Goal: Information Seeking & Learning: Find specific fact

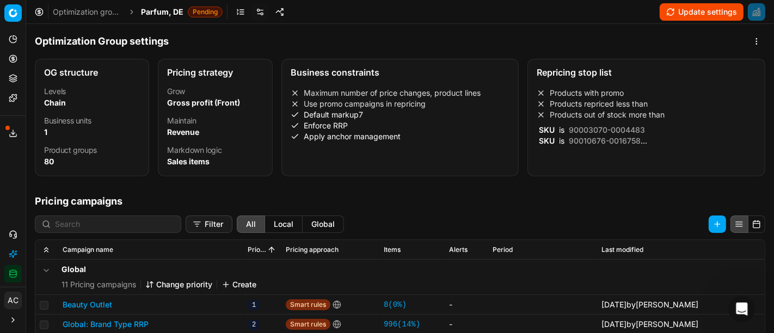
scroll to position [166, 0]
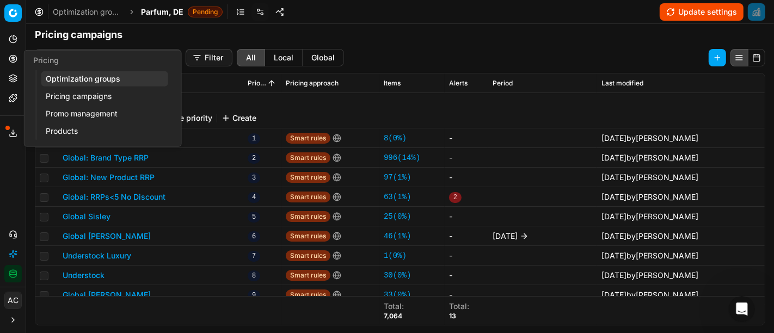
click at [12, 59] on icon at bounding box center [13, 58] width 9 height 9
click at [73, 80] on link "Optimization groups" at bounding box center [104, 78] width 127 height 15
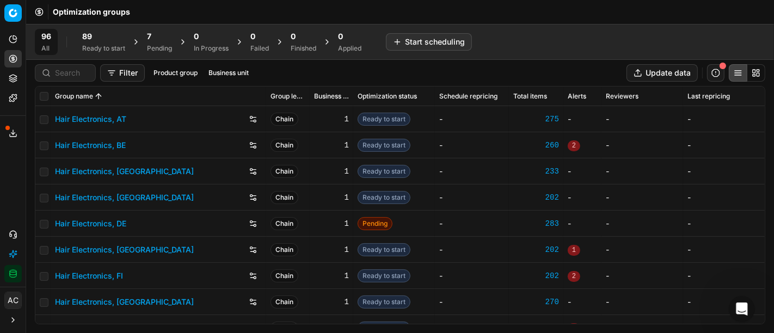
click at [90, 38] on span "89" at bounding box center [87, 36] width 10 height 11
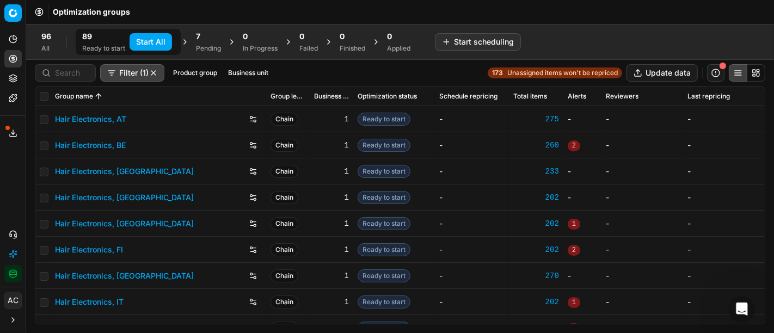
click at [141, 41] on button "Start All" at bounding box center [150, 41] width 42 height 17
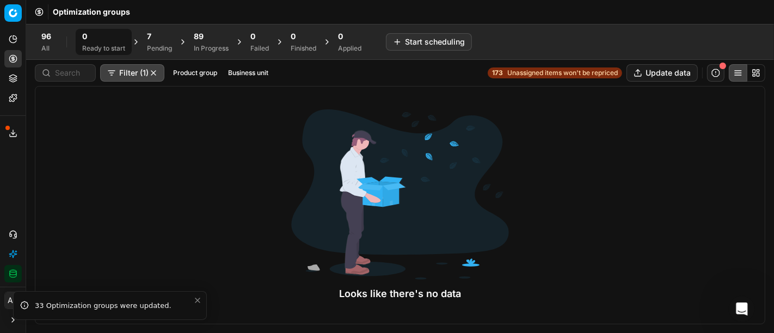
click at [0, 178] on div "Analytics Pricing Product portfolio Templates Export service 14 Contact support…" at bounding box center [13, 156] width 26 height 261
click at [296, 46] on div "Finished" at bounding box center [303, 48] width 26 height 9
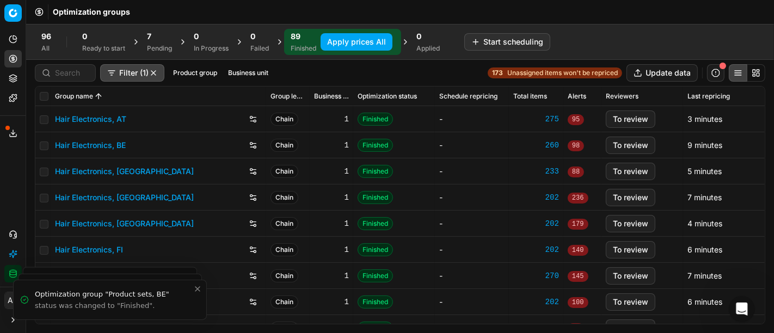
click at [342, 47] on button "Apply prices All" at bounding box center [356, 41] width 72 height 17
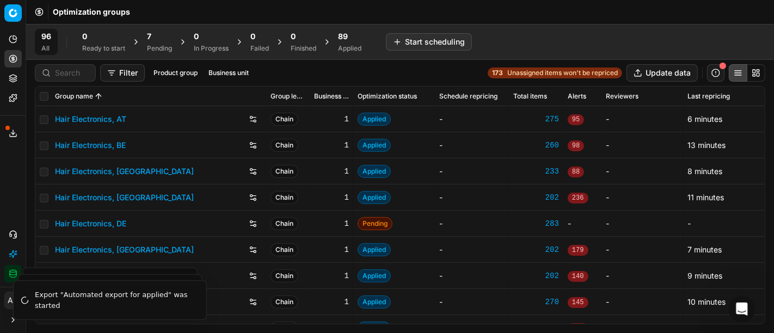
click at [342, 39] on span "89" at bounding box center [343, 36] width 10 height 11
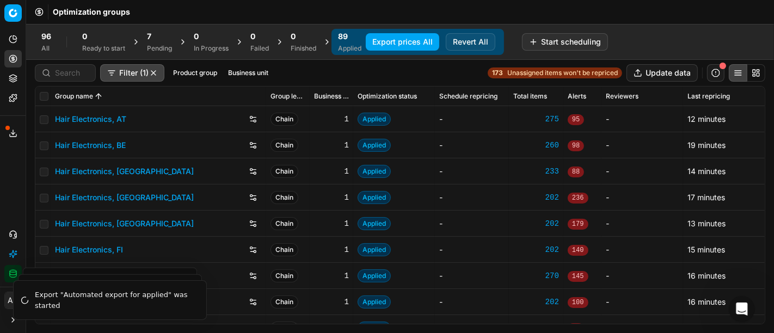
click at [392, 47] on button "Export prices All" at bounding box center [402, 41] width 73 height 17
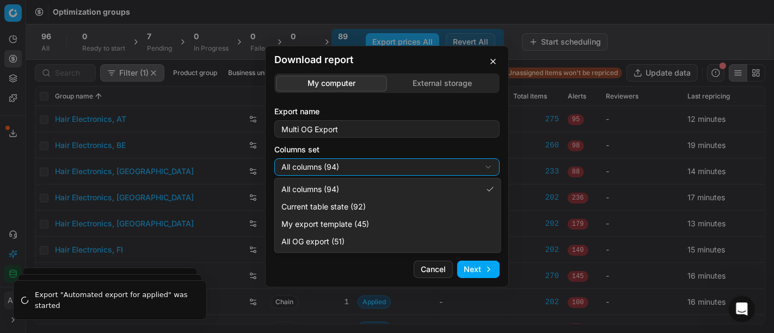
click at [376, 170] on div "Download report My computer External storage Export name Multi OG Export Column…" at bounding box center [387, 166] width 774 height 333
select select "custom"
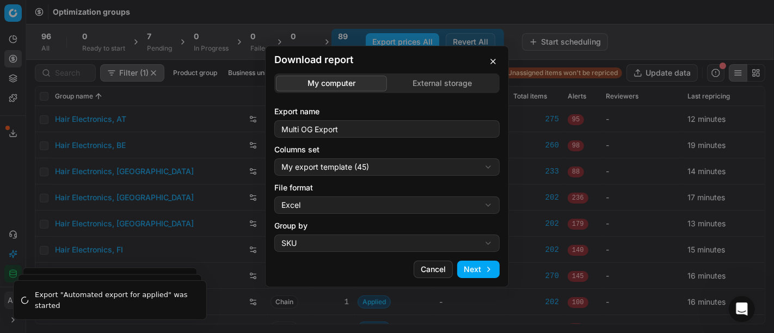
click at [356, 206] on div "Download report My computer External storage Export name Multi OG Export Column…" at bounding box center [387, 166] width 774 height 333
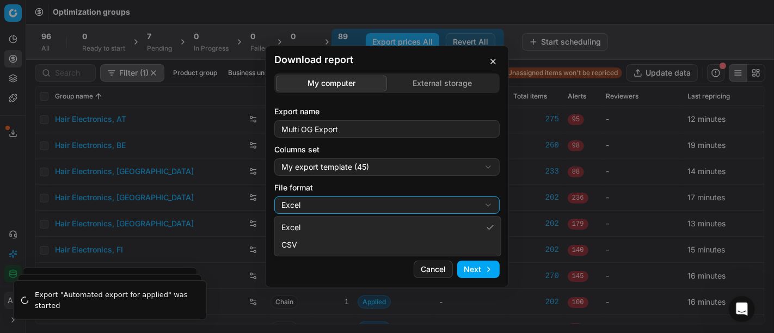
select select "csv"
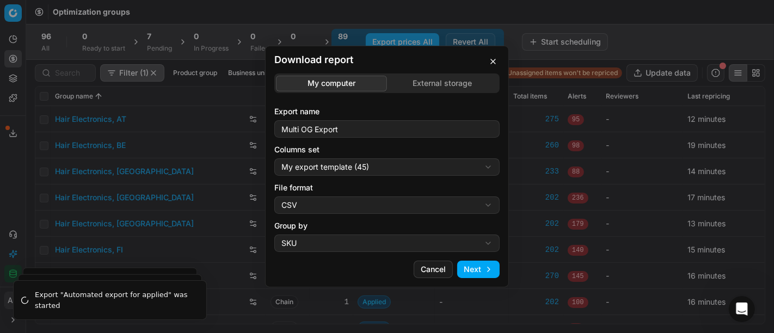
click at [354, 243] on div "Download report My computer External storage Export name Multi OG Export Column…" at bounding box center [387, 166] width 774 height 333
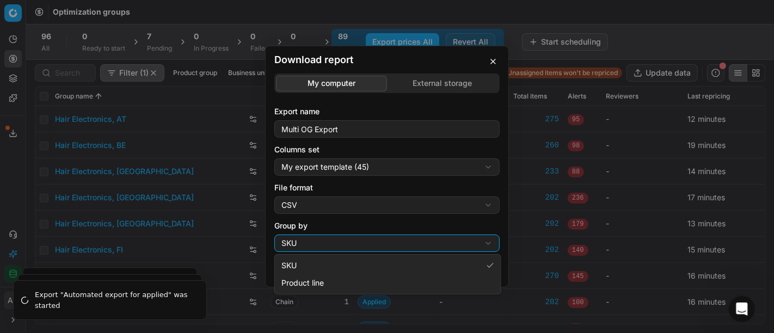
click at [459, 223] on div "Download report My computer External storage Export name Multi OG Export Column…" at bounding box center [387, 166] width 774 height 333
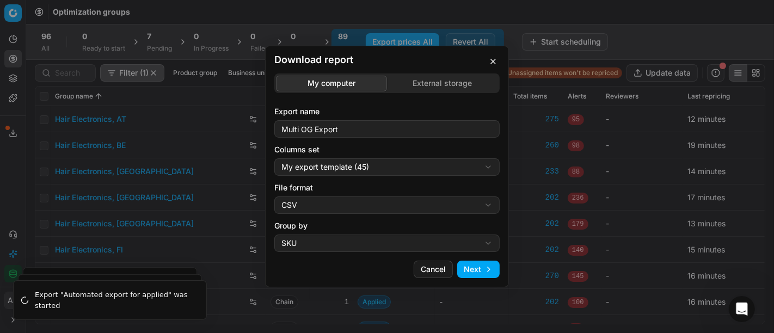
click at [492, 271] on button "Next" at bounding box center [478, 269] width 42 height 17
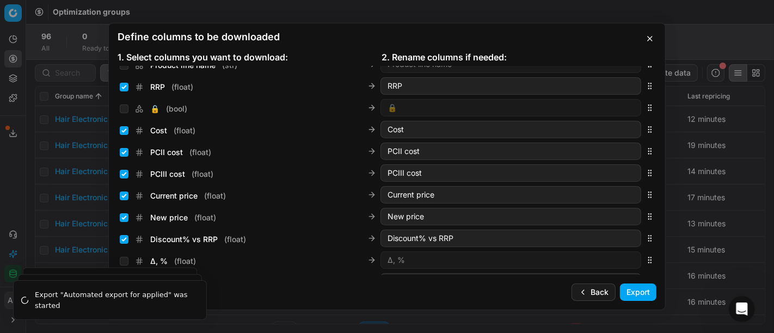
scroll to position [178, 0]
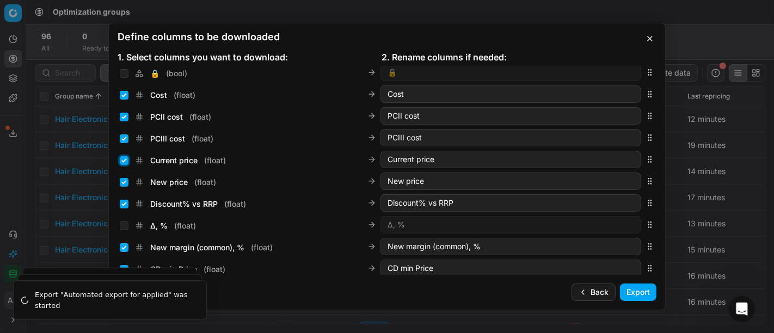
click at [122, 158] on input "Current price ( float )" at bounding box center [124, 160] width 9 height 9
checkbox input "false"
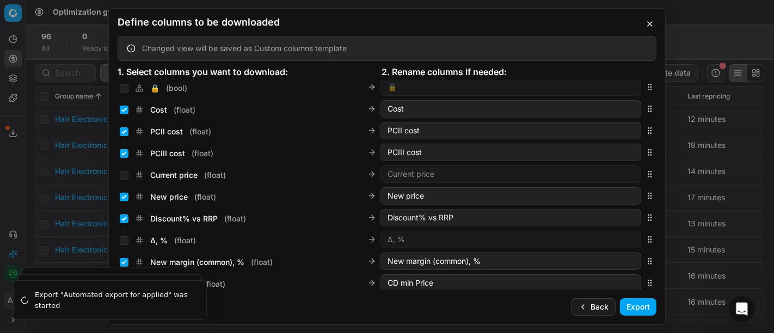
click at [123, 201] on div "New price ( float )" at bounding box center [168, 196] width 96 height 11
click at [123, 196] on input "New price ( float )" at bounding box center [124, 197] width 9 height 9
checkbox input "false"
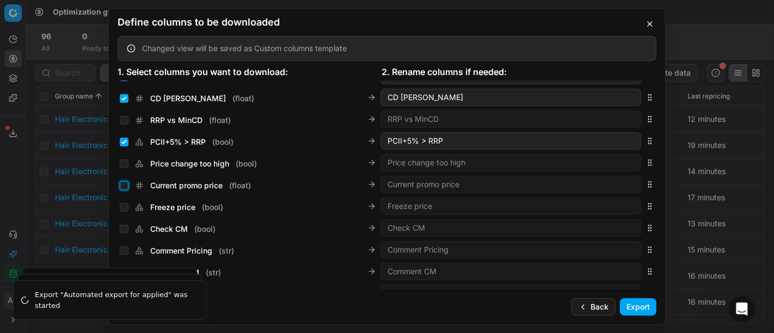
click at [124, 184] on input "Current promo price ( float )" at bounding box center [124, 185] width 9 height 9
checkbox input "true"
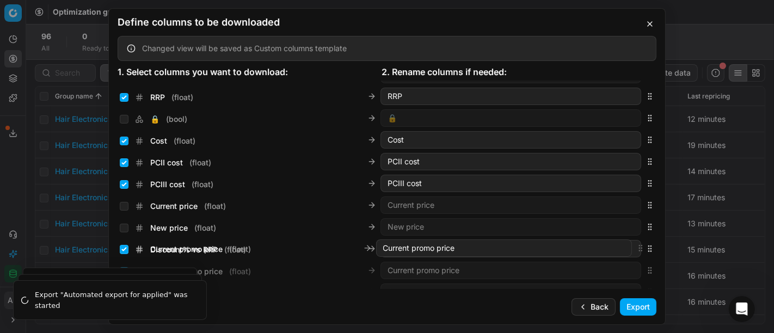
scroll to position [172, 0]
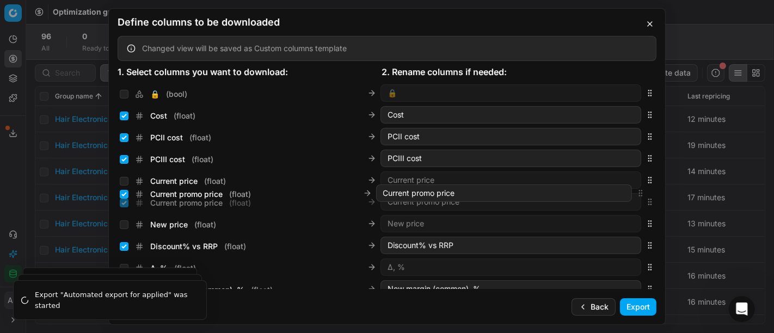
drag, startPoint x: 639, startPoint y: 182, endPoint x: 628, endPoint y: 193, distance: 15.4
click at [628, 193] on div "Current promo price ( float ) Current promo price" at bounding box center [386, 202] width 539 height 22
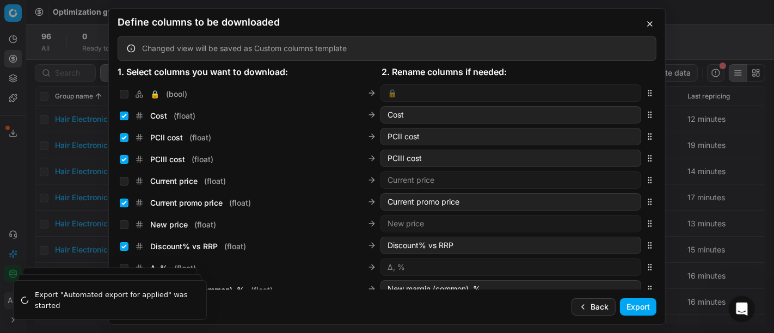
scroll to position [1843, 0]
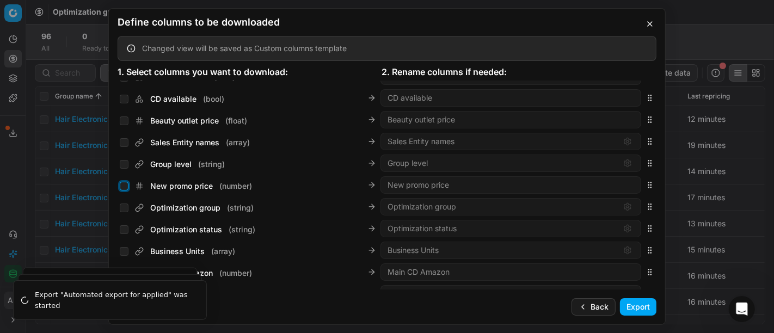
click at [124, 187] on input "New promo price ( number )" at bounding box center [124, 186] width 9 height 9
checkbox input "true"
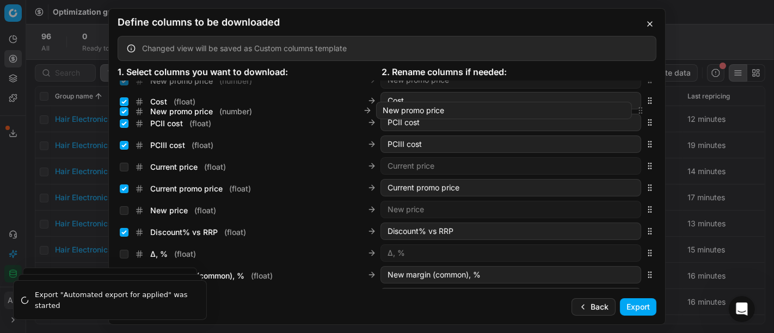
scroll to position [178, 0]
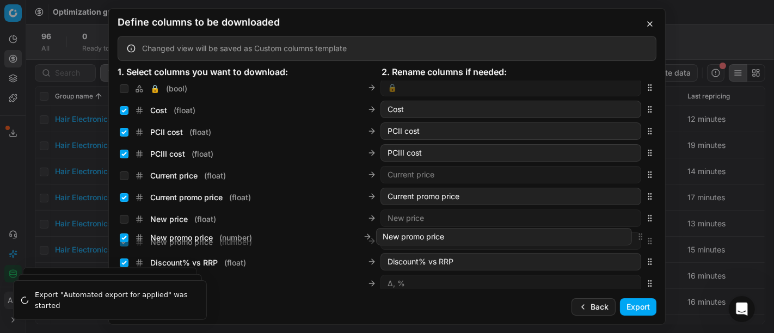
drag, startPoint x: 642, startPoint y: 184, endPoint x: 646, endPoint y: 237, distance: 52.9
click at [646, 237] on div "New promo price ( number ) New promo price" at bounding box center [386, 241] width 539 height 22
click at [634, 306] on button "Export" at bounding box center [638, 306] width 36 height 17
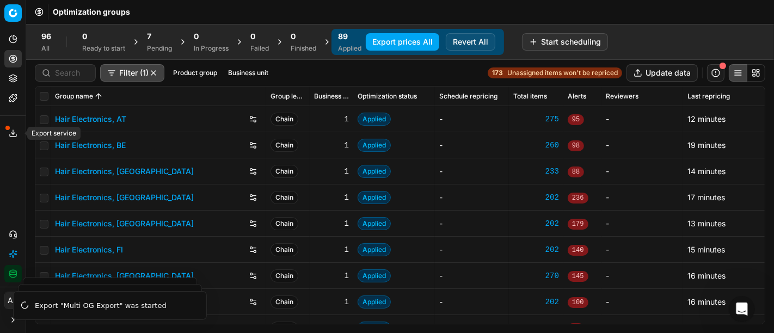
click at [13, 131] on line at bounding box center [13, 132] width 0 height 4
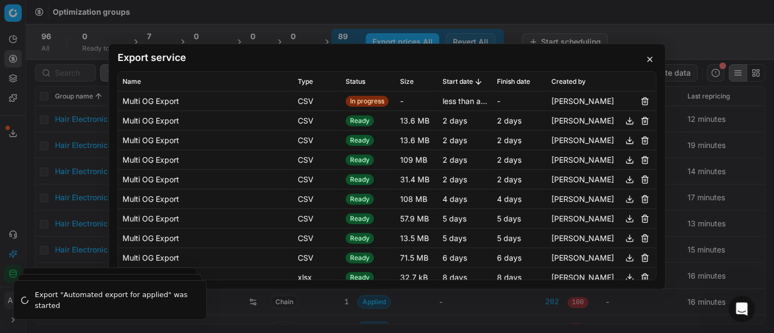
click at [66, 131] on div "Export service Name Type Status Size Start date Finish date Created by Multi OG…" at bounding box center [387, 166] width 774 height 333
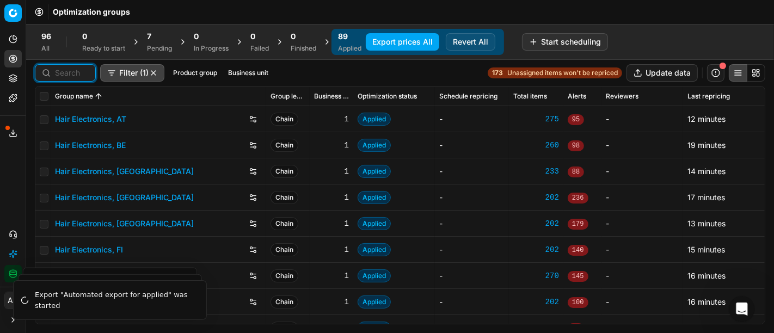
click at [62, 73] on input at bounding box center [72, 72] width 34 height 11
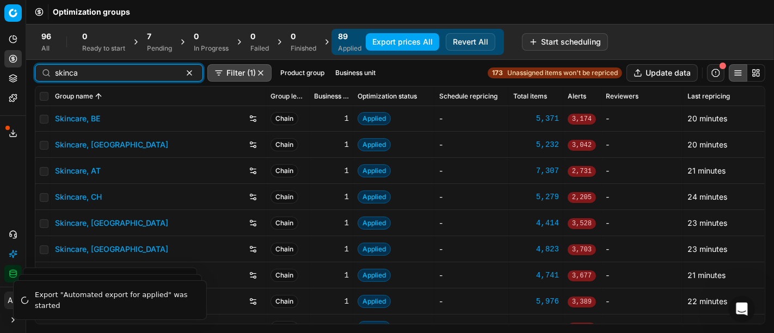
scroll to position [68, 0]
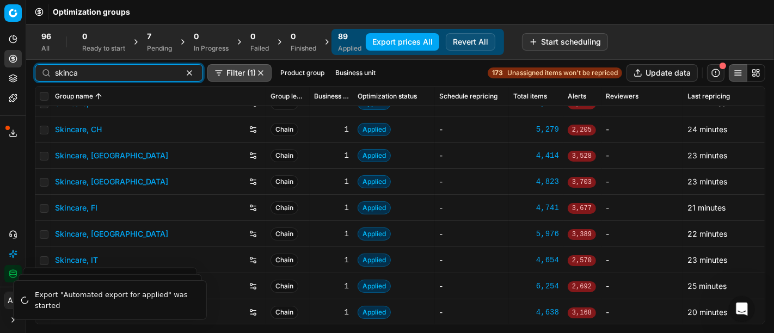
type input "skinca"
click at [336, 71] on button "Business unit" at bounding box center [355, 72] width 49 height 13
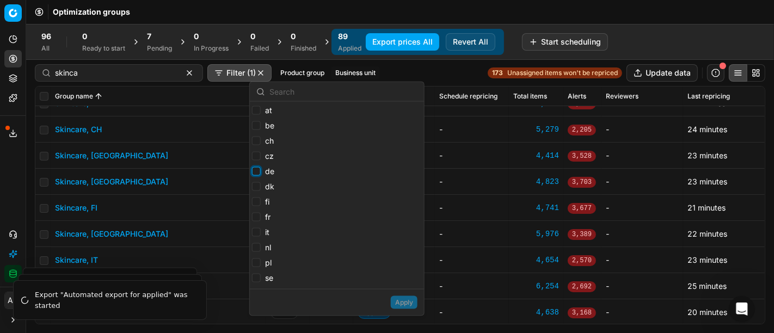
click at [256, 171] on input "de" at bounding box center [256, 171] width 9 height 9
checkbox input "true"
click at [403, 304] on button "Apply" at bounding box center [404, 302] width 27 height 13
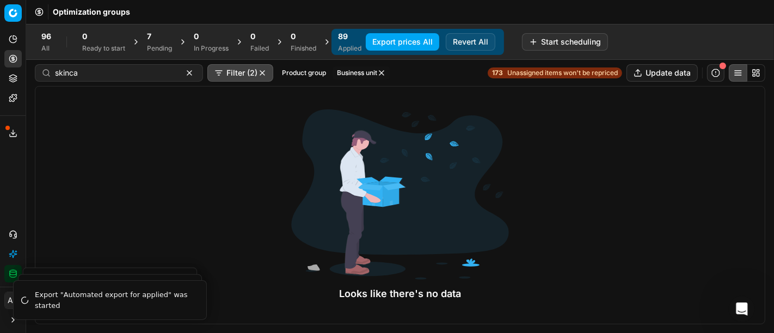
click at [154, 47] on div "Pending" at bounding box center [159, 48] width 25 height 9
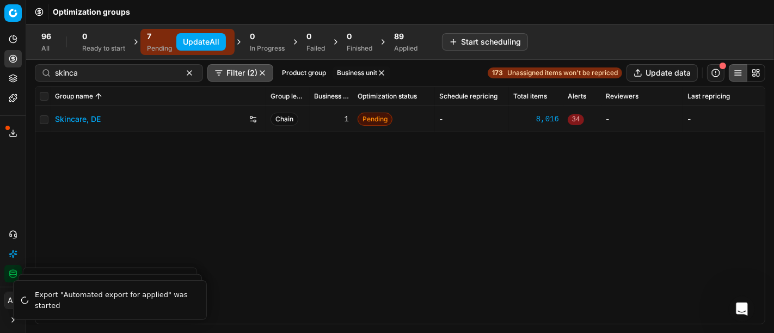
click at [82, 117] on link "Skincare, DE" at bounding box center [78, 119] width 46 height 11
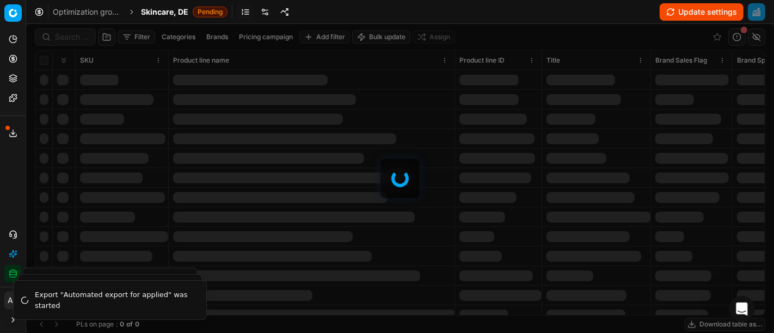
click at [66, 42] on div at bounding box center [399, 178] width 747 height 309
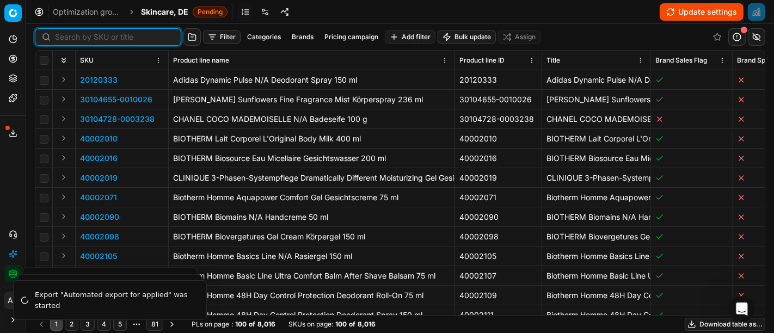
click at [71, 39] on input at bounding box center [114, 37] width 119 height 11
paste input "90008920-0013773"
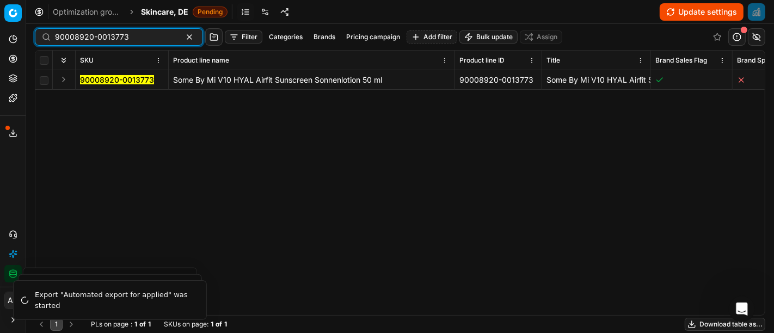
type input "90008920-0013773"
click at [65, 78] on button "Expand" at bounding box center [63, 79] width 13 height 13
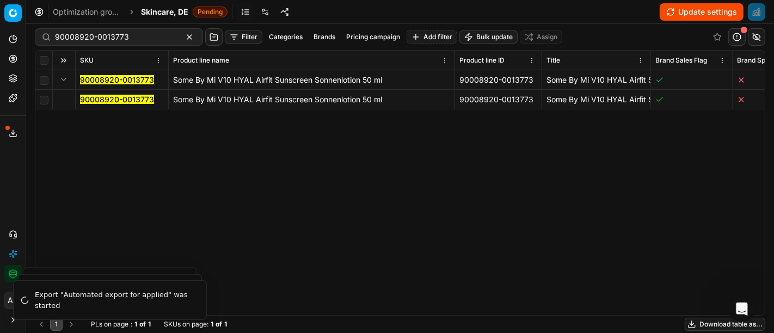
click at [94, 98] on mark "90008920-0013773" at bounding box center [117, 99] width 74 height 9
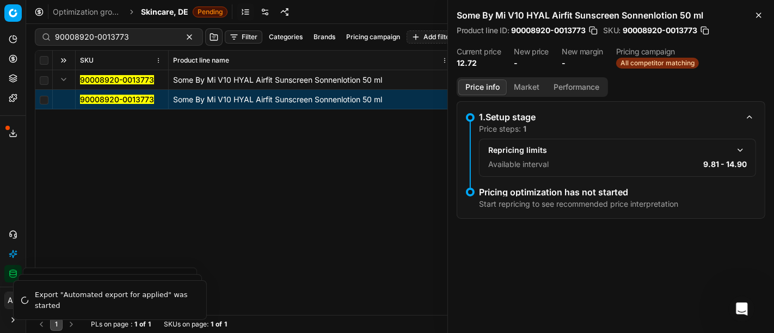
click at [525, 89] on button "Market" at bounding box center [526, 87] width 40 height 16
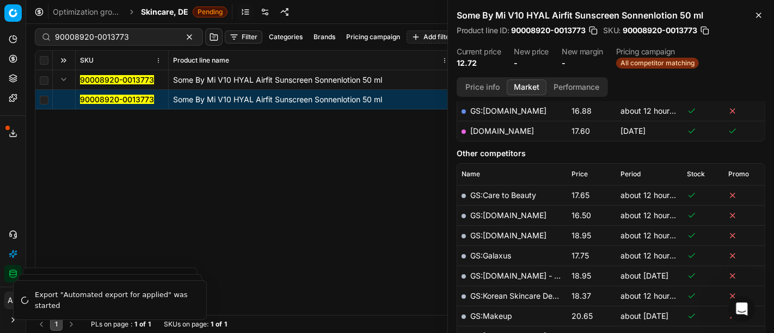
scroll to position [216, 0]
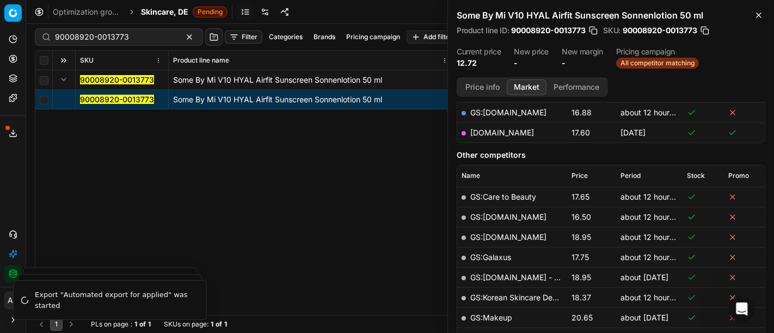
click at [750, 14] on h2 "Some By Mi V10 HYAL Airfit Sunscreen Sonnenlotion 50 ml" at bounding box center [610, 15] width 308 height 13
click at [759, 16] on icon "button" at bounding box center [758, 15] width 4 height 4
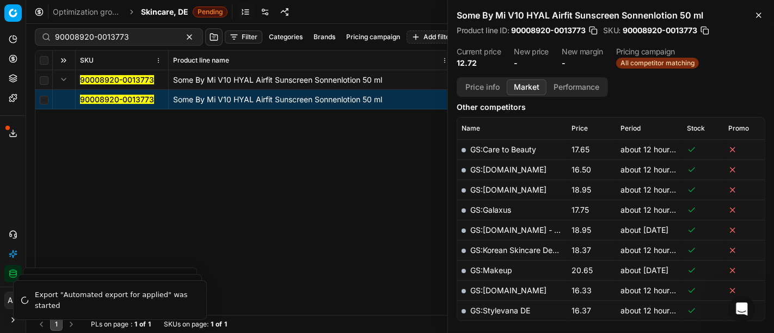
scroll to position [0, 0]
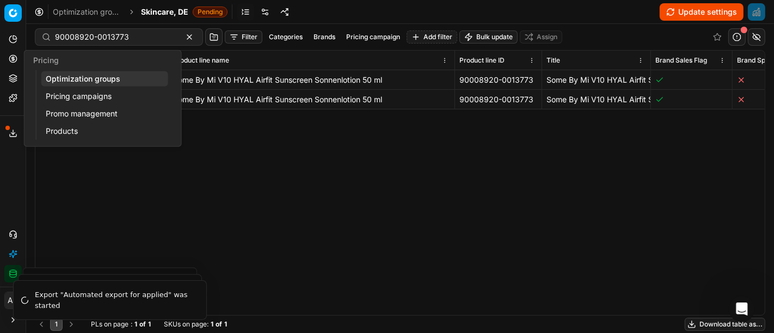
click at [15, 57] on icon at bounding box center [13, 58] width 9 height 9
click at [70, 86] on link "Optimization groups" at bounding box center [104, 78] width 127 height 15
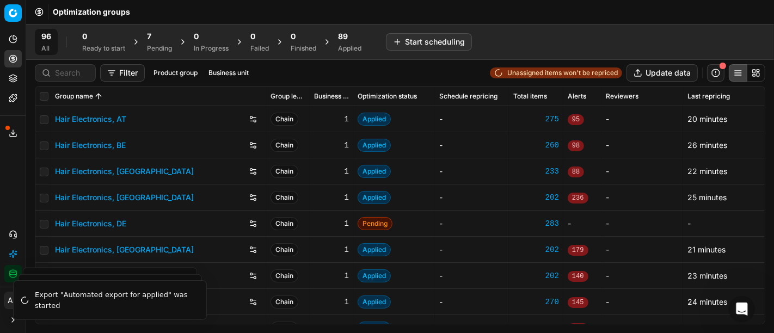
click at [146, 42] on div "7 Pending" at bounding box center [159, 42] width 38 height 26
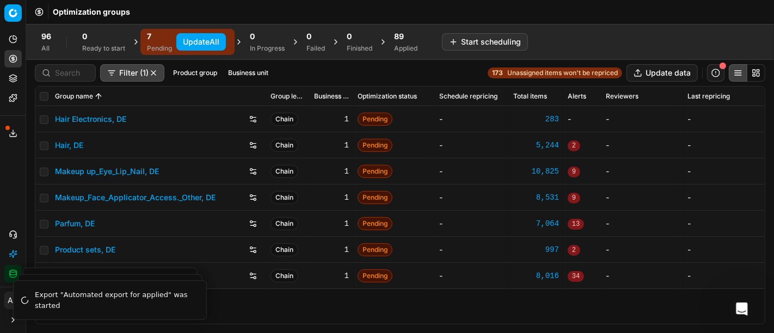
click at [199, 35] on button "Update All" at bounding box center [201, 41] width 50 height 17
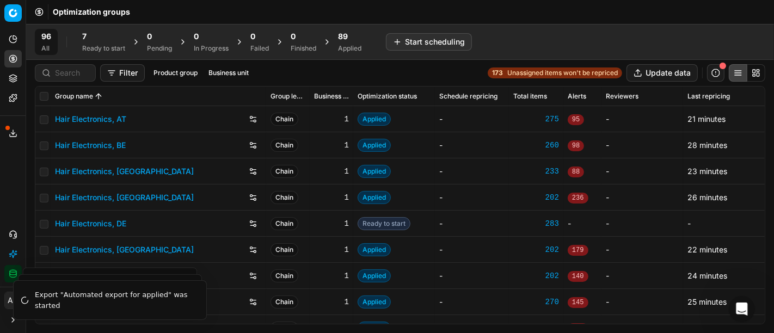
click at [689, 24] on div "96 All 7 Ready to start 0 Pending 0 In Progress 0 Failed 0 Finished 89 Applied …" at bounding box center [399, 42] width 747 height 36
click at [115, 223] on link "Hair Electronics, DE" at bounding box center [90, 223] width 71 height 11
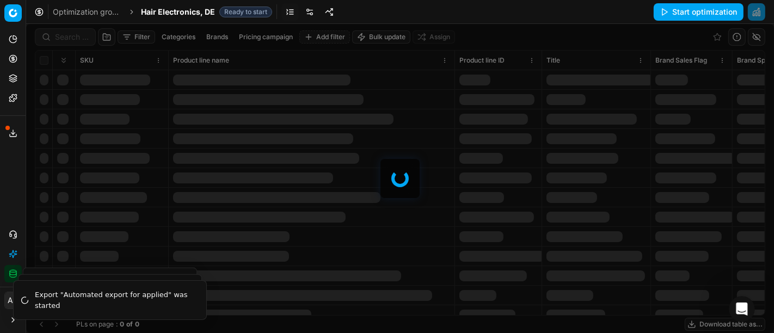
click at [312, 15] on link at bounding box center [309, 11] width 17 height 17
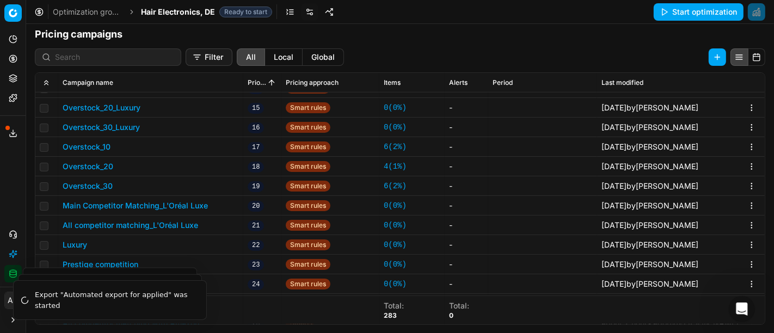
scroll to position [456, 0]
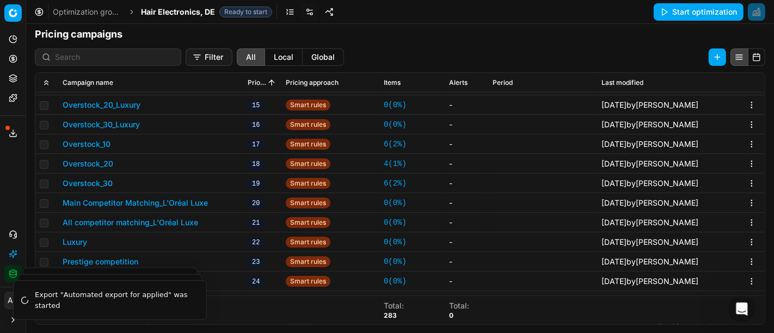
click at [197, 205] on button "Main Competitor Matching_L'Oréal Luxe" at bounding box center [135, 202] width 145 height 11
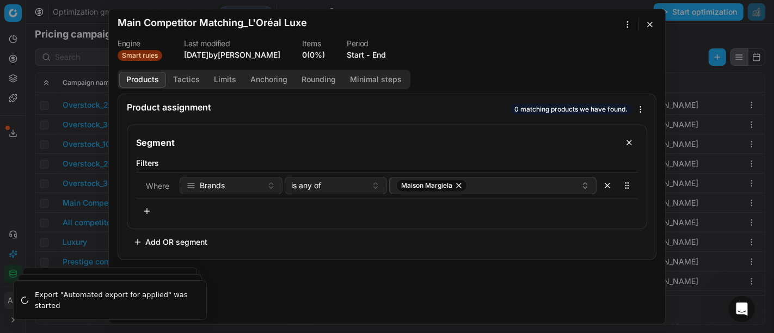
click at [351, 57] on button "Start" at bounding box center [355, 55] width 17 height 11
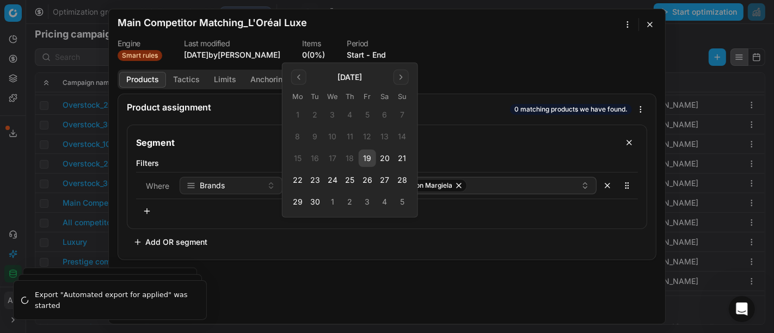
click at [291, 182] on button "22" at bounding box center [297, 179] width 17 height 17
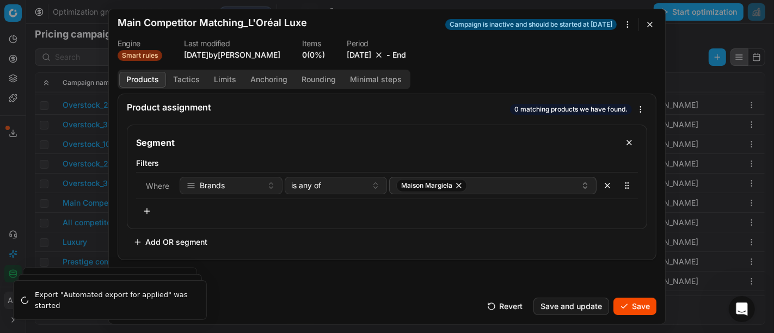
click at [640, 310] on button "Save" at bounding box center [634, 306] width 43 height 17
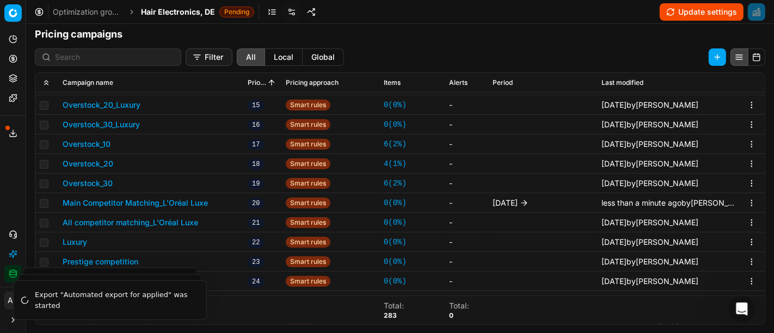
click at [200, 205] on button "Main Competitor Matching_L'Oréal Luxe" at bounding box center [135, 202] width 145 height 11
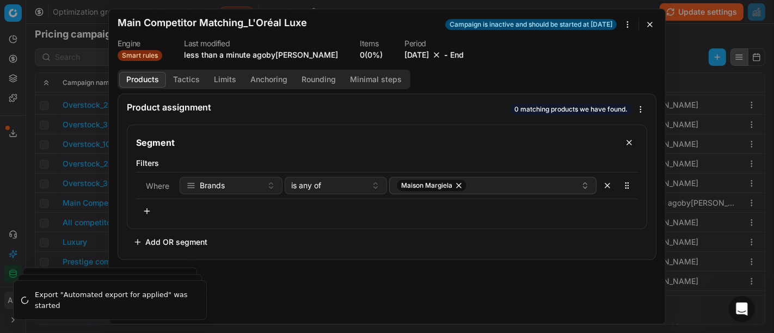
click at [404, 55] on button "[DATE]" at bounding box center [416, 55] width 24 height 11
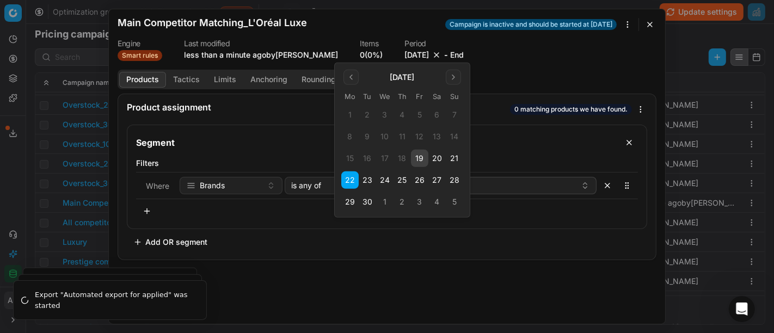
click at [368, 180] on button "23" at bounding box center [366, 179] width 17 height 17
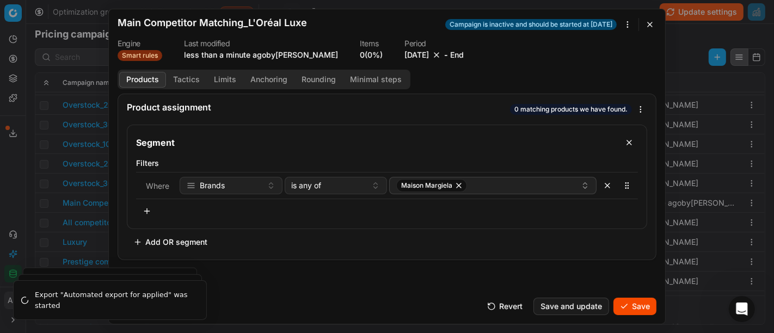
click at [635, 301] on button "Save" at bounding box center [634, 306] width 43 height 17
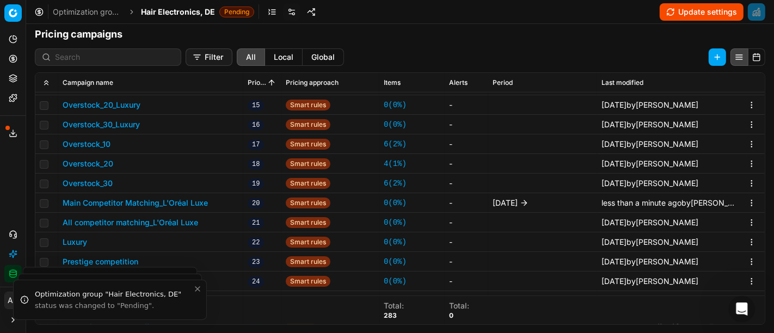
click at [134, 223] on button "All competitor matching_L'Oréal Luxe" at bounding box center [130, 222] width 135 height 11
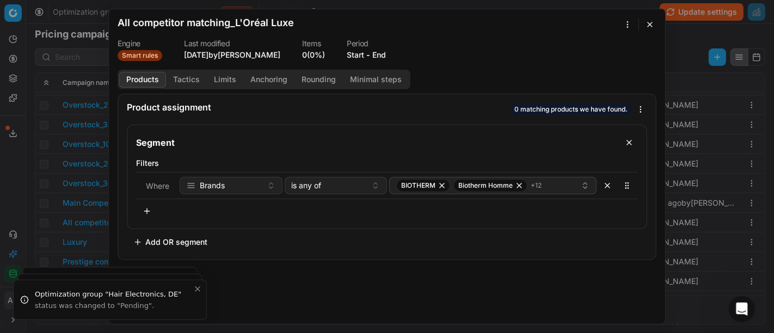
click at [353, 57] on button "Start" at bounding box center [355, 55] width 17 height 11
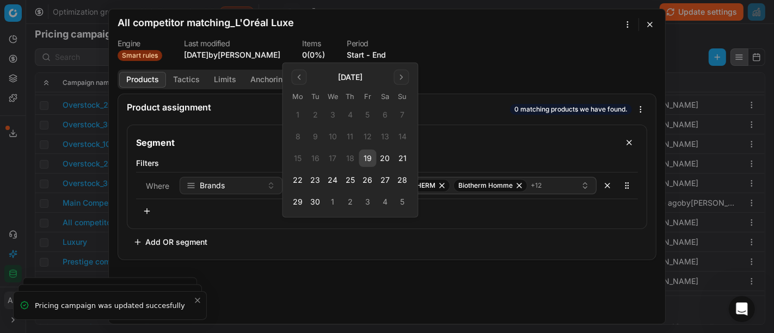
click at [314, 181] on button "23" at bounding box center [315, 179] width 17 height 17
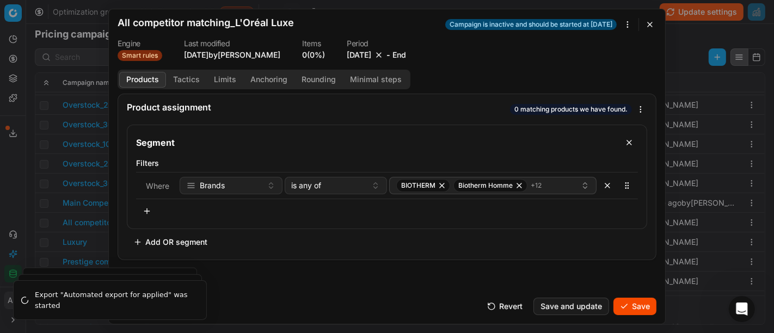
click at [639, 310] on button "Save" at bounding box center [634, 306] width 43 height 17
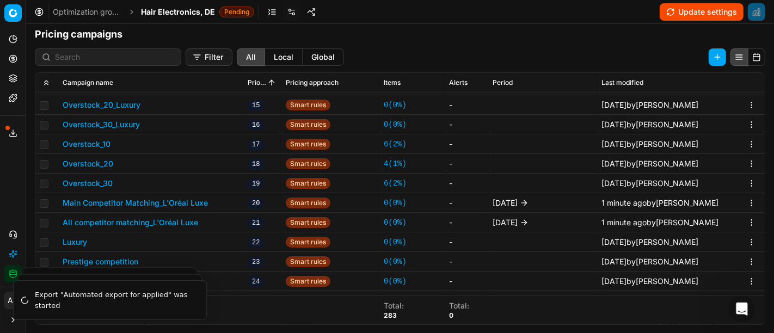
click at [8, 128] on span at bounding box center [7, 128] width 4 height 4
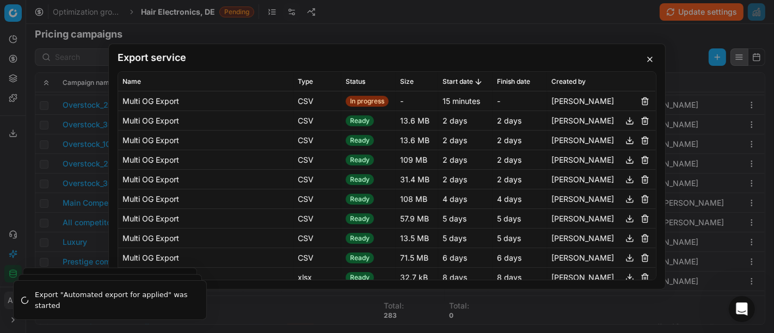
click at [652, 59] on button "button" at bounding box center [649, 59] width 13 height 13
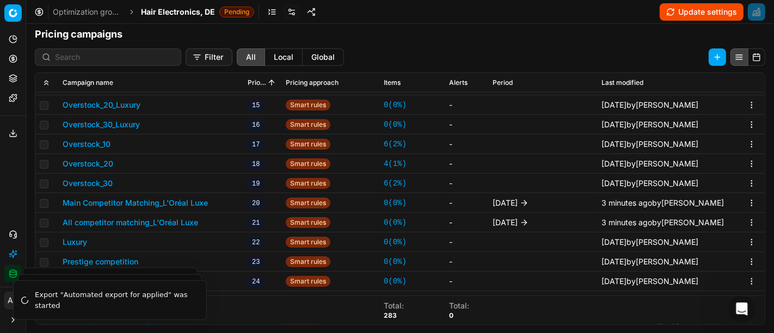
click at [186, 16] on span "Hair Electronics, DE" at bounding box center [178, 12] width 74 height 11
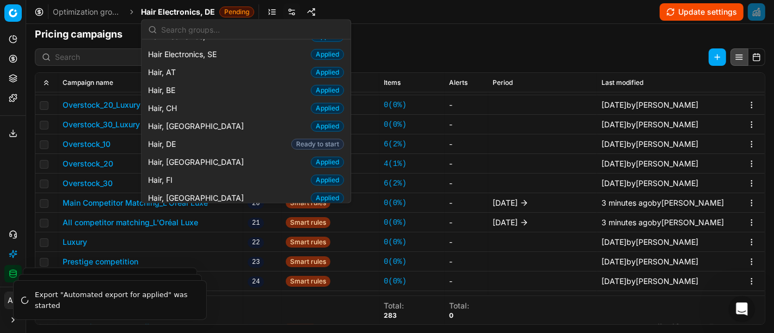
scroll to position [213, 0]
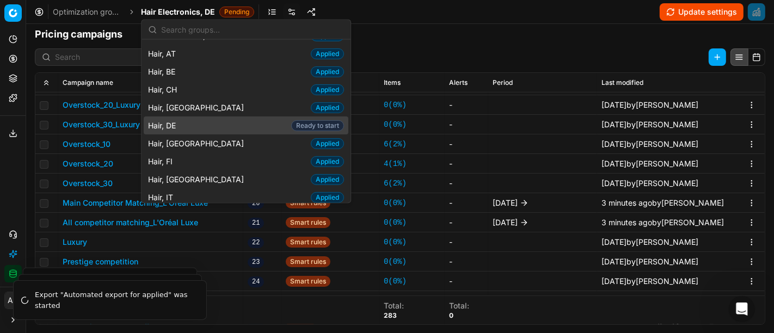
click at [213, 125] on div "Hair, DE Ready to start" at bounding box center [246, 125] width 205 height 18
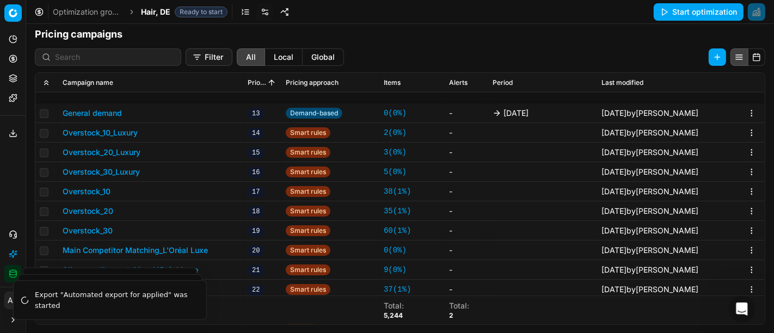
scroll to position [627, 0]
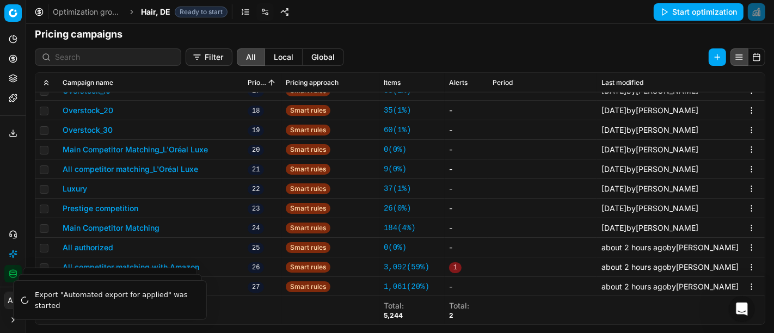
click at [189, 147] on button "Main Competitor Matching_L'Oréal Luxe" at bounding box center [135, 149] width 145 height 11
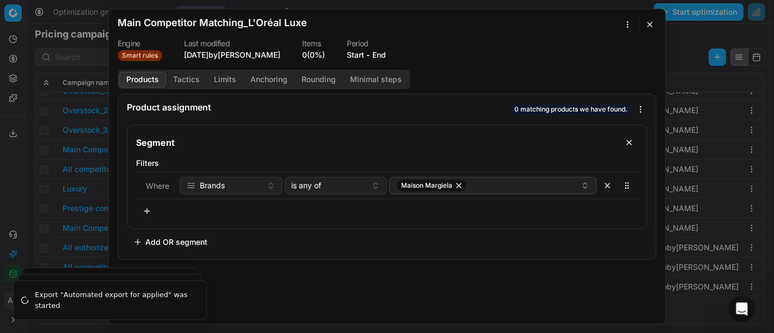
click at [355, 55] on button "Start" at bounding box center [355, 55] width 17 height 11
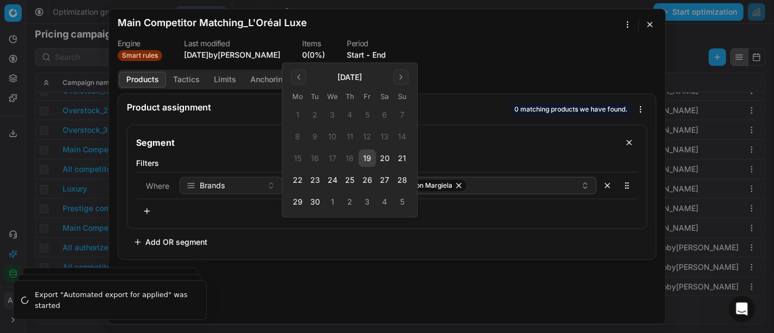
click at [316, 185] on button "23" at bounding box center [314, 179] width 17 height 17
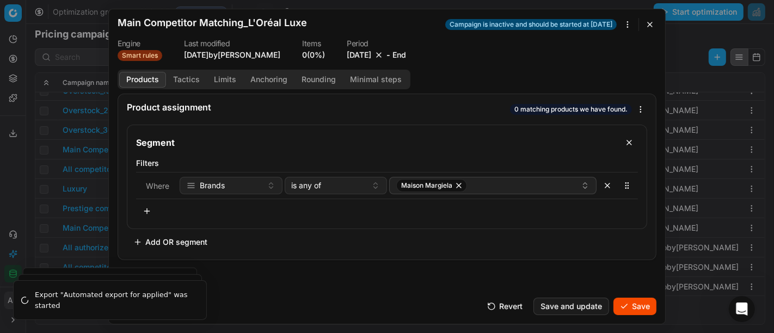
click at [626, 302] on button "Save" at bounding box center [634, 306] width 43 height 17
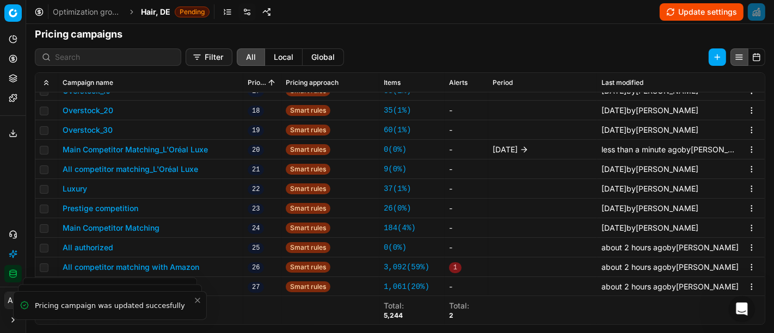
click at [120, 173] on button "All competitor matching_L'Oréal Luxe" at bounding box center [130, 169] width 135 height 11
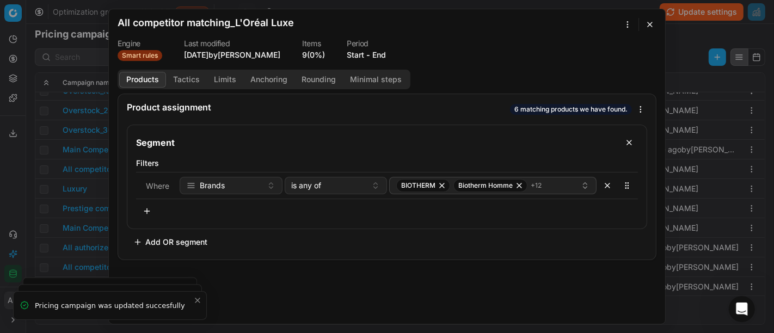
click at [347, 53] on button "Start" at bounding box center [355, 55] width 17 height 11
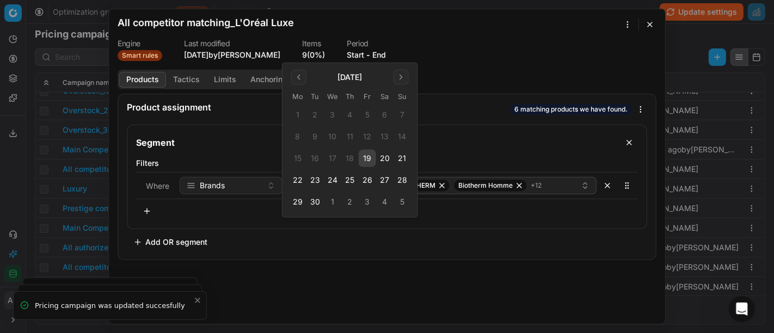
click at [314, 181] on button "23" at bounding box center [314, 179] width 17 height 17
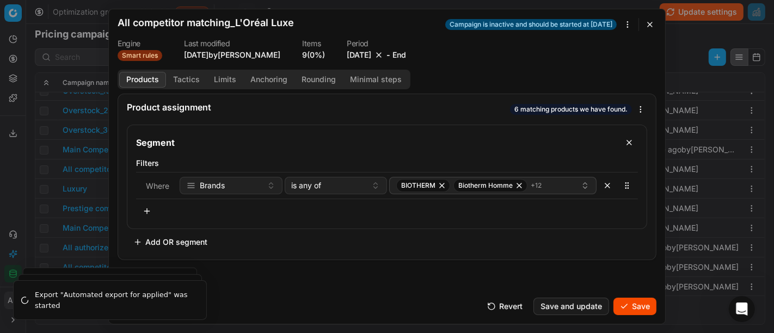
click at [626, 305] on button "Save" at bounding box center [634, 306] width 43 height 17
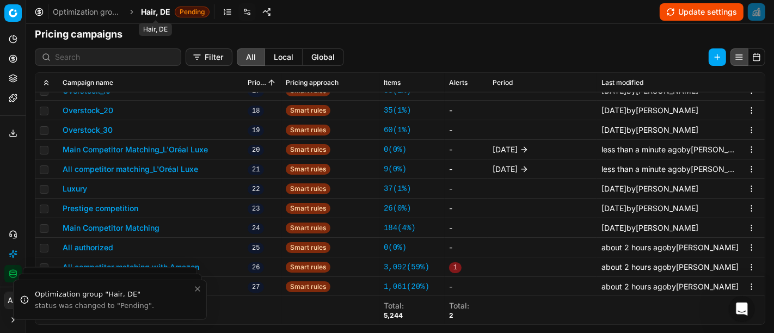
click at [155, 10] on span "Hair, DE" at bounding box center [155, 12] width 29 height 11
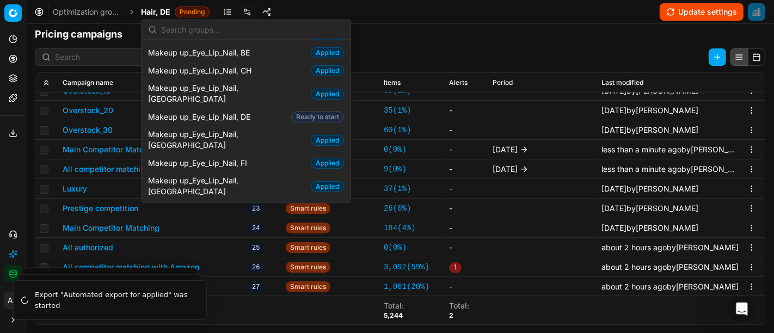
scroll to position [446, 0]
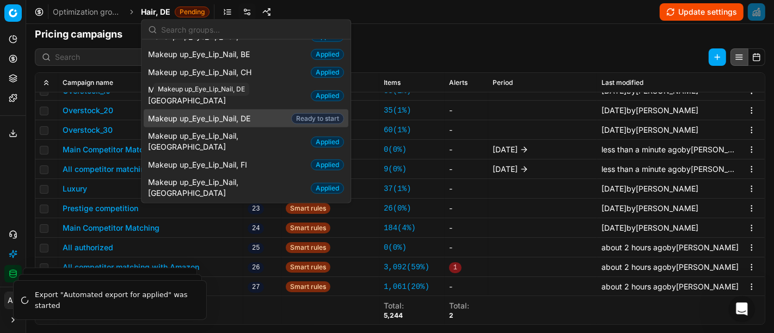
click at [217, 113] on span "Makeup up_Eye_Lip_Nail, DE" at bounding box center [201, 118] width 107 height 11
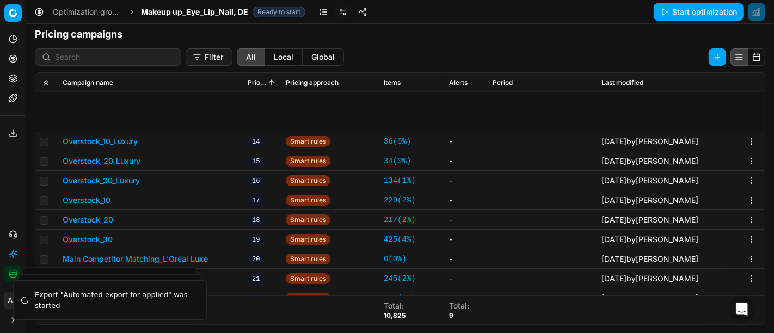
scroll to position [540, 0]
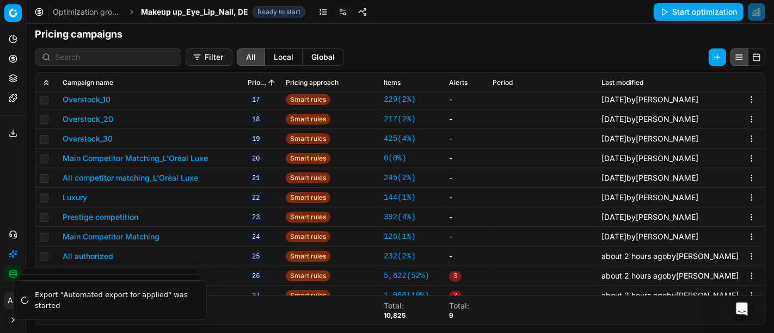
click at [198, 157] on button "Main Competitor Matching_L'Oréal Luxe" at bounding box center [135, 158] width 145 height 11
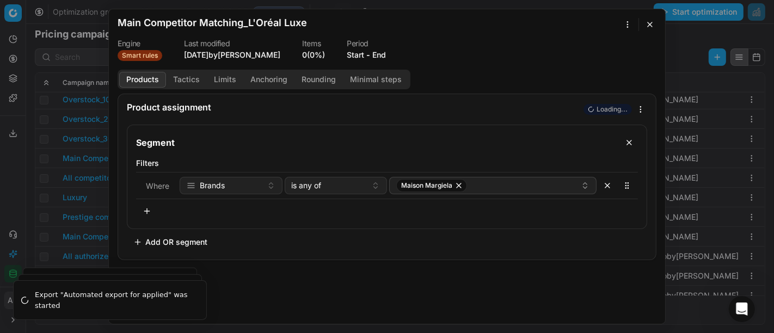
click at [347, 54] on button "Start" at bounding box center [355, 55] width 17 height 11
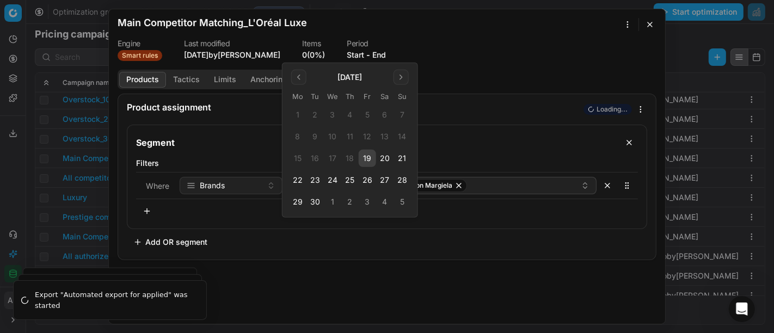
click at [315, 180] on button "23" at bounding box center [314, 179] width 17 height 17
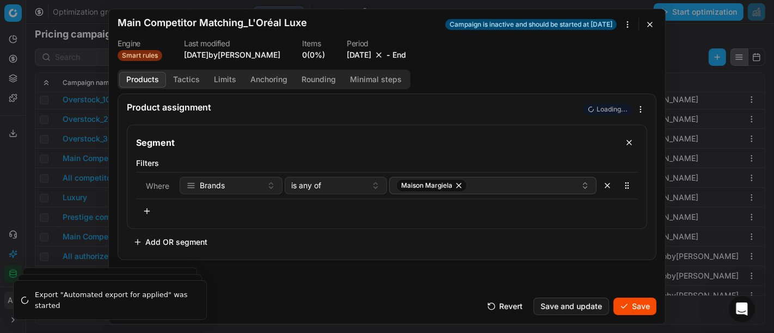
click at [623, 313] on button "Save" at bounding box center [634, 306] width 43 height 17
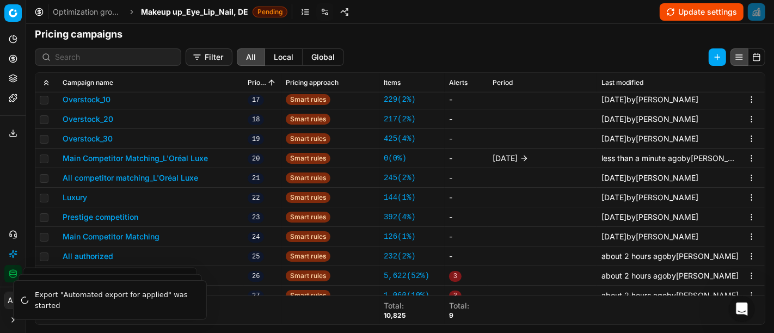
click at [96, 180] on button "All competitor matching_L'Oréal Luxe" at bounding box center [130, 177] width 135 height 11
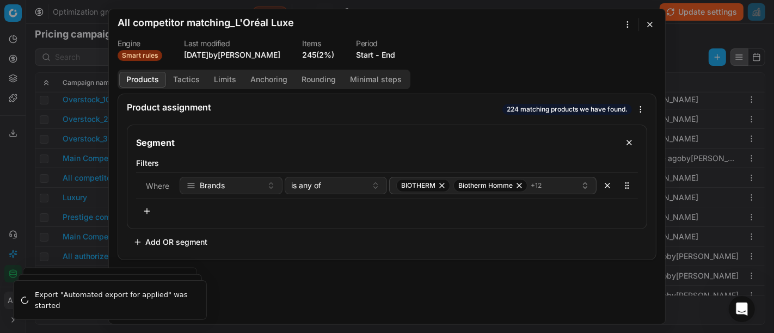
click at [356, 51] on button "Start" at bounding box center [364, 55] width 17 height 11
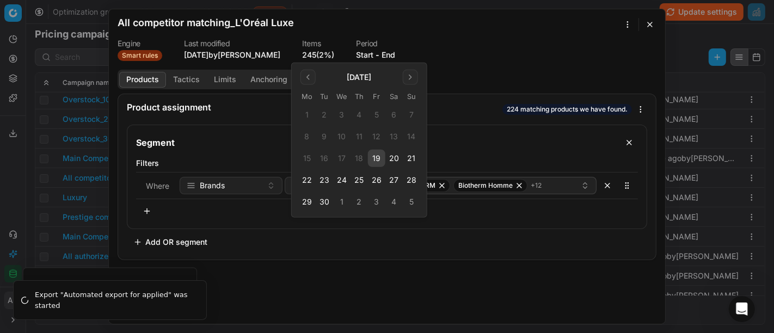
click at [327, 181] on button "23" at bounding box center [324, 179] width 17 height 17
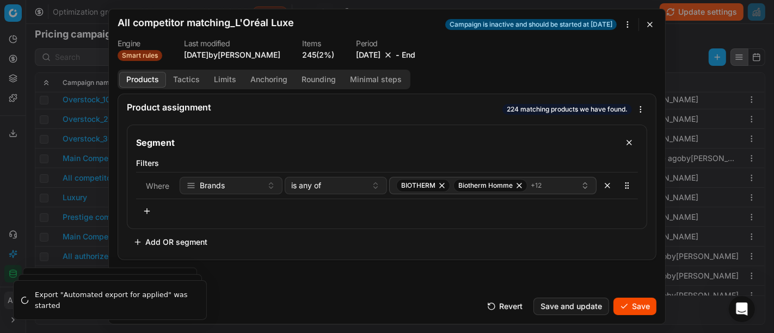
click at [637, 302] on button "Save" at bounding box center [634, 306] width 43 height 17
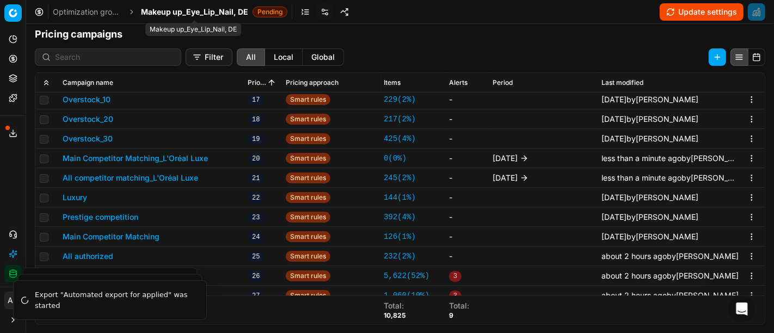
click at [188, 14] on span "Makeup up_Eye_Lip_Nail, DE" at bounding box center [194, 12] width 107 height 11
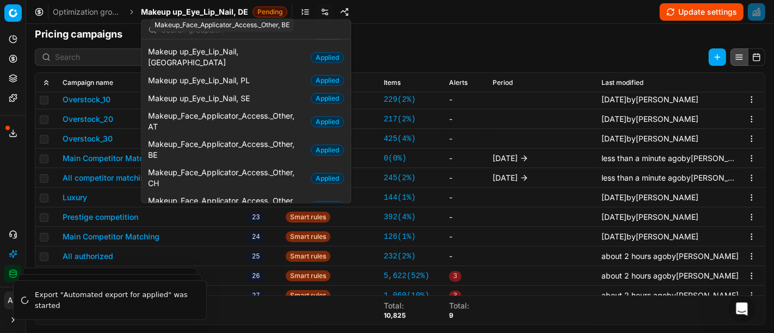
scroll to position [682, 0]
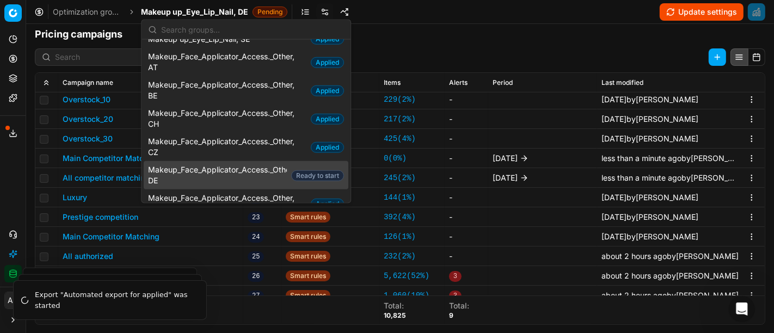
click at [220, 164] on span "Makeup_Face_Applicator_Access._Other, DE" at bounding box center [217, 175] width 139 height 22
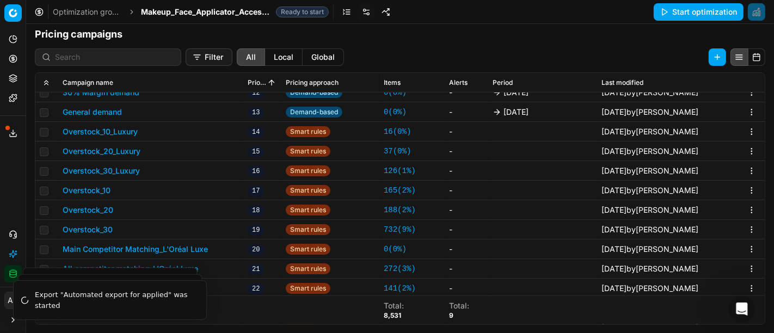
scroll to position [548, 0]
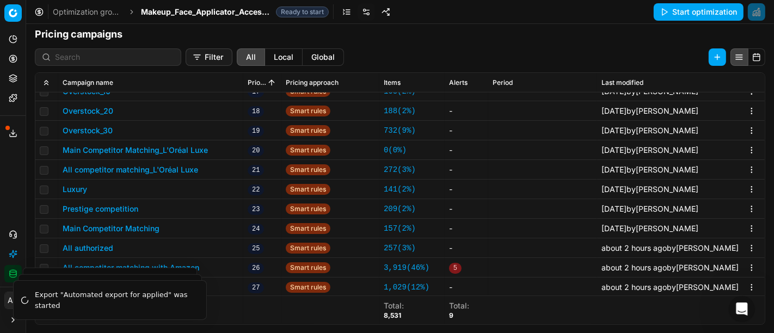
click at [141, 147] on button "Main Competitor Matching_L'Oréal Luxe" at bounding box center [135, 150] width 145 height 11
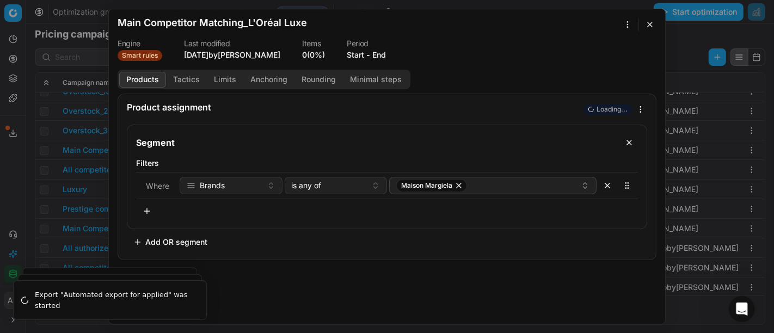
click at [347, 52] on button "Start" at bounding box center [355, 55] width 17 height 11
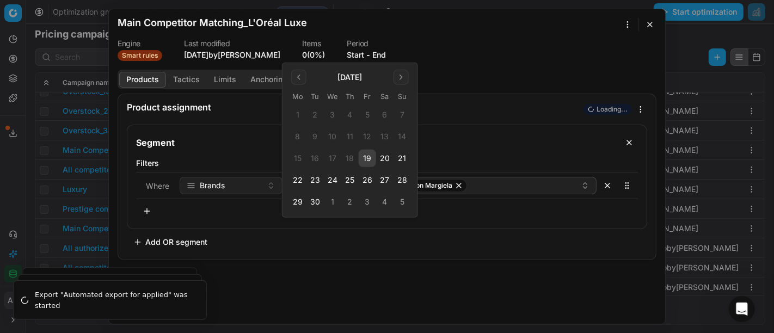
click at [320, 176] on button "23" at bounding box center [314, 179] width 17 height 17
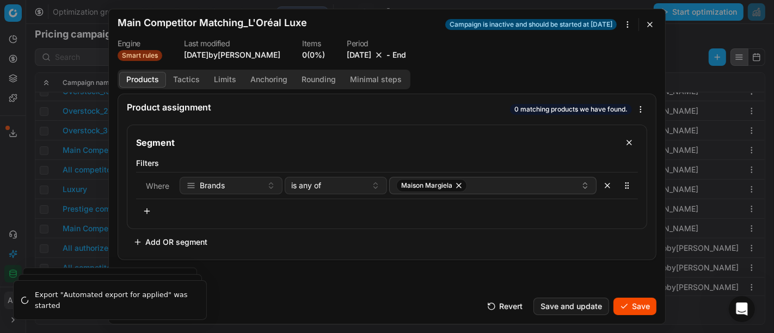
click at [648, 299] on button "Save" at bounding box center [634, 306] width 43 height 17
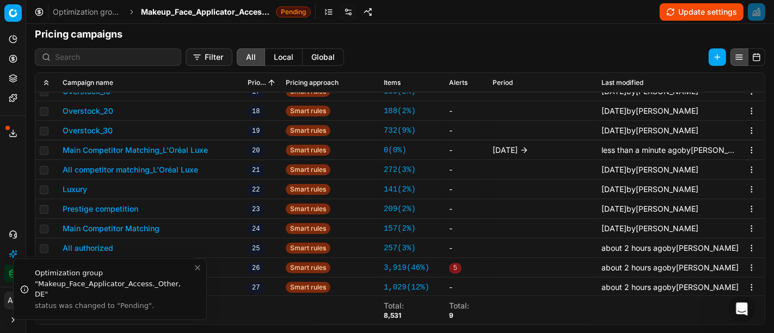
click at [126, 169] on button "All competitor matching_L'Oréal Luxe" at bounding box center [130, 169] width 135 height 11
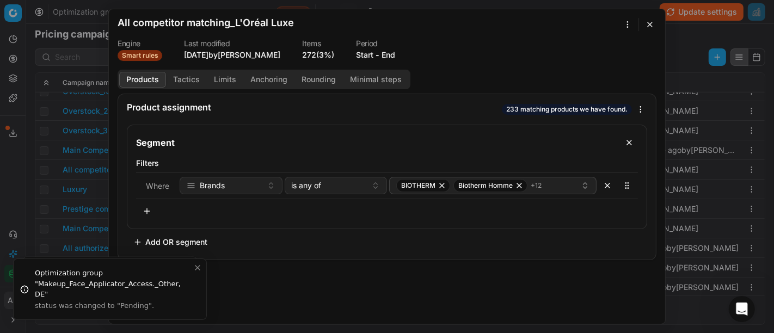
click at [356, 57] on button "Start" at bounding box center [364, 55] width 17 height 11
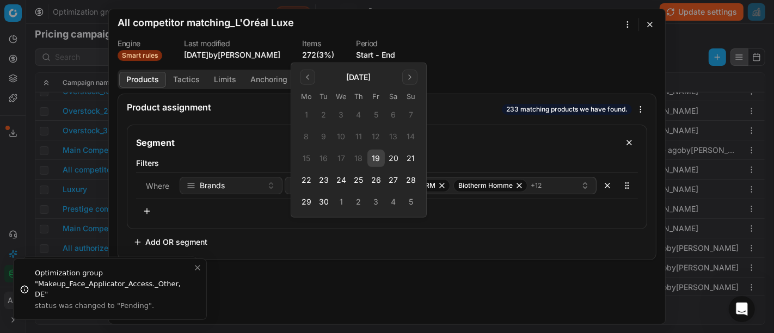
click at [326, 178] on button "23" at bounding box center [323, 179] width 17 height 17
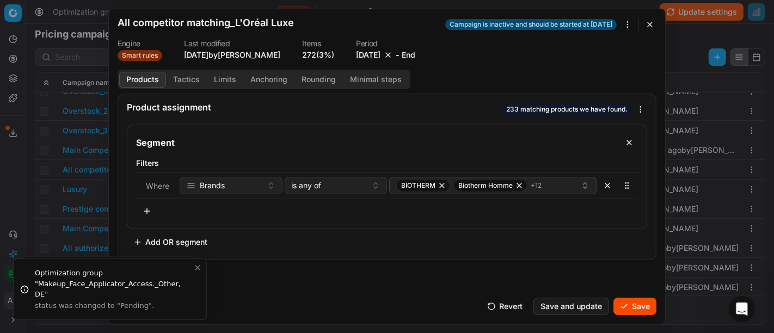
click at [644, 307] on button "Save" at bounding box center [634, 306] width 43 height 17
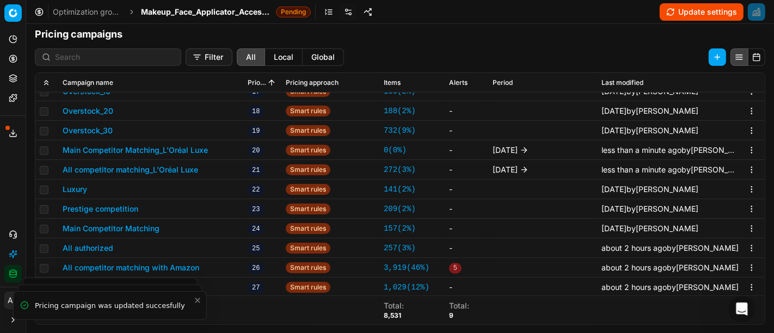
click at [191, 18] on div "Optimization groups Makeup_Face_Applicator_Access._Other, DE Pending Update set…" at bounding box center [399, 12] width 747 height 24
click at [188, 14] on span "Makeup_Face_Applicator_Access._Other, DE" at bounding box center [206, 12] width 131 height 11
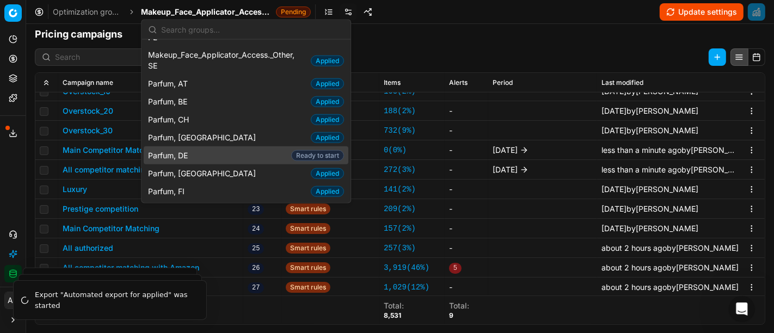
scroll to position [993, 0]
click at [195, 147] on div "Parfum, DE Ready to start" at bounding box center [246, 156] width 205 height 18
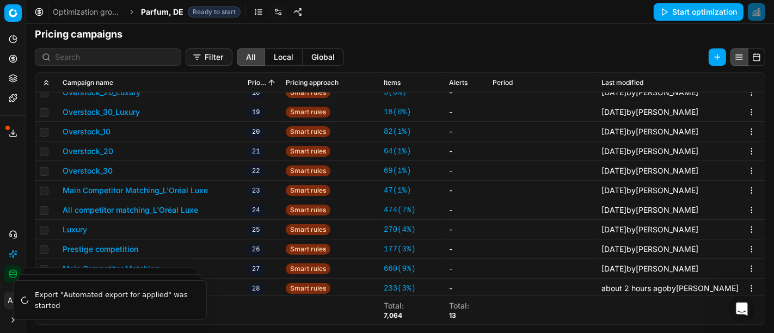
scroll to position [647, 0]
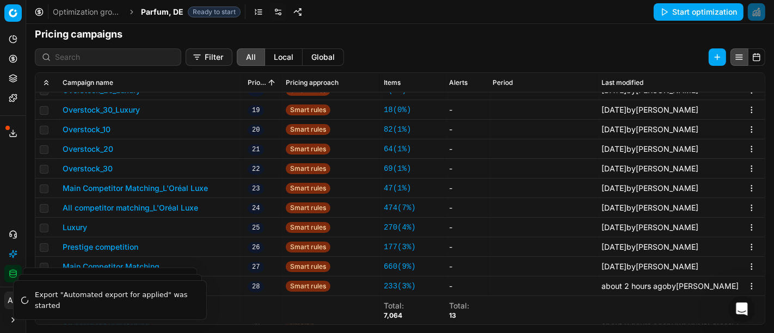
click at [138, 188] on button "Main Competitor Matching_L'Oréal Luxe" at bounding box center [135, 188] width 145 height 11
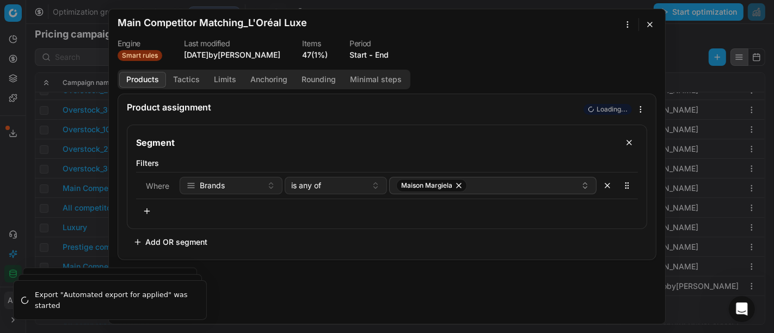
click at [356, 58] on button "Start" at bounding box center [357, 55] width 17 height 11
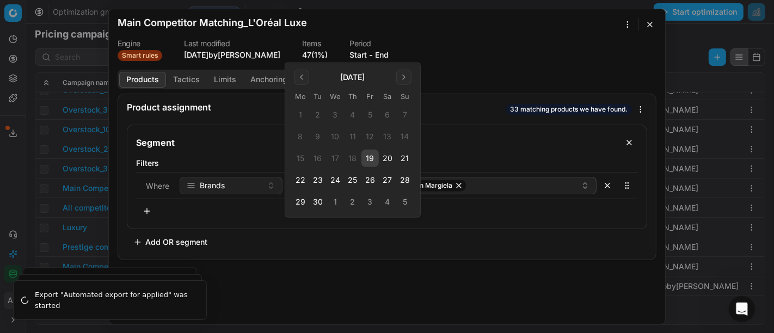
click at [319, 180] on button "23" at bounding box center [317, 179] width 17 height 17
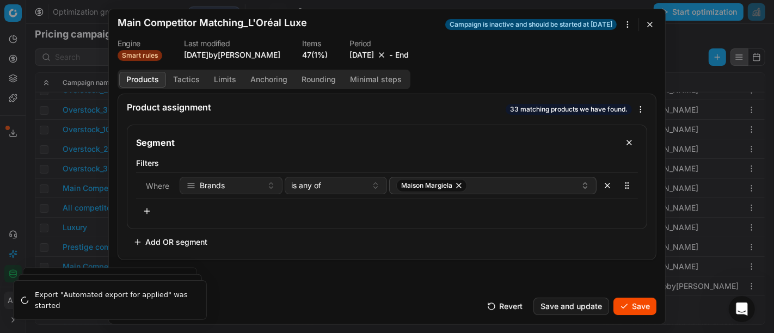
click at [644, 307] on button "Save" at bounding box center [634, 306] width 43 height 17
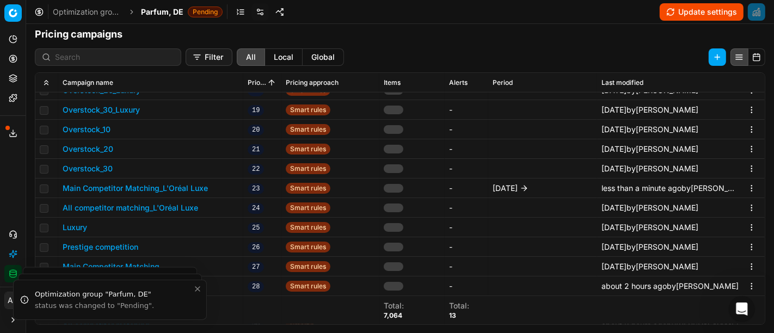
click at [153, 208] on button "All competitor matching_L'Oréal Luxe" at bounding box center [130, 207] width 135 height 11
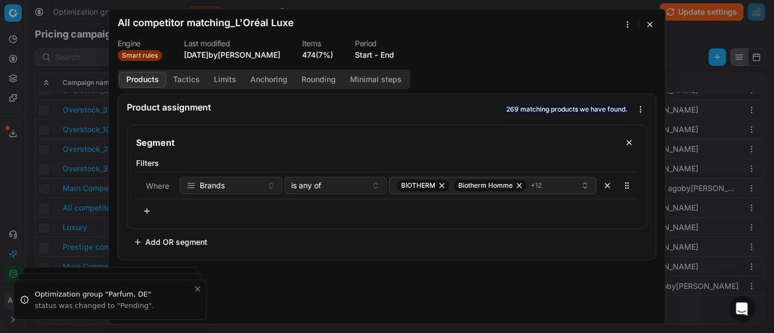
click at [355, 54] on button "Start" at bounding box center [363, 55] width 17 height 11
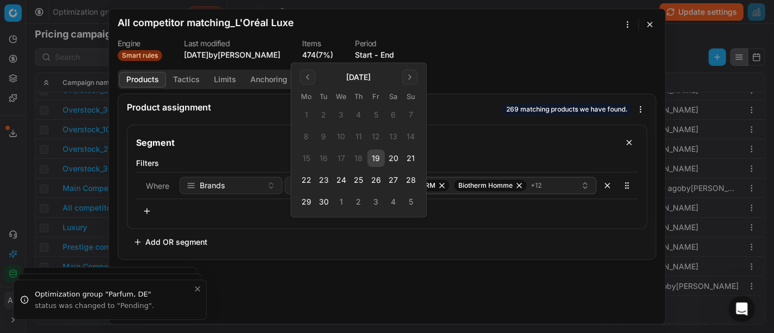
click at [323, 178] on button "23" at bounding box center [323, 179] width 17 height 17
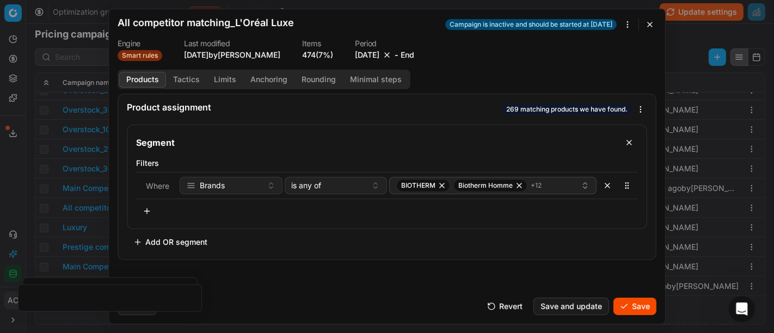
click at [628, 301] on button "Save" at bounding box center [634, 306] width 43 height 17
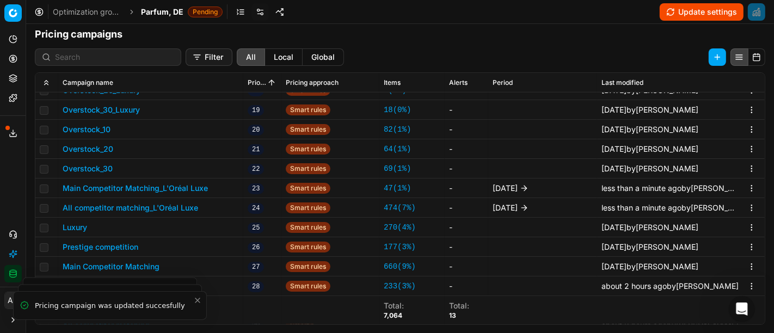
click at [167, 10] on span "Parfum, DE" at bounding box center [162, 12] width 42 height 11
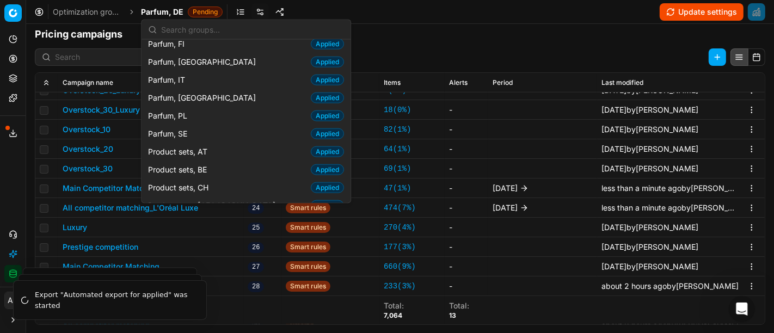
scroll to position [1219, 0]
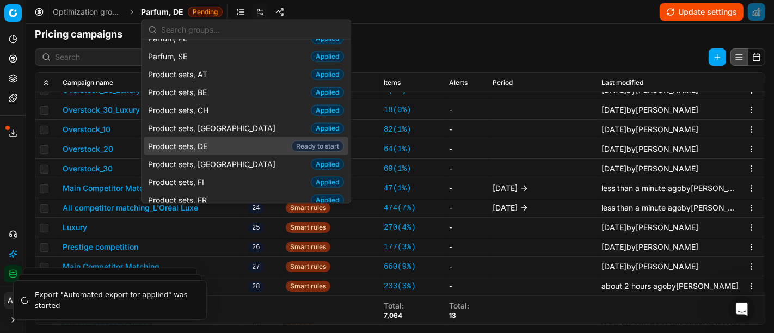
click at [203, 140] on span "Product sets, DE" at bounding box center [180, 145] width 64 height 11
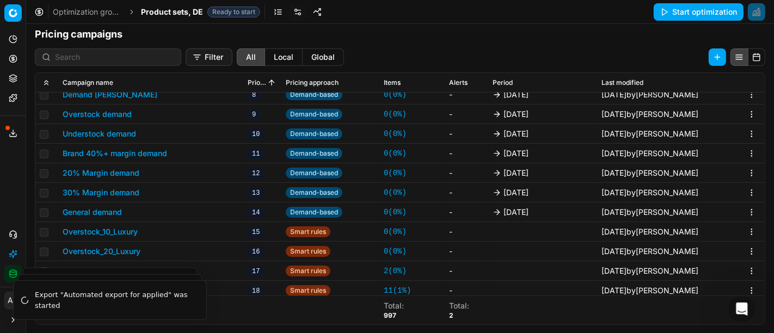
scroll to position [607, 0]
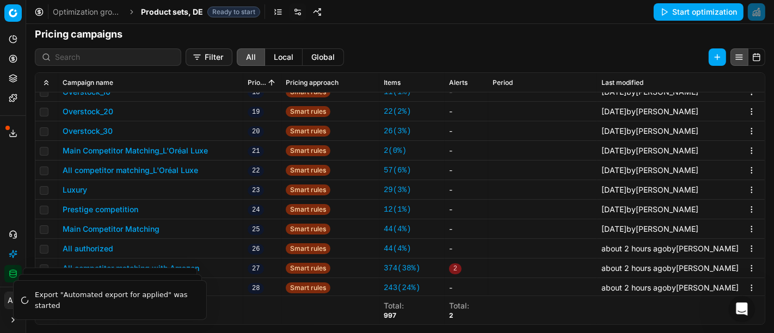
click at [183, 150] on button "Main Competitor Matching_L'Oréal Luxe" at bounding box center [135, 150] width 145 height 11
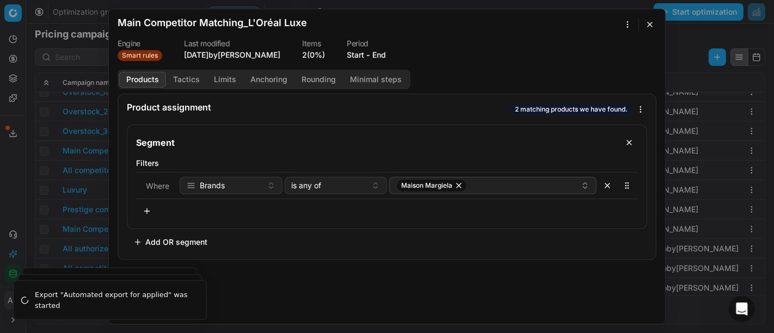
click at [351, 58] on button "Start" at bounding box center [355, 55] width 17 height 11
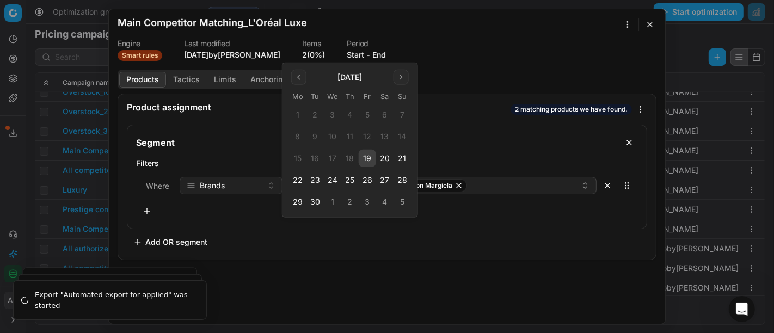
click at [317, 178] on button "23" at bounding box center [314, 179] width 17 height 17
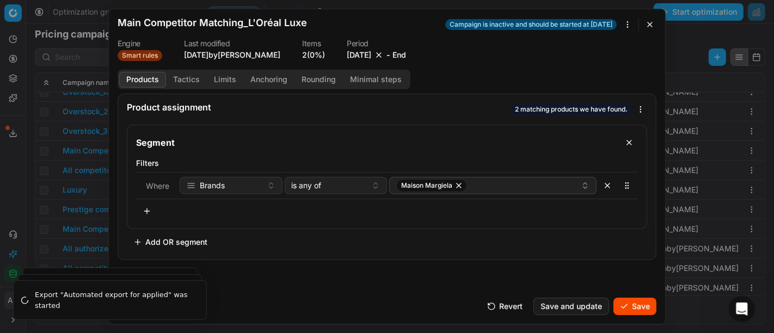
click at [633, 304] on button "Save" at bounding box center [634, 306] width 43 height 17
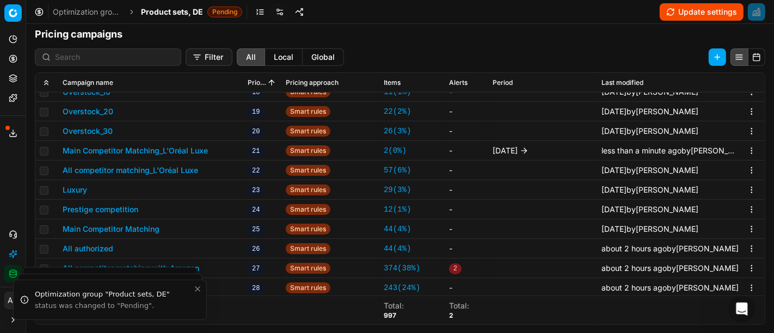
click at [123, 168] on button "All competitor matching_L'Oréal Luxe" at bounding box center [130, 170] width 135 height 11
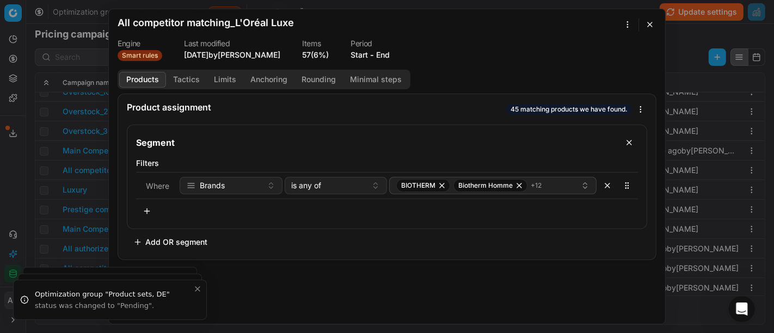
click at [350, 53] on button "Start" at bounding box center [358, 55] width 17 height 11
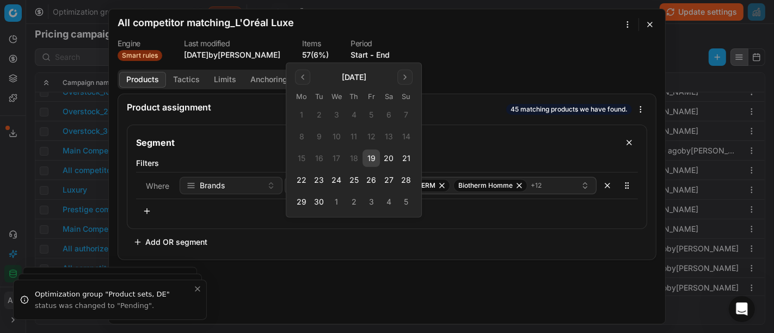
click at [314, 180] on button "23" at bounding box center [318, 179] width 17 height 17
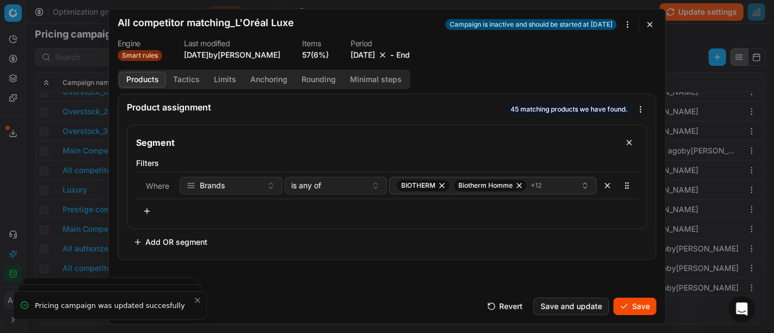
click at [631, 304] on button "Save" at bounding box center [634, 306] width 43 height 17
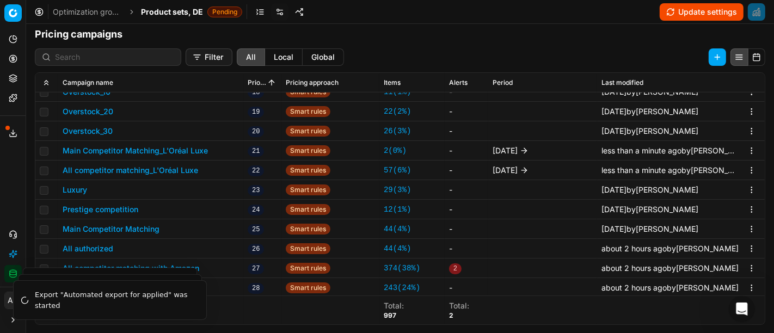
click at [0, 183] on div "Analytics Pricing Product portfolio Templates Export service 15 Contact support…" at bounding box center [13, 156] width 26 height 261
click at [161, 13] on span "Product sets, DE" at bounding box center [172, 12] width 62 height 11
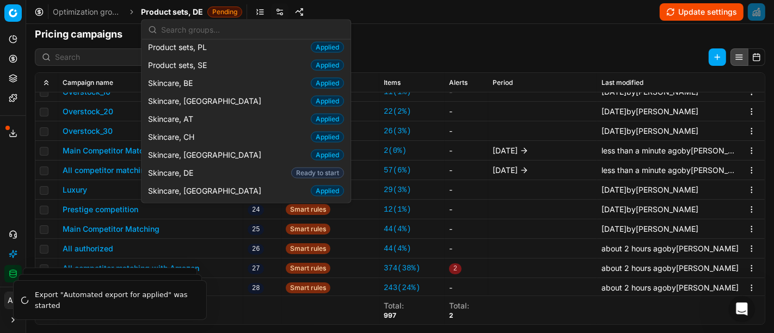
scroll to position [1430, 0]
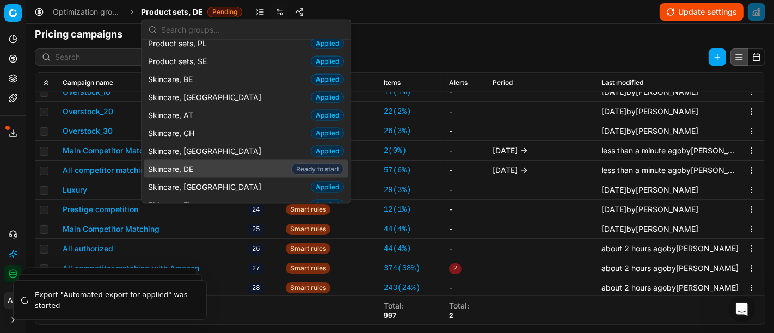
click at [203, 160] on div "Skincare, DE Ready to start" at bounding box center [246, 169] width 205 height 18
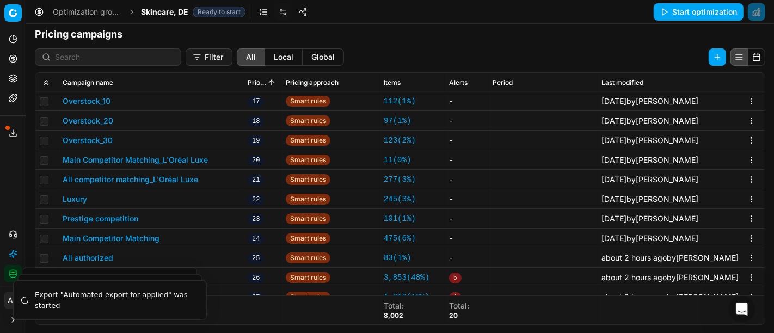
scroll to position [656, 0]
click at [197, 159] on button "Main Competitor Matching_L'Oréal Luxe" at bounding box center [135, 159] width 145 height 11
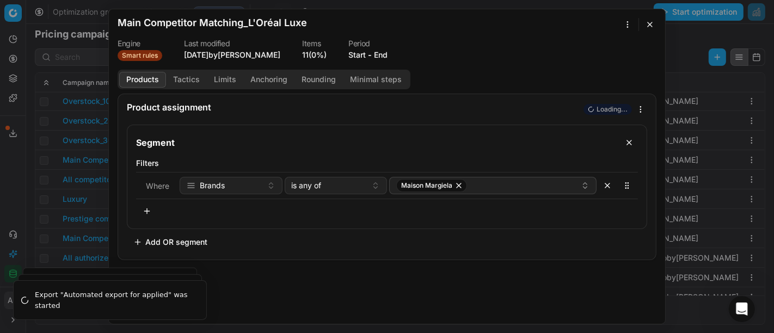
click at [350, 55] on button "Start" at bounding box center [356, 55] width 17 height 11
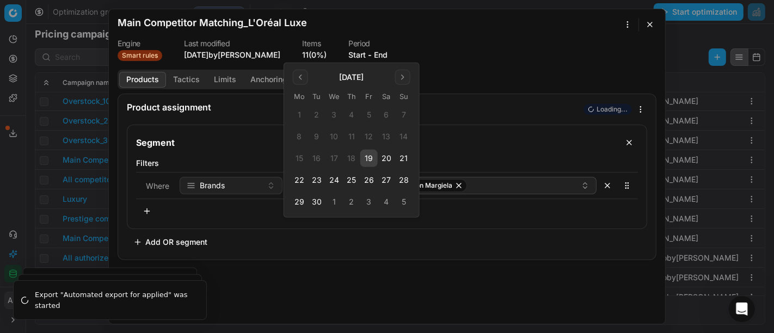
click at [318, 181] on button "23" at bounding box center [316, 179] width 17 height 17
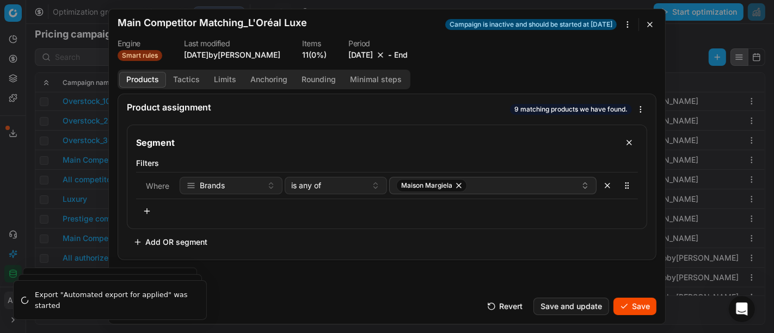
click at [626, 316] on form "We are saving PC settings. Please wait, it should take a few minutes Main Compe…" at bounding box center [387, 166] width 556 height 314
click at [636, 306] on button "Save" at bounding box center [634, 306] width 43 height 17
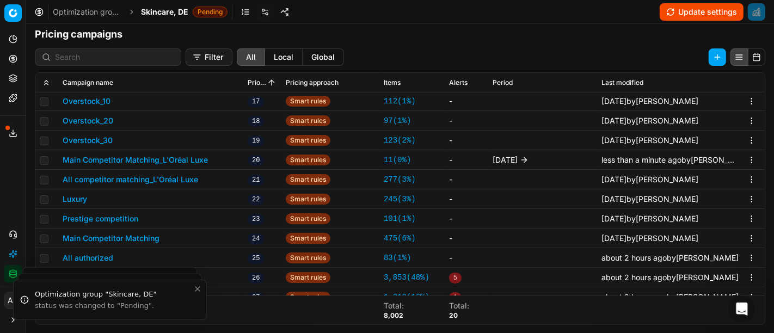
click at [112, 180] on button "All competitor matching_L'Oréal Luxe" at bounding box center [130, 179] width 135 height 11
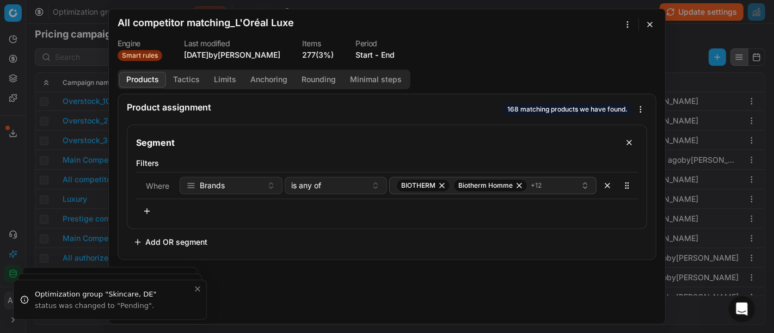
click at [355, 55] on button "Start" at bounding box center [363, 55] width 17 height 11
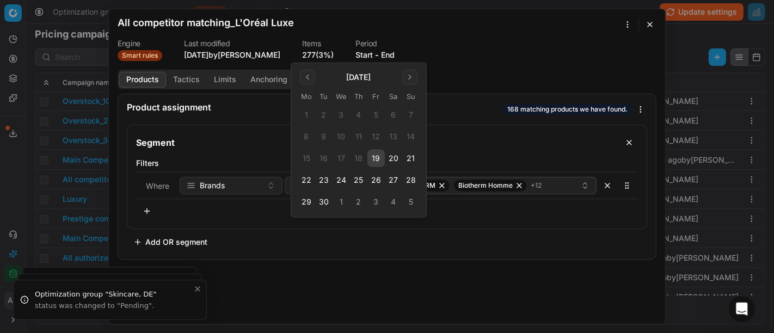
click at [323, 180] on button "23" at bounding box center [323, 179] width 17 height 17
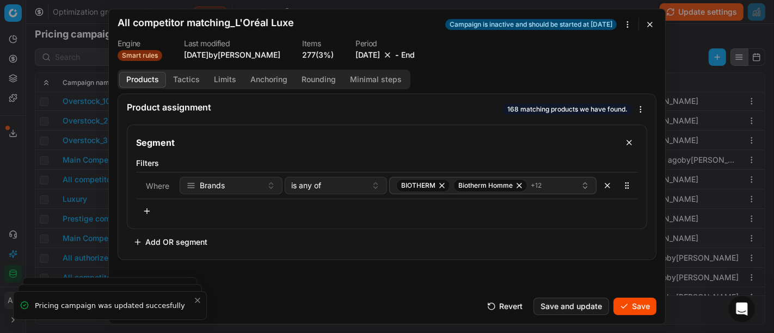
click at [629, 304] on button "Save" at bounding box center [634, 306] width 43 height 17
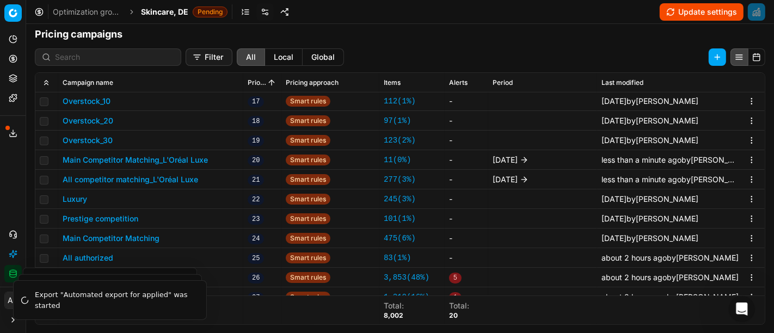
click at [13, 132] on line at bounding box center [13, 132] width 0 height 4
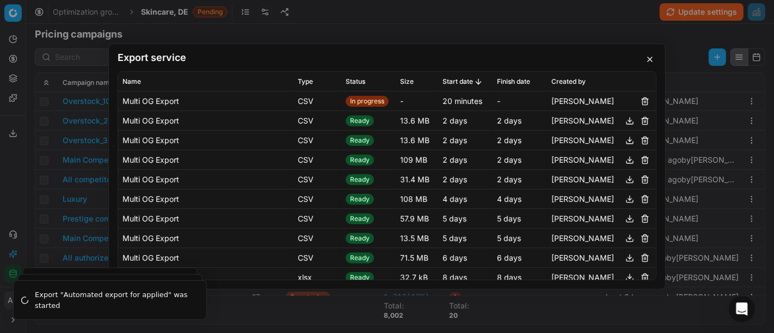
click at [646, 58] on button "button" at bounding box center [649, 59] width 13 height 13
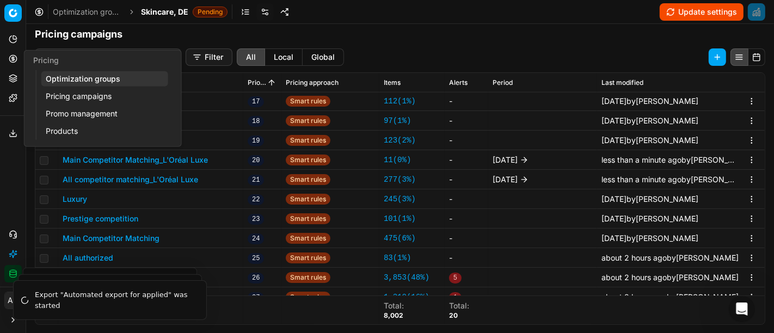
click at [12, 60] on icon at bounding box center [12, 58] width 3 height 3
click at [77, 77] on link "Optimization groups" at bounding box center [104, 78] width 127 height 15
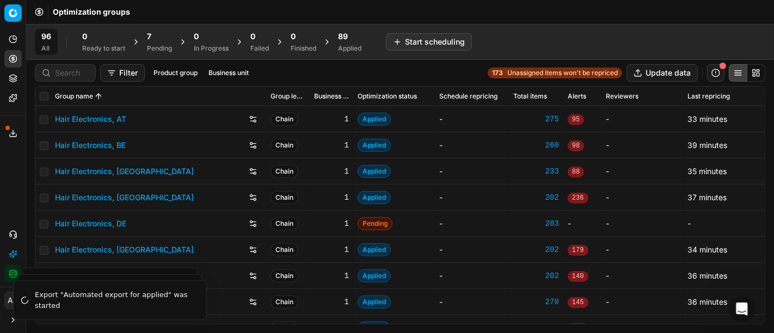
click at [319, 79] on div "Filter Product group Business unit 173 Unassigned items won't be repriced Updat…" at bounding box center [400, 72] width 730 height 17
click at [154, 33] on div "7" at bounding box center [159, 36] width 25 height 11
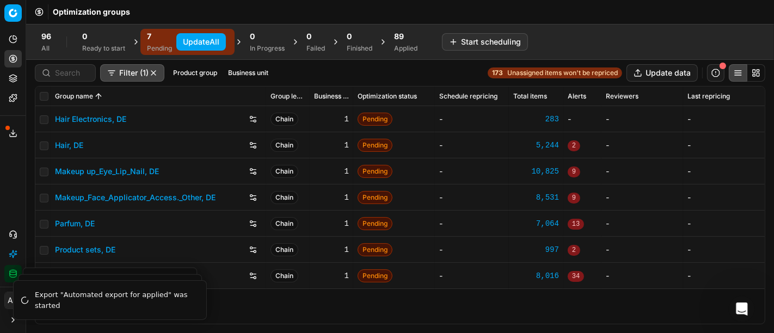
click at [205, 44] on button "Update All" at bounding box center [201, 41] width 50 height 17
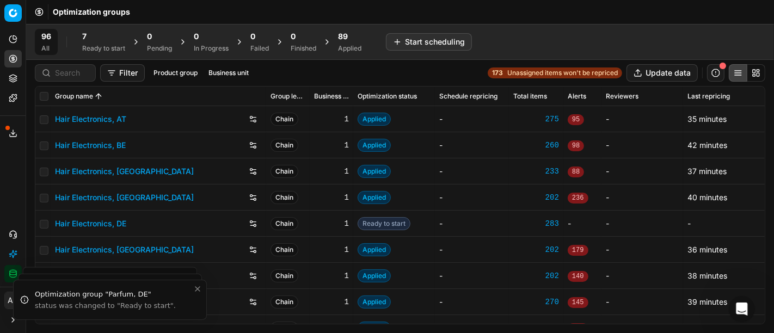
click at [10, 133] on icon at bounding box center [13, 133] width 9 height 9
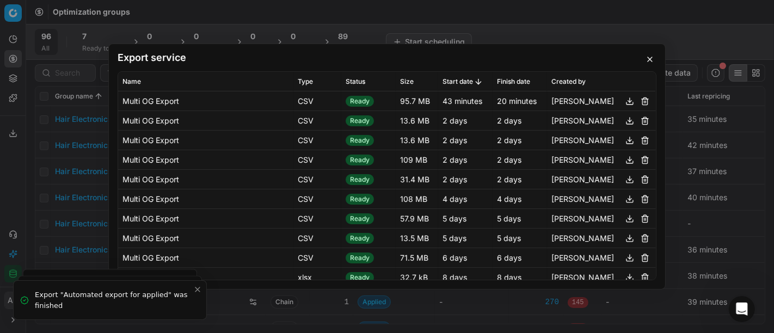
click at [626, 100] on button "button" at bounding box center [629, 101] width 13 height 13
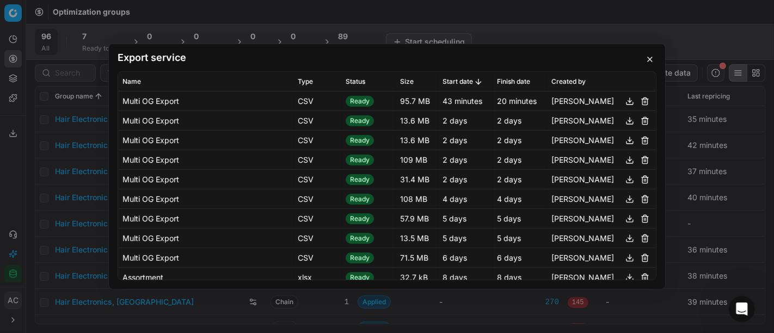
click at [643, 57] on button "button" at bounding box center [649, 59] width 13 height 13
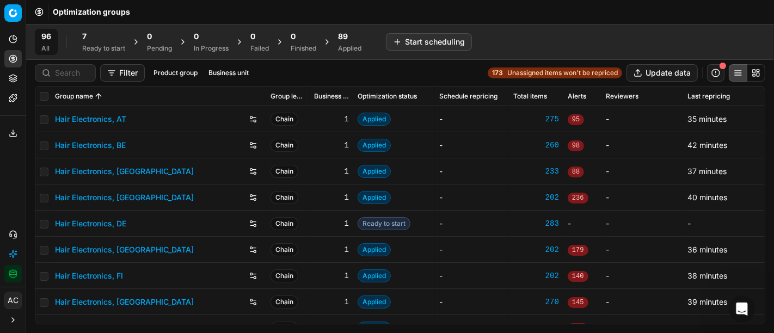
click at [98, 47] on div "Ready to start" at bounding box center [103, 48] width 43 height 9
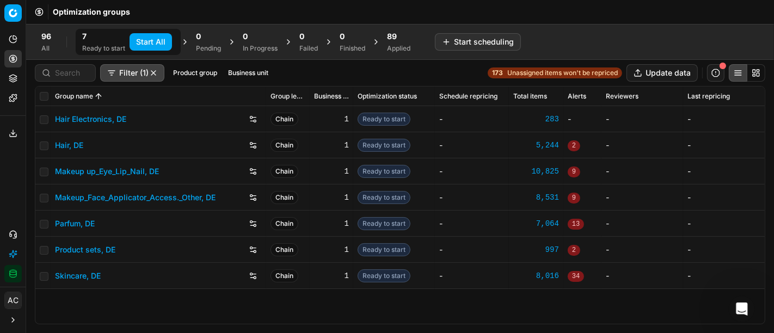
click at [151, 34] on button "Start All" at bounding box center [150, 41] width 42 height 17
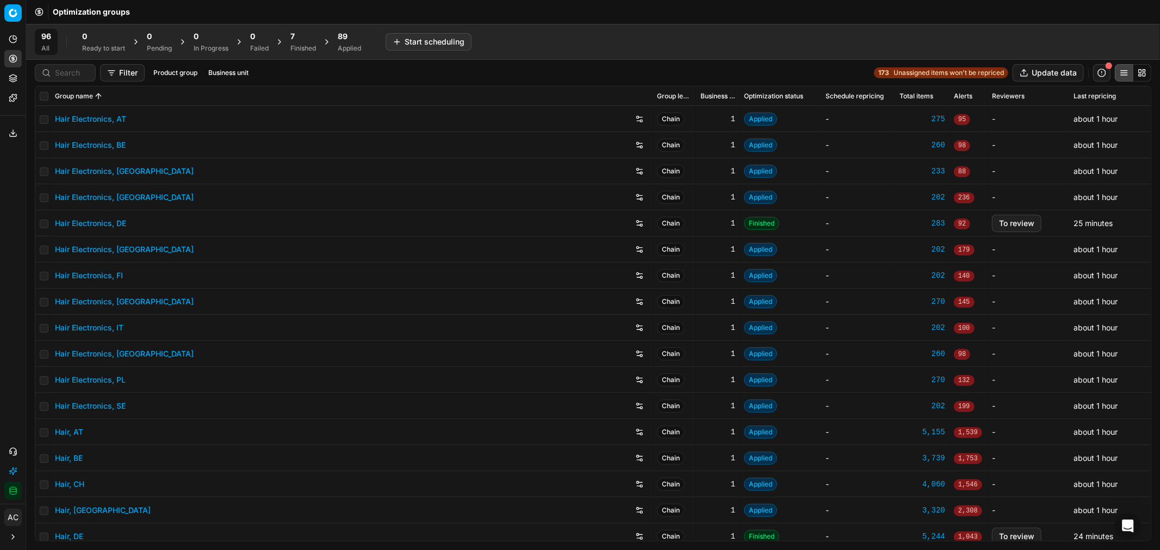
click at [303, 33] on div "7" at bounding box center [303, 36] width 26 height 11
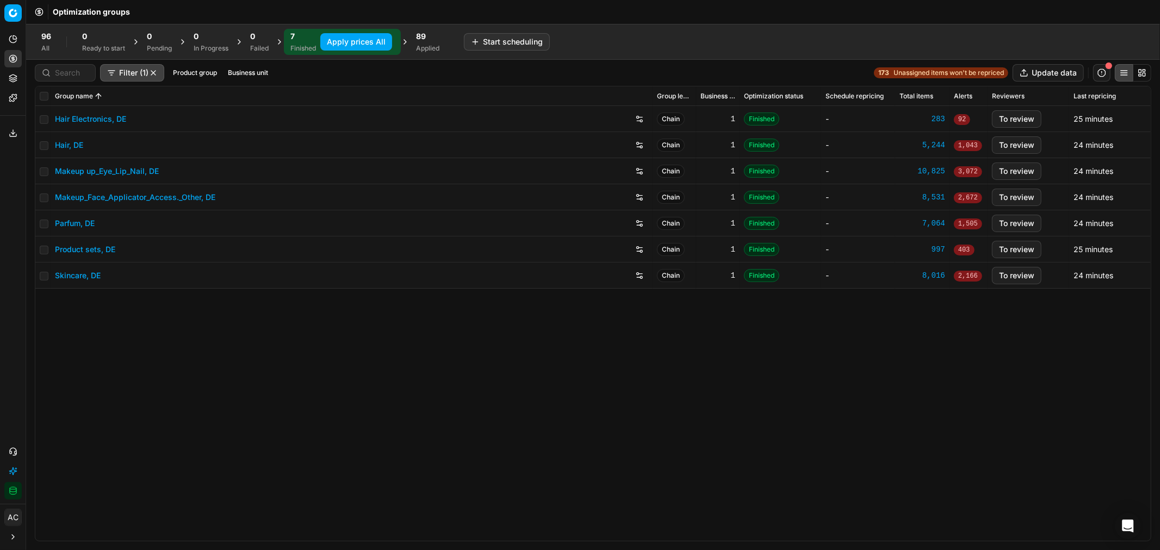
click at [343, 47] on button "Apply prices All" at bounding box center [356, 41] width 72 height 17
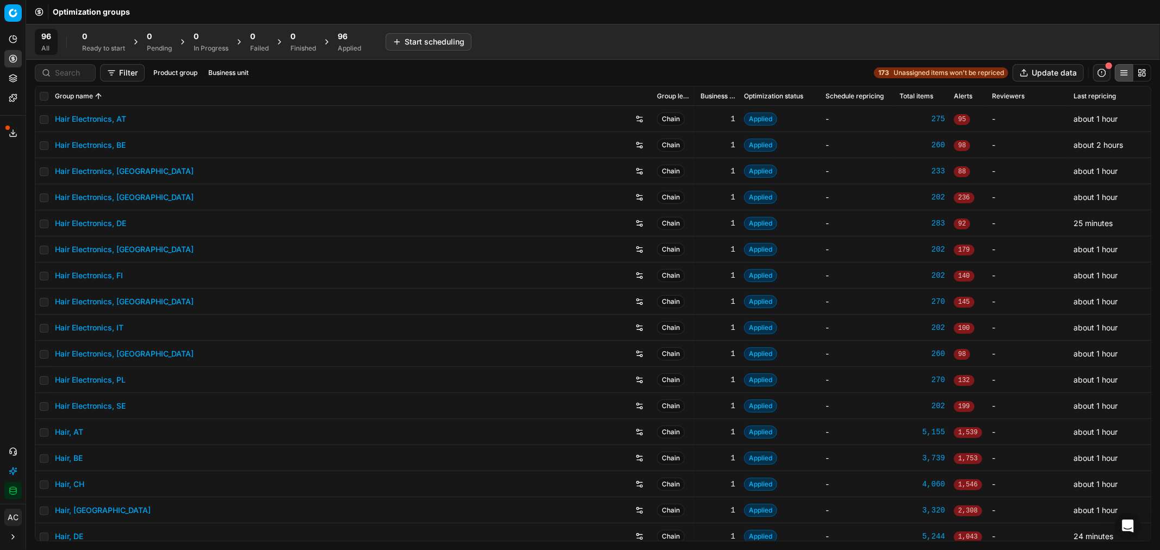
click at [345, 39] on span "96" at bounding box center [343, 36] width 10 height 11
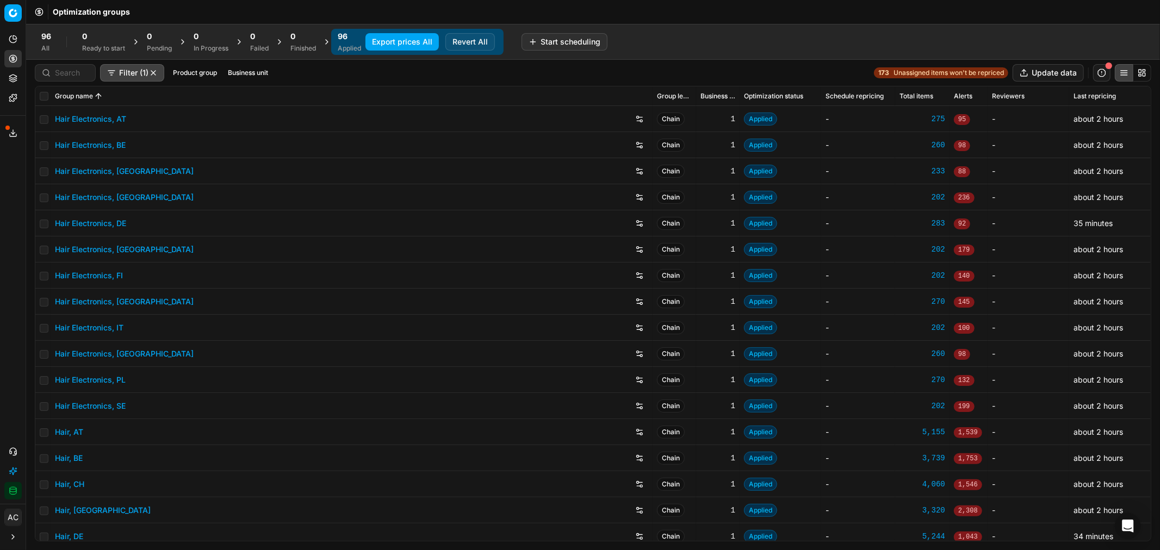
click at [247, 63] on div "Filter (1) Product group Business unit 173 Unassigned items won't be repriced U…" at bounding box center [593, 73] width 1134 height 26
click at [250, 71] on button "Business unit" at bounding box center [248, 72] width 49 height 13
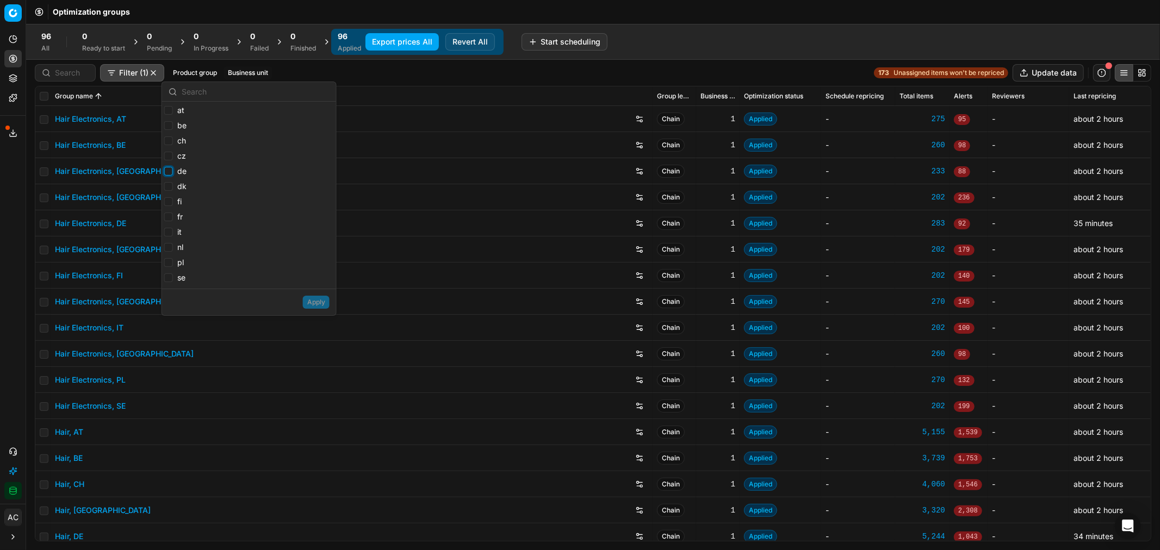
click at [170, 172] on input "de" at bounding box center [168, 171] width 9 height 9
checkbox input "true"
click at [324, 306] on button "Apply" at bounding box center [316, 302] width 27 height 13
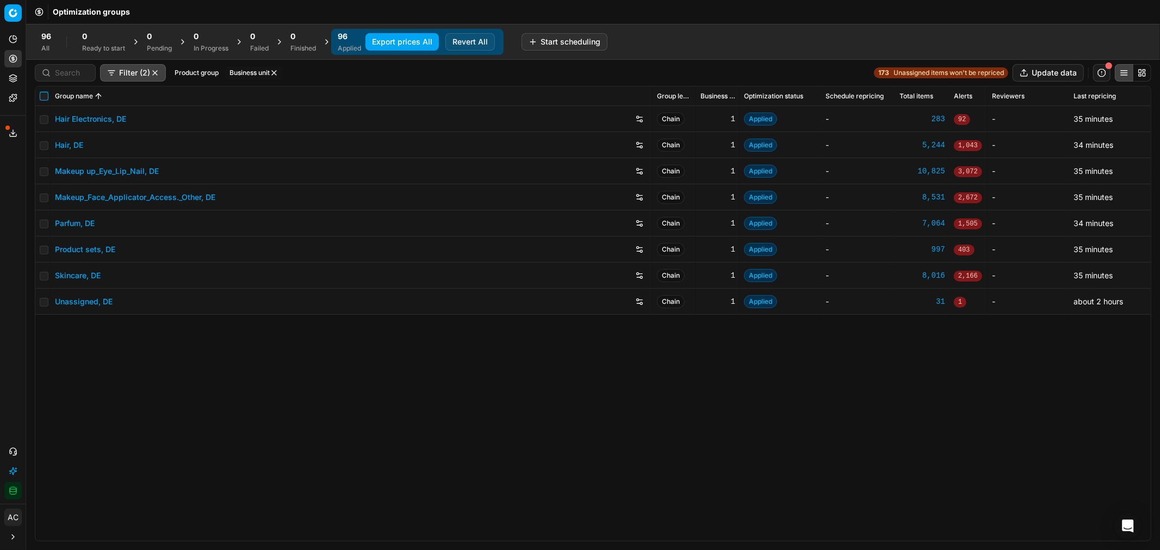
click at [46, 99] on input "checkbox" at bounding box center [44, 96] width 9 height 9
checkbox input "true"
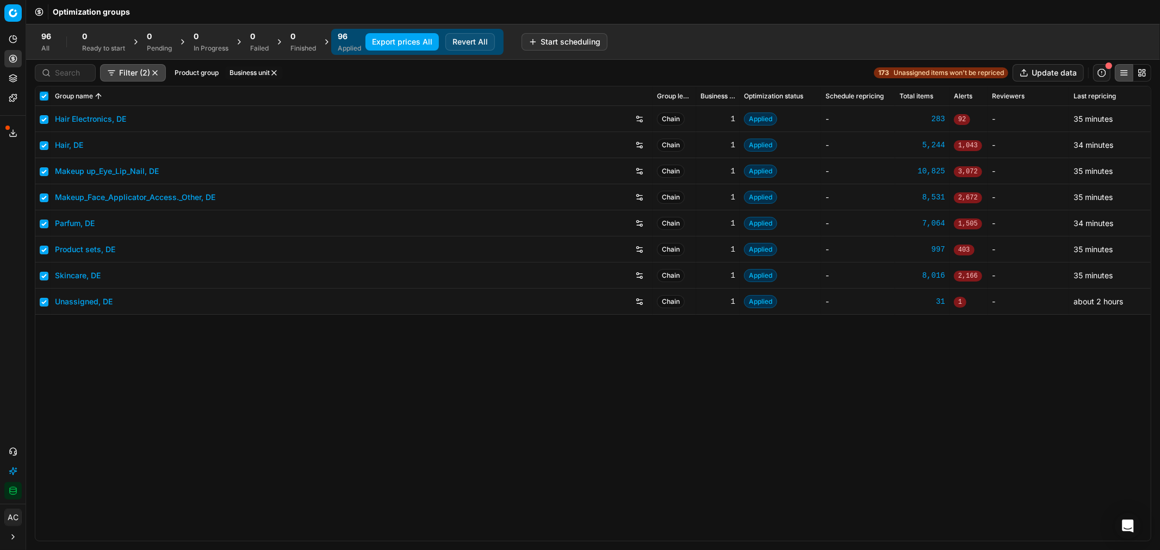
checkbox input "true"
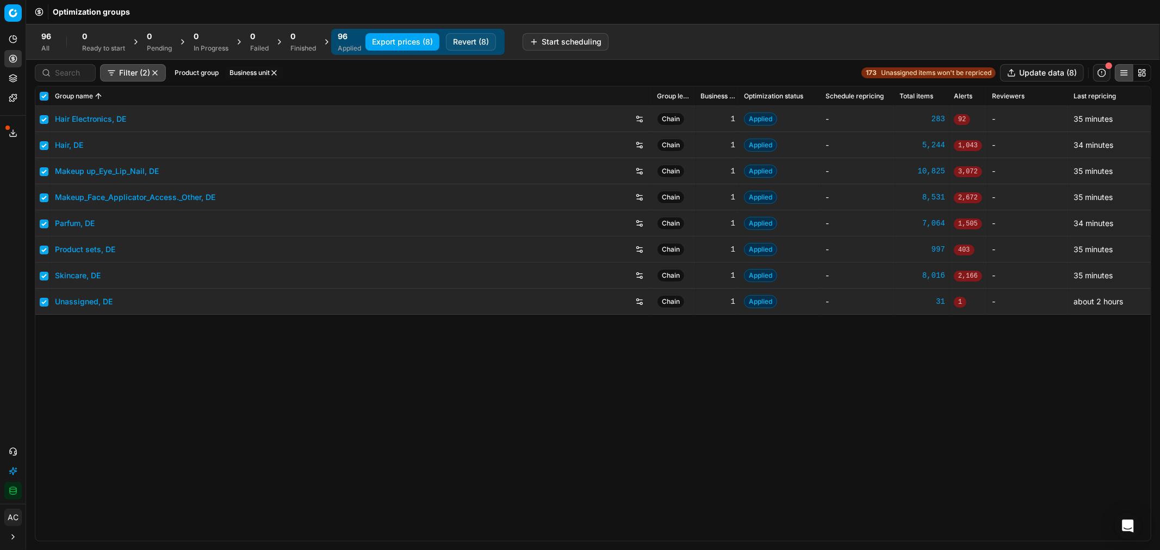
click at [398, 45] on button "Export prices (8)" at bounding box center [403, 41] width 74 height 17
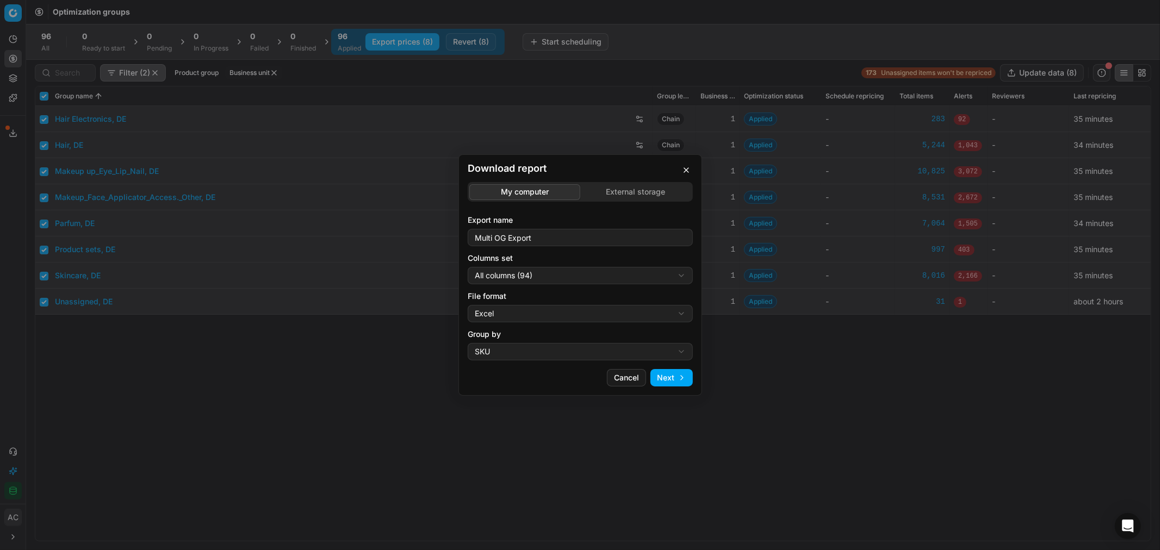
click at [542, 265] on div "Columns set All columns (94) All columns (94) Current table state (92) My expor…" at bounding box center [580, 269] width 225 height 32
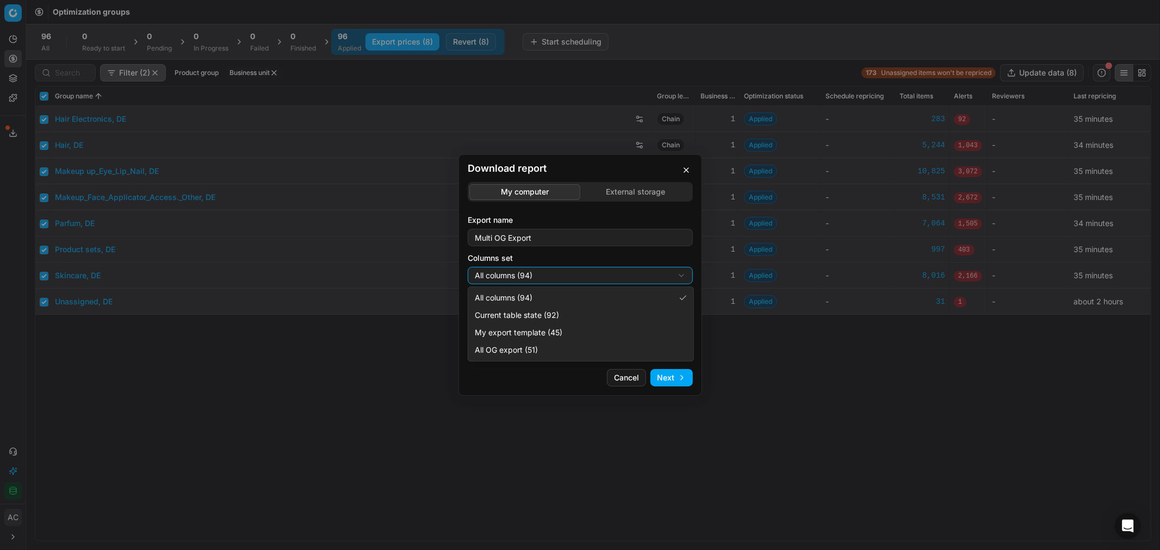
click at [544, 273] on div "Download report My computer External storage Export name Multi OG Export Column…" at bounding box center [580, 275] width 1160 height 550
select select "custom"
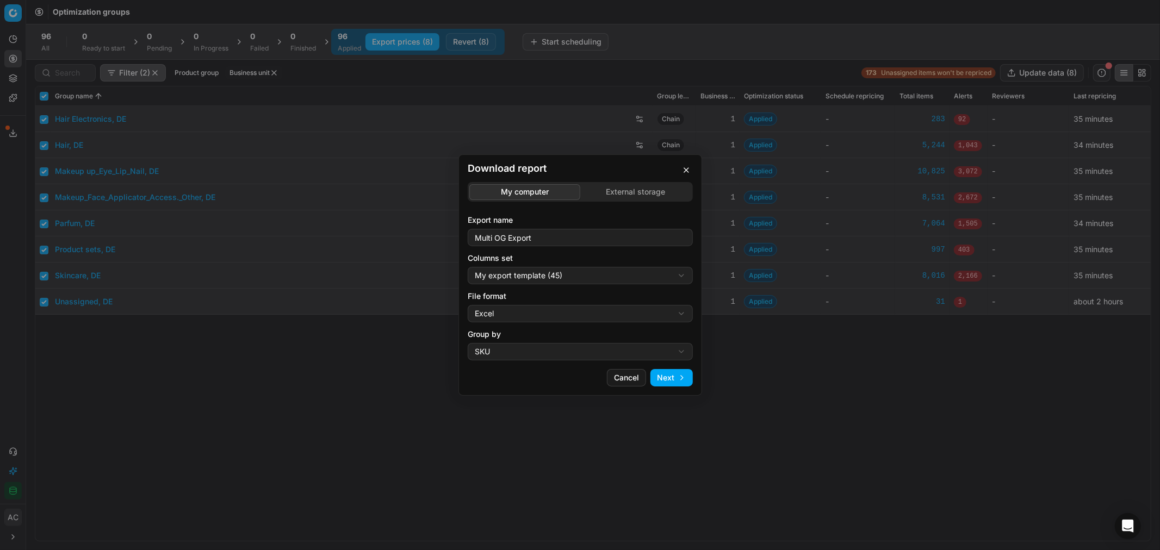
click at [535, 308] on div "Download report My computer External storage Export name Multi OG Export Column…" at bounding box center [580, 275] width 1160 height 550
select select "csv"
click at [667, 378] on button "Next" at bounding box center [672, 377] width 42 height 17
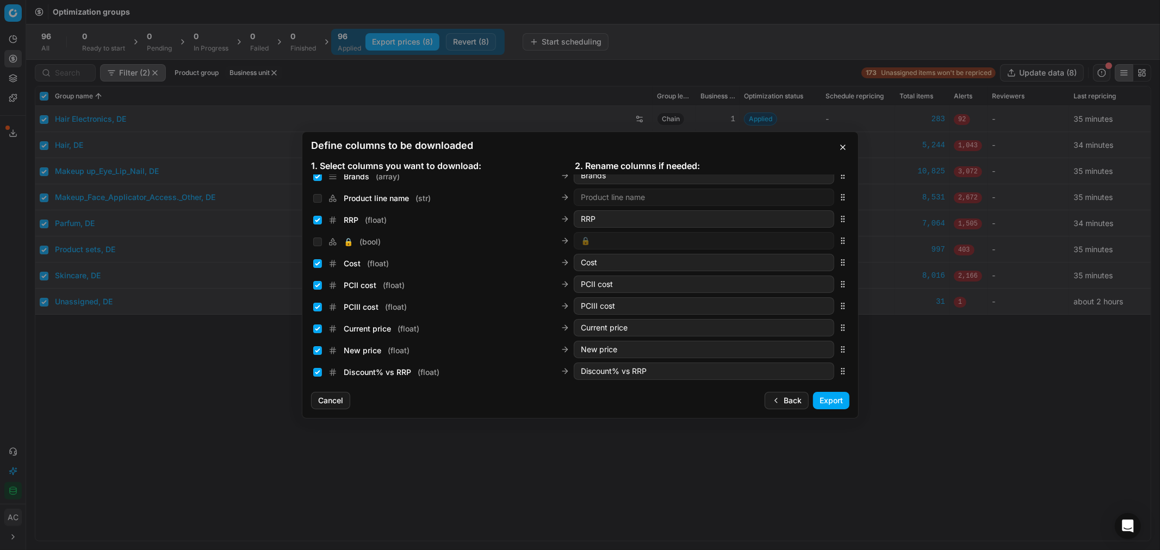
scroll to position [120, 0]
click at [320, 351] on input "New price ( float )" at bounding box center [317, 349] width 9 height 9
checkbox input "false"
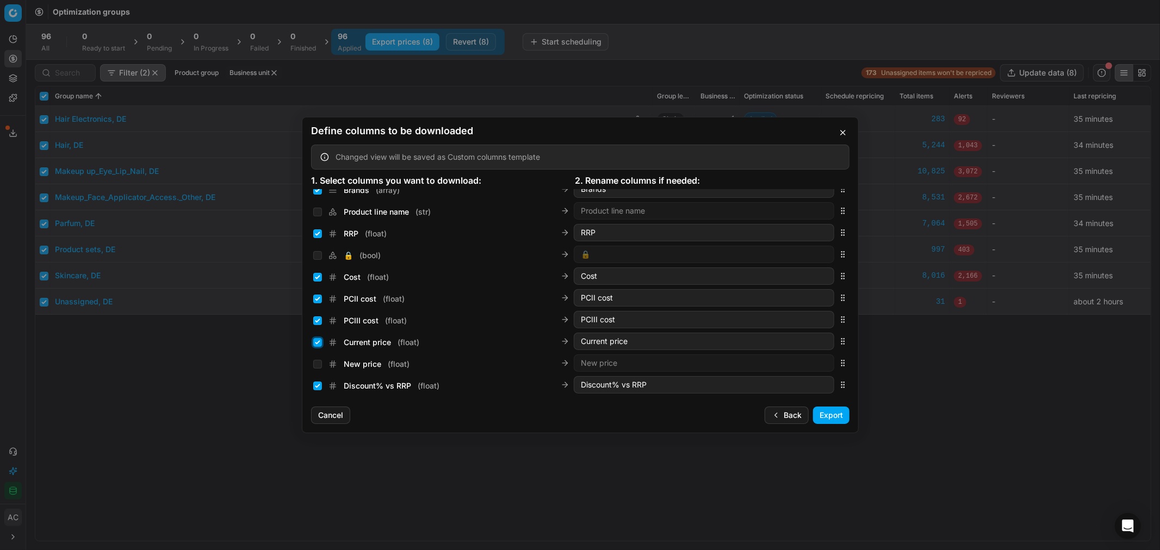
click at [317, 345] on input "Current price ( float )" at bounding box center [317, 342] width 9 height 9
checkbox input "false"
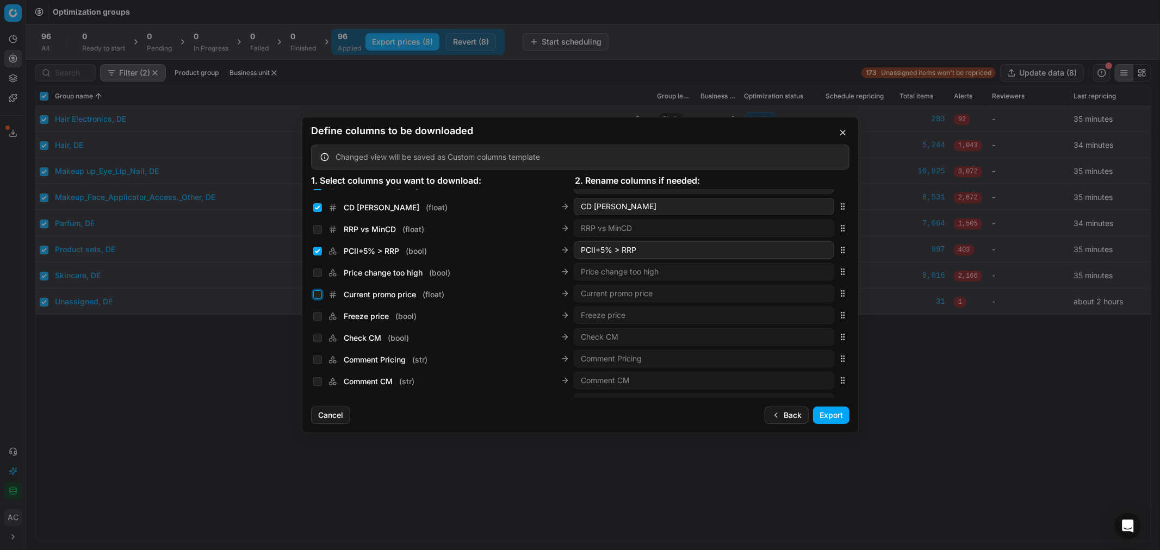
click at [319, 296] on input "Current promo price ( float )" at bounding box center [317, 294] width 9 height 9
checkbox input "true"
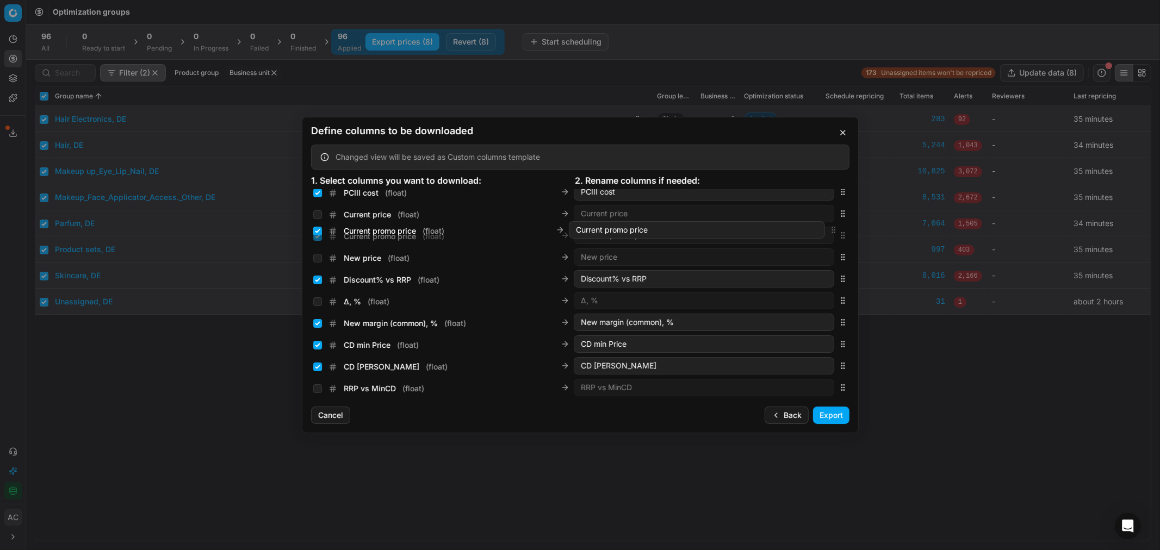
scroll to position [244, 0]
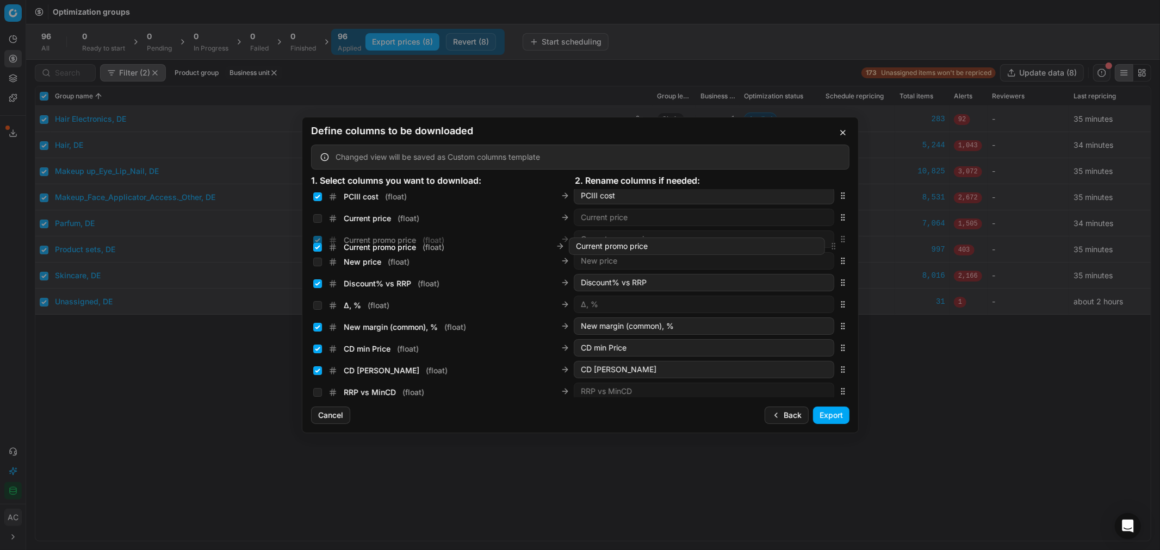
drag, startPoint x: 832, startPoint y: 292, endPoint x: 826, endPoint y: 245, distance: 47.2
click at [826, 245] on div "Current promo price ( float ) Current promo price" at bounding box center [580, 239] width 539 height 22
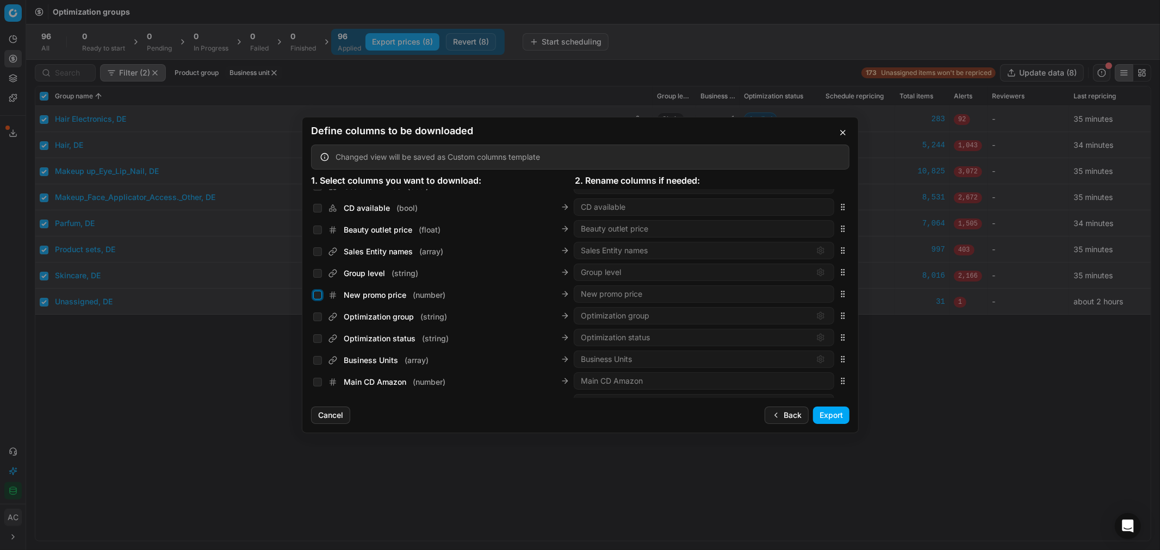
click at [318, 297] on input "New promo price ( number )" at bounding box center [317, 295] width 9 height 9
checkbox input "true"
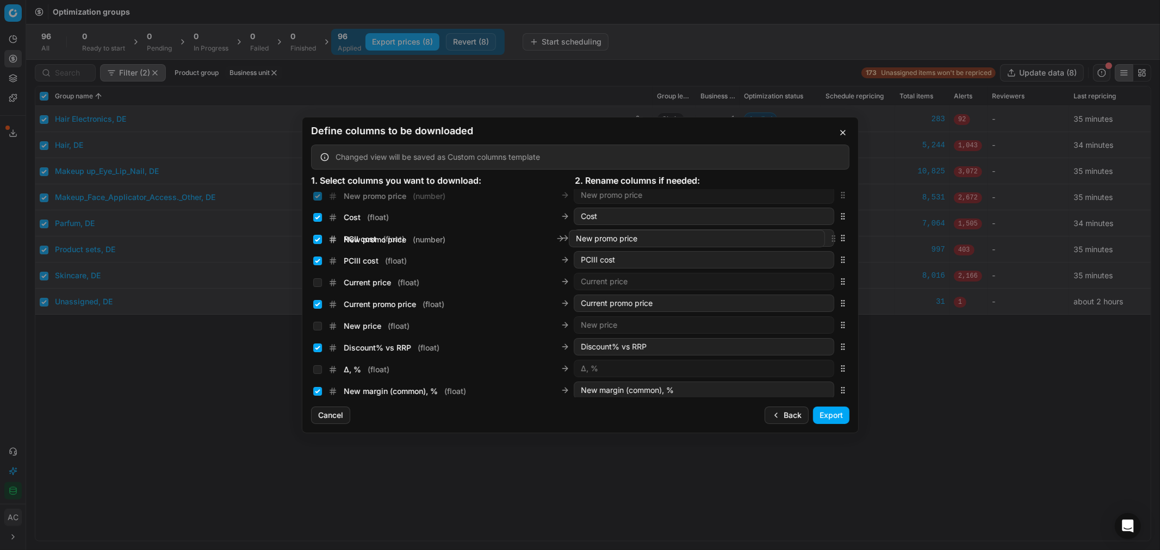
scroll to position [165, 0]
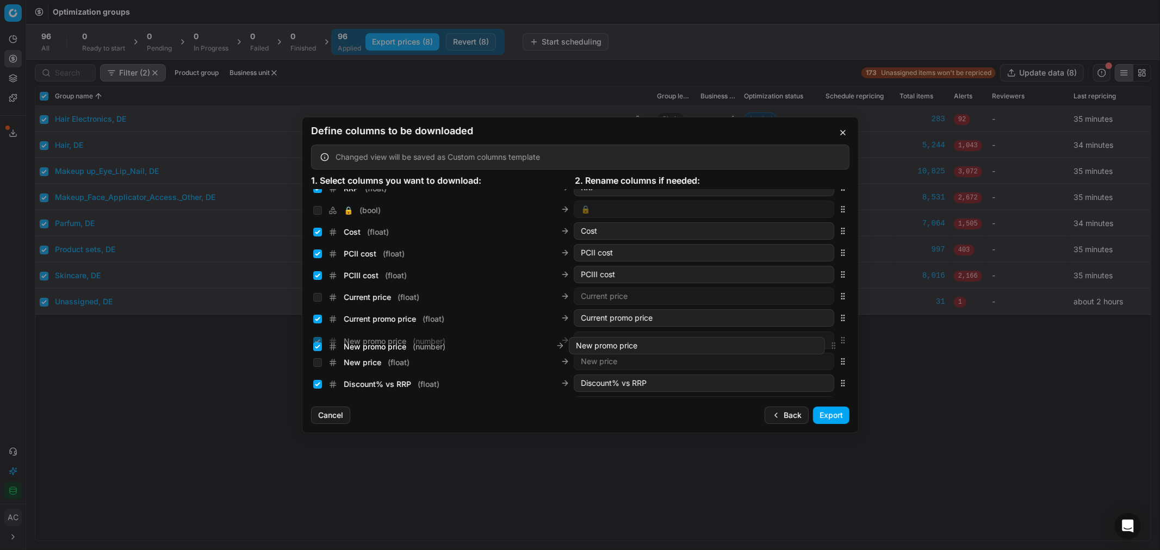
drag, startPoint x: 835, startPoint y: 292, endPoint x: 839, endPoint y: 345, distance: 52.9
click at [839, 345] on div "New promo price ( number ) New promo price" at bounding box center [580, 341] width 539 height 22
click at [827, 413] on button "Export" at bounding box center [831, 415] width 36 height 17
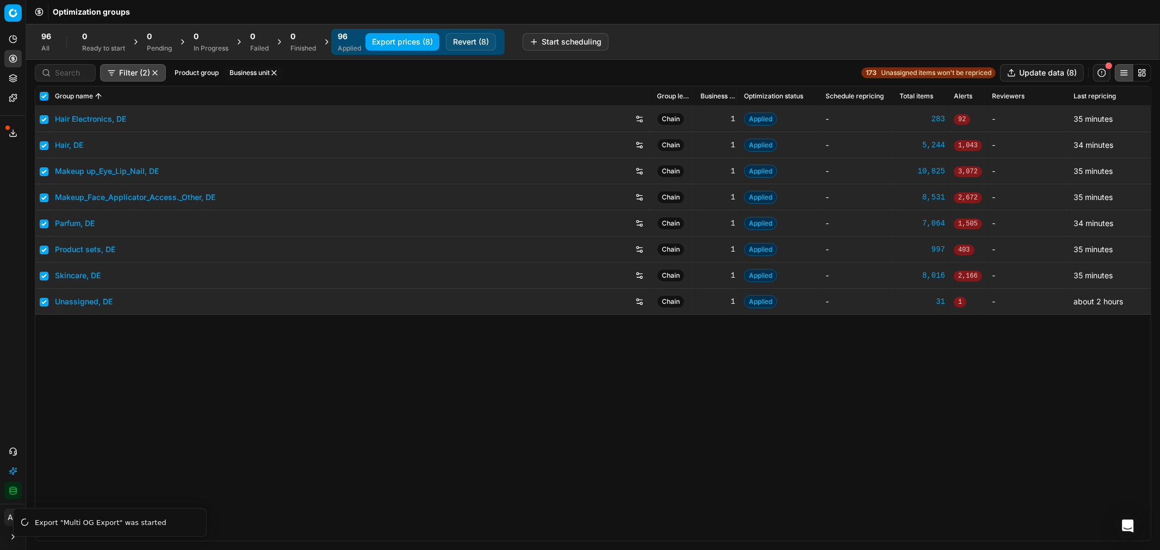
click at [15, 132] on icon at bounding box center [13, 133] width 9 height 9
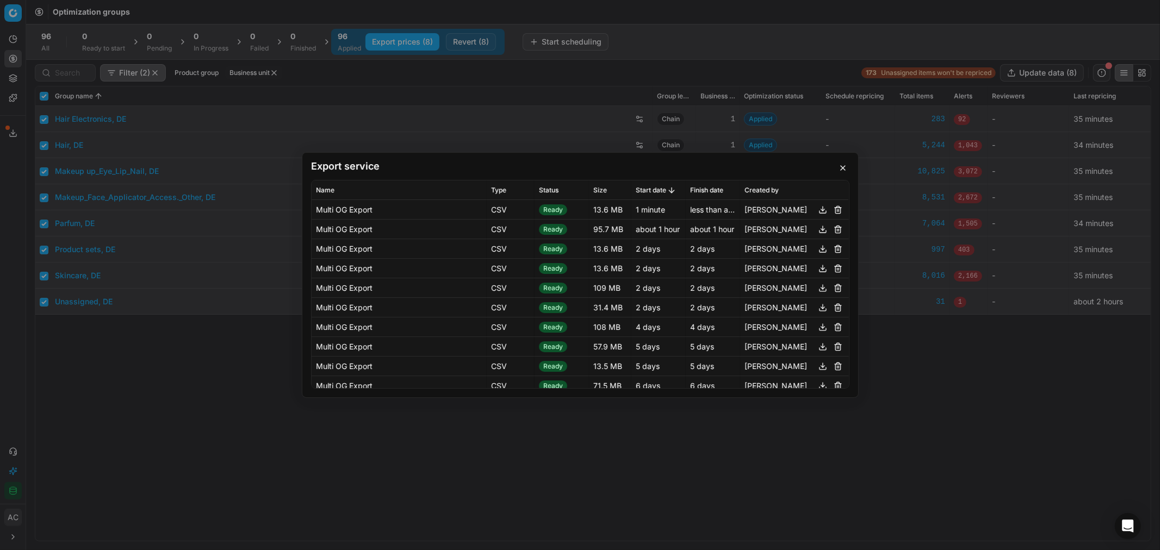
click at [816, 209] on button "button" at bounding box center [822, 209] width 13 height 13
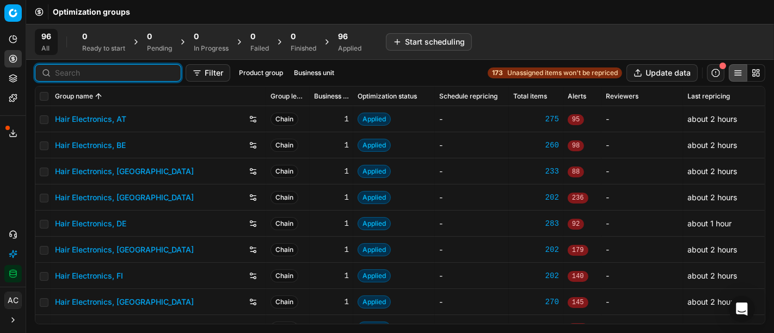
click at [74, 67] on input at bounding box center [114, 72] width 119 height 11
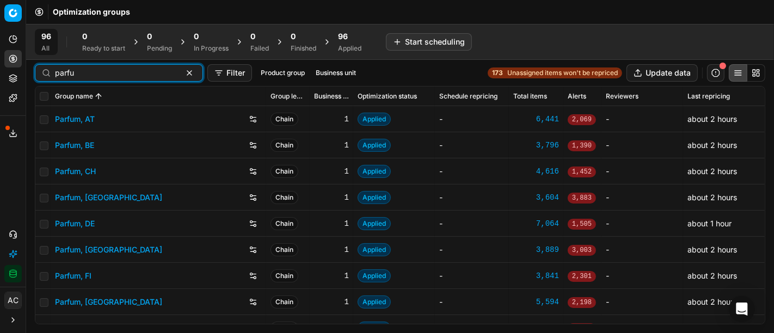
type input "parfu"
click at [73, 116] on link "Parfum, AT" at bounding box center [75, 119] width 40 height 11
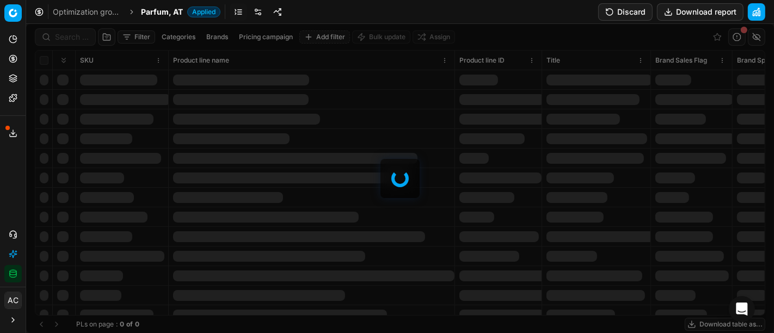
click at [64, 39] on div at bounding box center [399, 178] width 747 height 309
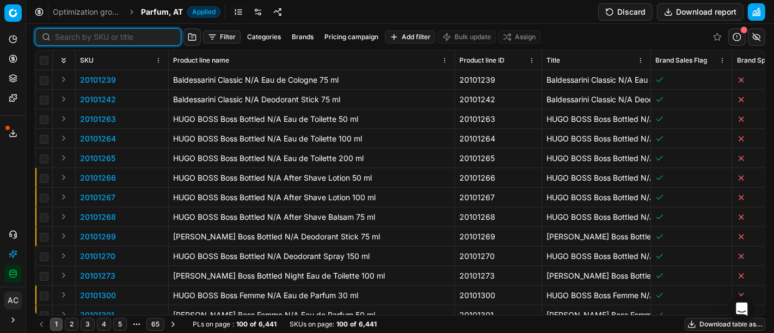
click at [64, 39] on input at bounding box center [114, 37] width 119 height 11
paste input "80076905-100"
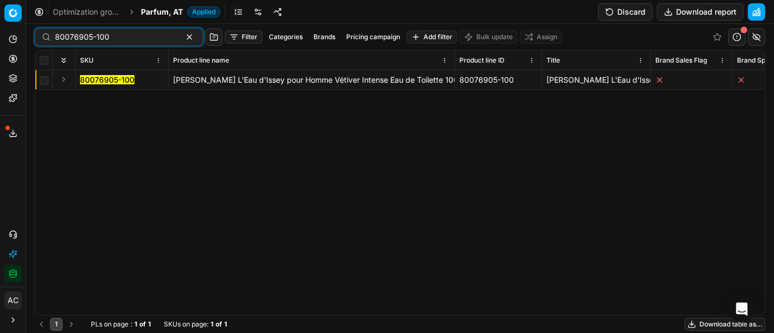
click at [65, 77] on button "Expand" at bounding box center [63, 79] width 13 height 13
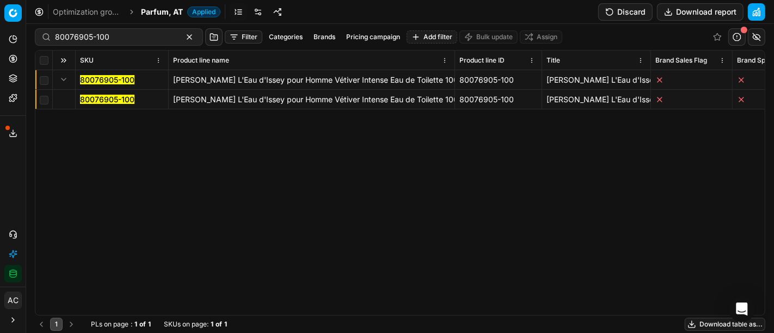
click at [101, 102] on mark "80076905-100" at bounding box center [107, 99] width 54 height 9
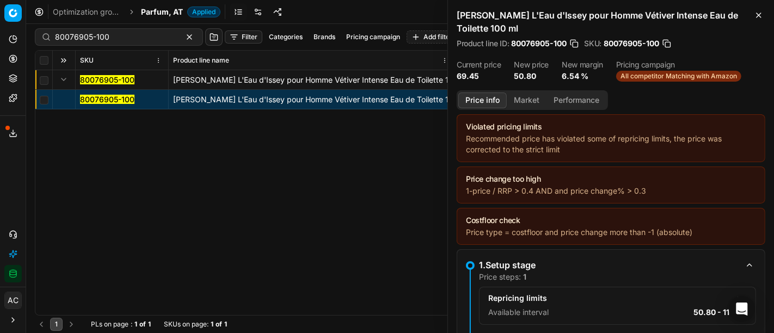
click at [531, 103] on button "Market" at bounding box center [526, 100] width 40 height 16
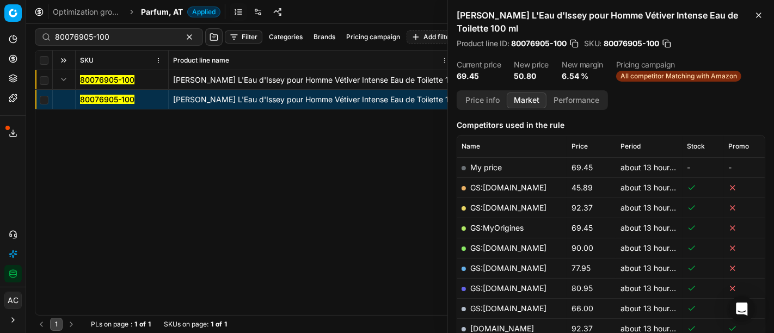
scroll to position [133, 0]
click at [503, 184] on link "GS:[DOMAIN_NAME]" at bounding box center [508, 188] width 76 height 9
click at [334, 221] on div "80076905-100 [PERSON_NAME] L'Eau d'Issey pour Homme Vétiver Intense Eau de Toil…" at bounding box center [399, 192] width 729 height 245
click at [132, 28] on div "80076905-100" at bounding box center [119, 36] width 168 height 17
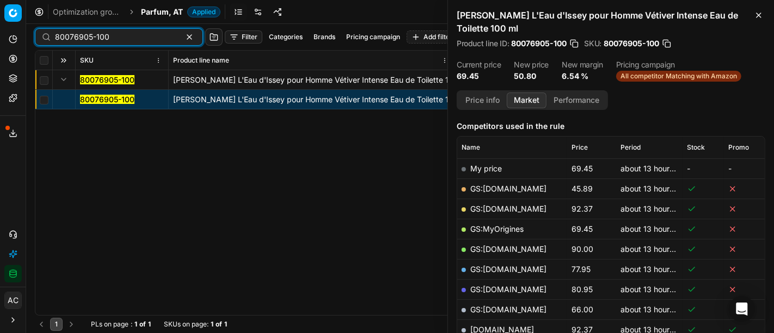
paste input "31367-0005679"
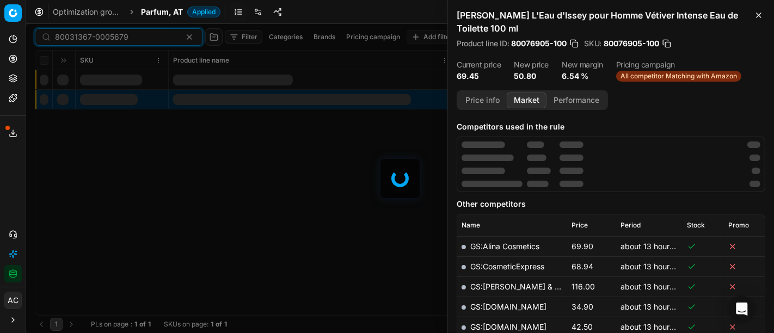
scroll to position [133, 0]
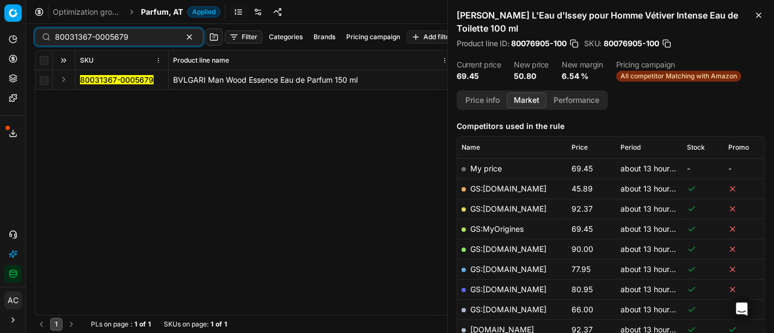
click at [65, 77] on button "Expand" at bounding box center [63, 79] width 13 height 13
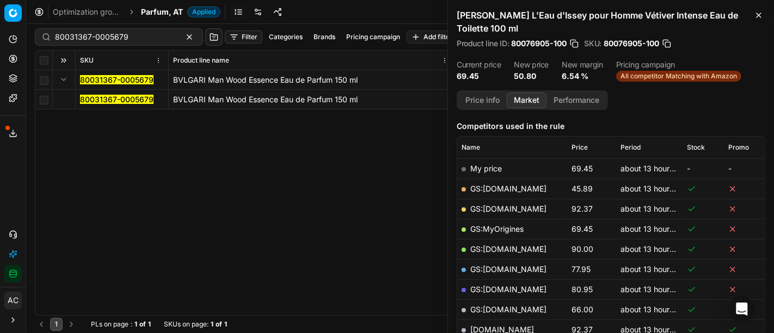
click at [120, 98] on mark "80031367-0005679" at bounding box center [116, 99] width 73 height 9
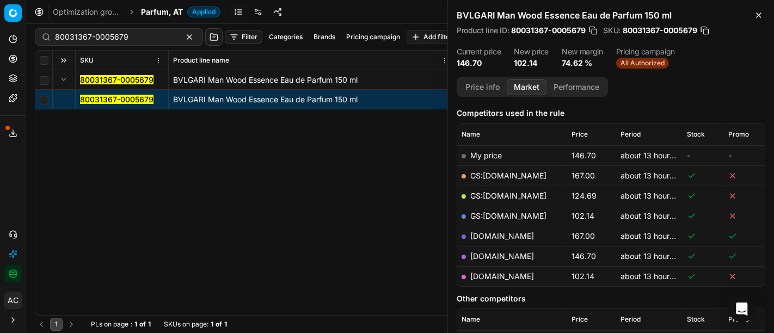
click at [509, 274] on link "parfumdreams.at" at bounding box center [502, 275] width 64 height 9
click at [145, 32] on input "80031367-0005679" at bounding box center [114, 37] width 119 height 11
paste input "90005512-0008164"
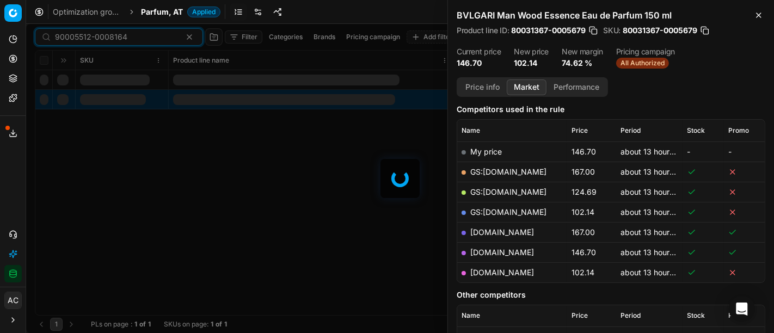
scroll to position [133, 0]
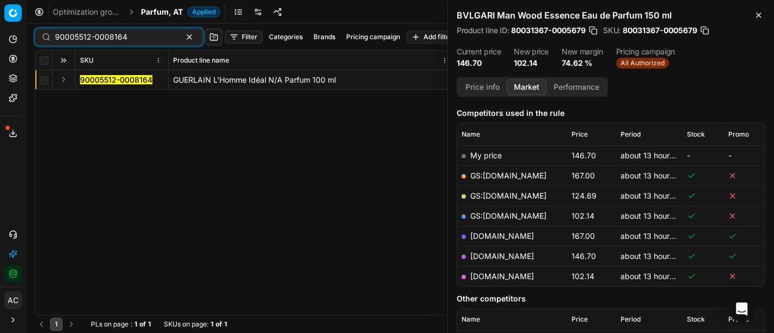
click at [64, 82] on button "Expand" at bounding box center [63, 79] width 13 height 13
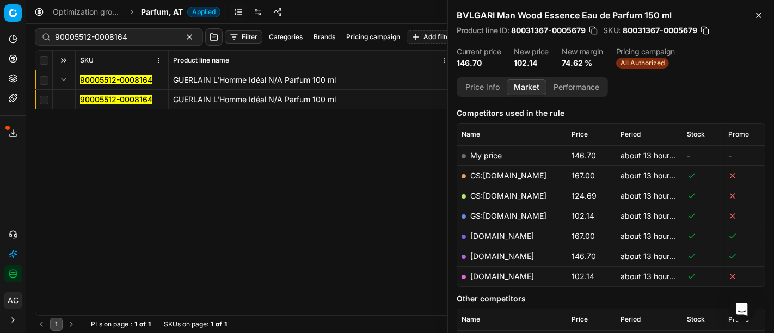
click at [102, 102] on mark "90005512-0008164" at bounding box center [116, 99] width 72 height 9
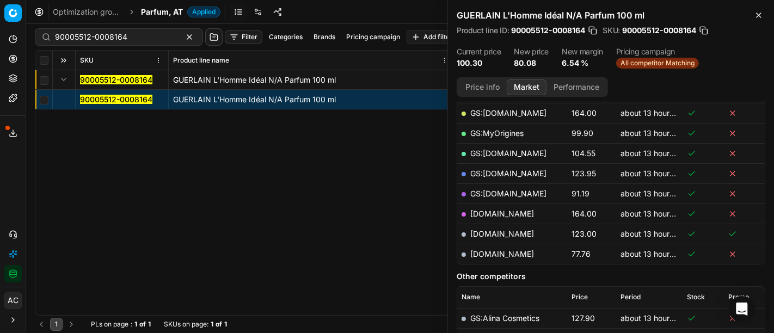
scroll to position [196, 0]
click at [503, 249] on link "parfumdreams.at" at bounding box center [502, 252] width 64 height 9
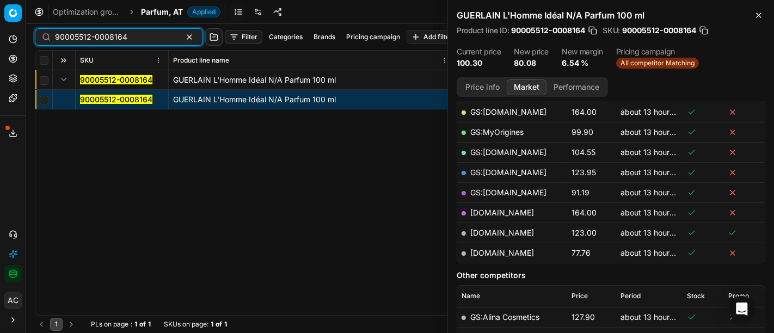
click at [111, 40] on input "90005512-0008164" at bounding box center [114, 37] width 119 height 11
paste input "80008548-150"
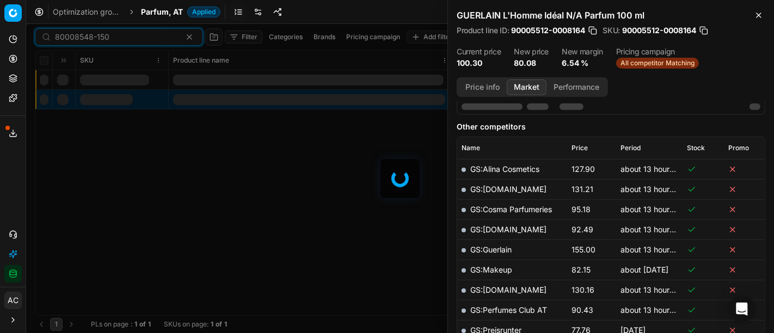
scroll to position [196, 0]
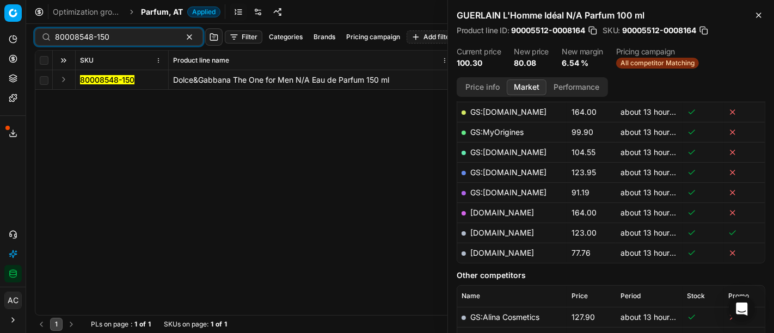
click at [66, 82] on button "Expand" at bounding box center [63, 79] width 13 height 13
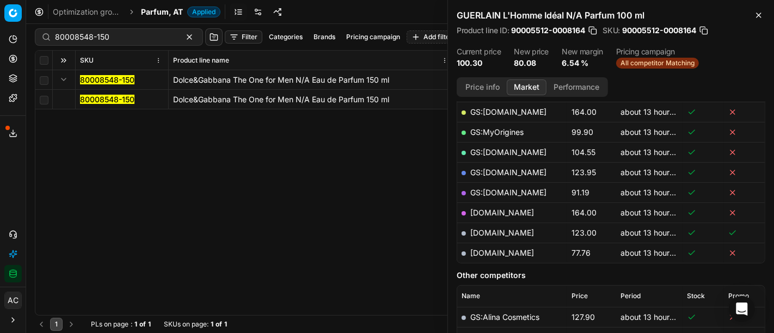
click at [96, 100] on mark "80008548-150" at bounding box center [107, 99] width 54 height 9
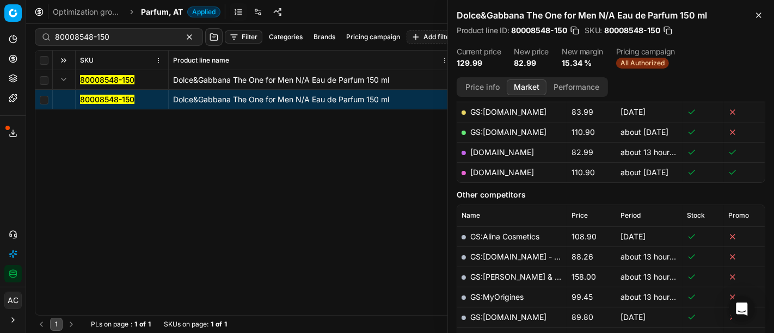
scroll to position [124, 0]
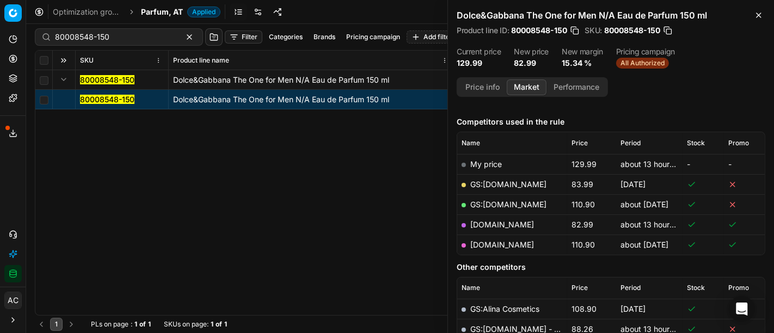
click at [493, 225] on link "douglas.at" at bounding box center [502, 224] width 64 height 9
click at [125, 40] on input "80008548-150" at bounding box center [114, 37] width 119 height 11
paste input "11021-0018584"
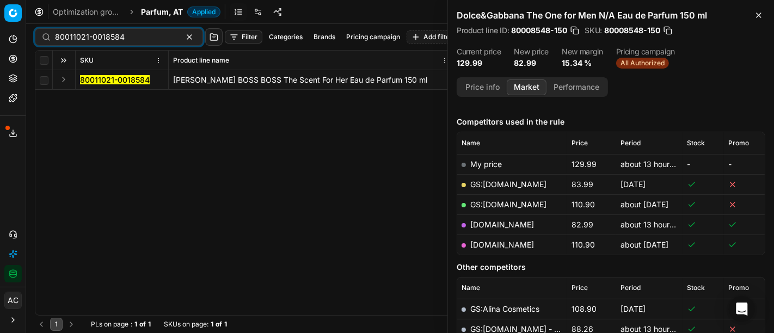
click at [62, 79] on button "Expand" at bounding box center [63, 79] width 13 height 13
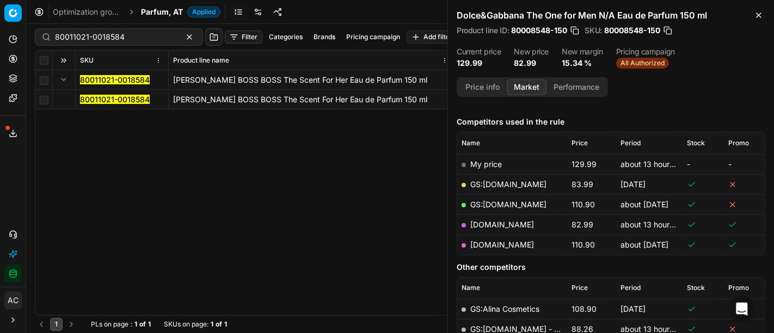
click at [103, 97] on mark "80011021-0018584" at bounding box center [115, 99] width 70 height 9
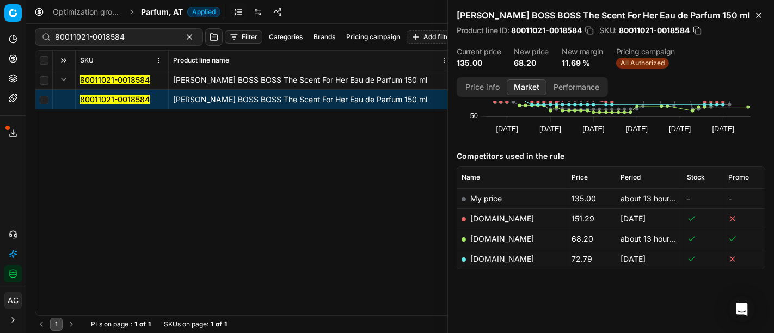
scroll to position [89, 0]
click at [485, 235] on link "notino.at" at bounding box center [502, 238] width 64 height 9
click at [143, 41] on input "80011021-0018584" at bounding box center [114, 37] width 119 height 11
paste input "52963-50"
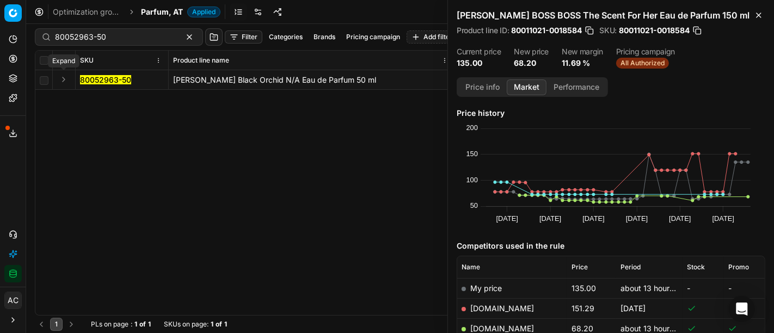
click at [63, 74] on button "Expand" at bounding box center [63, 79] width 13 height 13
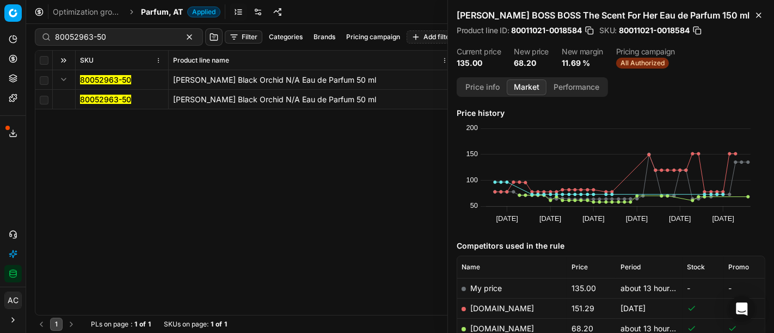
click at [101, 95] on mark "80052963-50" at bounding box center [105, 99] width 51 height 9
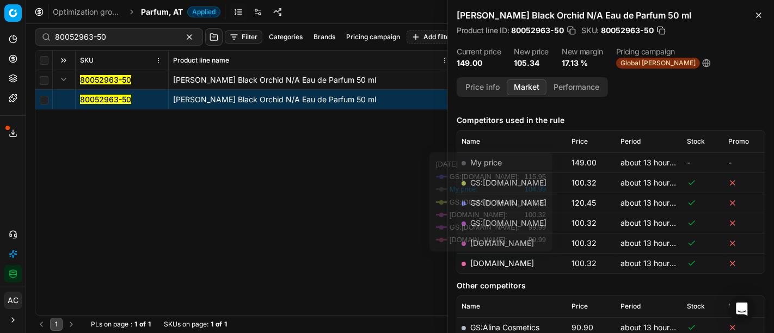
scroll to position [126, 0]
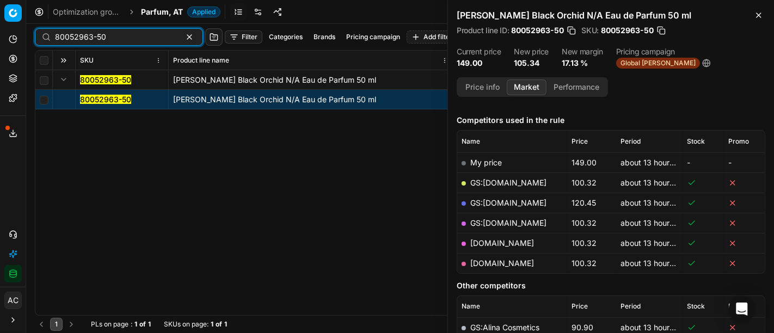
click at [125, 36] on input "80052963-50" at bounding box center [114, 37] width 119 height 11
paste input "90013357-0021086"
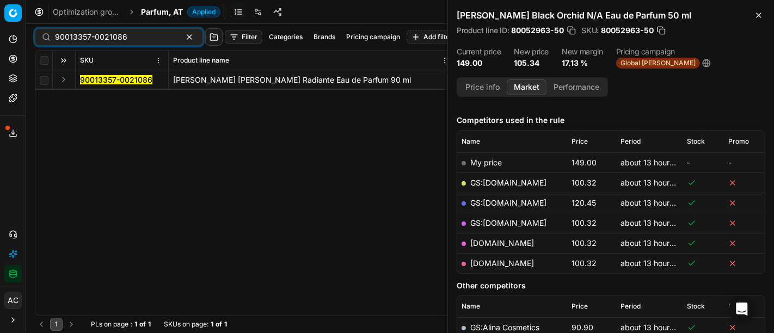
click at [63, 76] on button "Expand" at bounding box center [63, 79] width 13 height 13
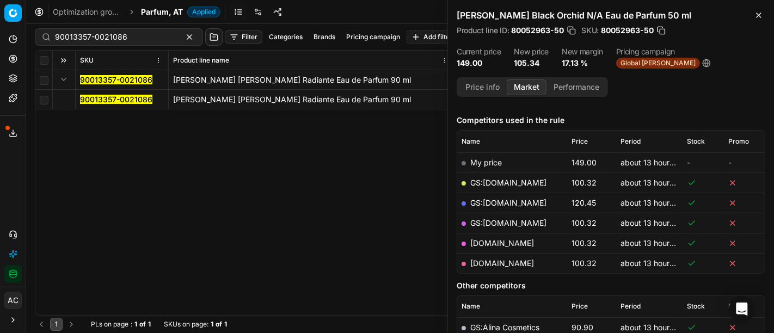
click at [94, 96] on mark "90013357-0021086" at bounding box center [116, 99] width 72 height 9
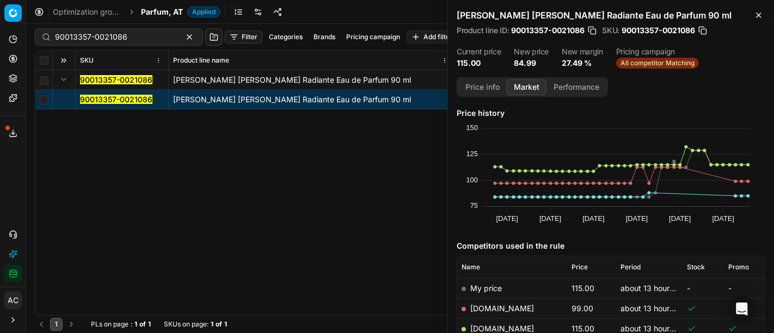
scroll to position [90, 0]
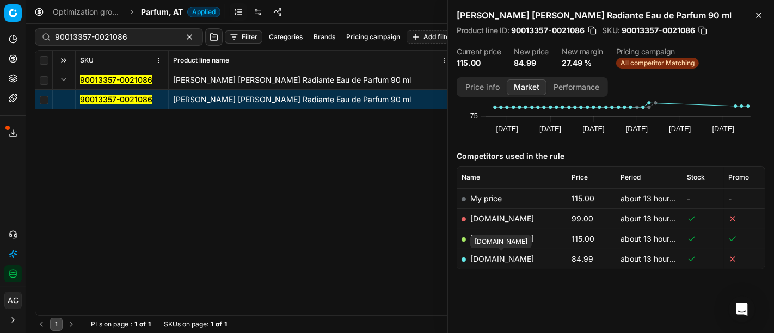
click at [510, 257] on link "parfumdreams.at" at bounding box center [502, 258] width 64 height 9
click at [134, 32] on input "90013357-0021086" at bounding box center [114, 37] width 119 height 11
paste input "20102151"
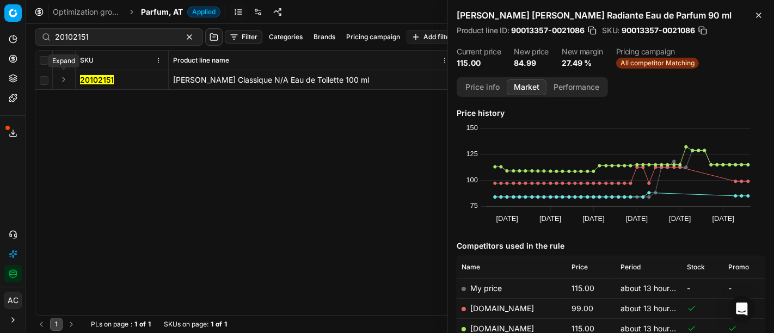
click at [64, 82] on button "Expand" at bounding box center [63, 79] width 13 height 13
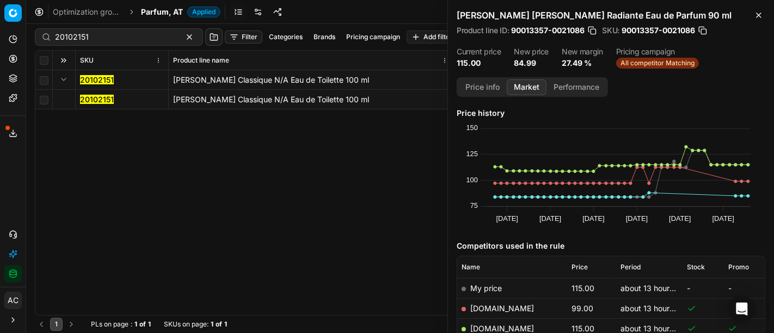
click at [95, 100] on mark "20102151" at bounding box center [97, 99] width 34 height 9
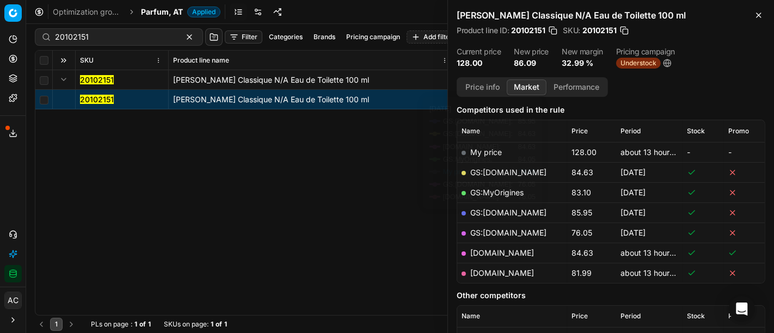
scroll to position [135, 0]
click at [517, 274] on link "parfumdreams.at" at bounding box center [502, 273] width 64 height 9
click at [122, 36] on input "20102151" at bounding box center [114, 37] width 119 height 11
paste input "80042440-180"
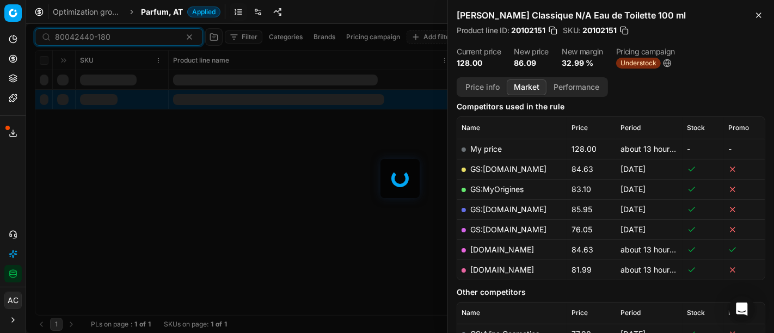
scroll to position [135, 0]
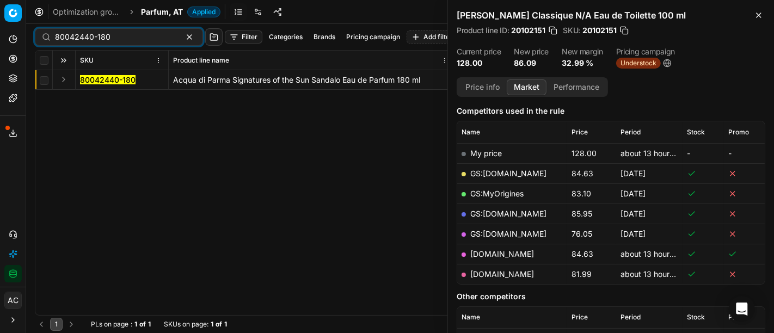
click at [64, 79] on button "Expand" at bounding box center [63, 79] width 13 height 13
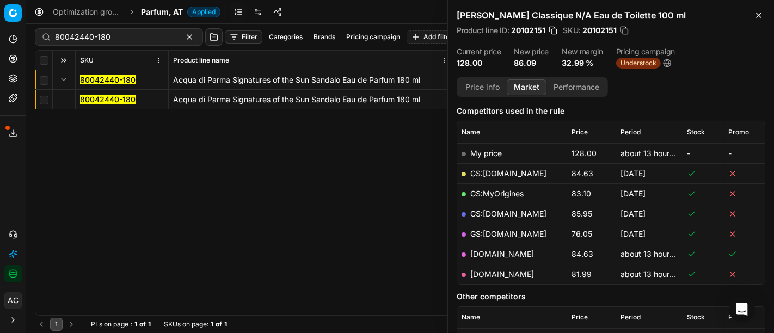
click at [102, 98] on mark "80042440-180" at bounding box center [107, 99] width 55 height 9
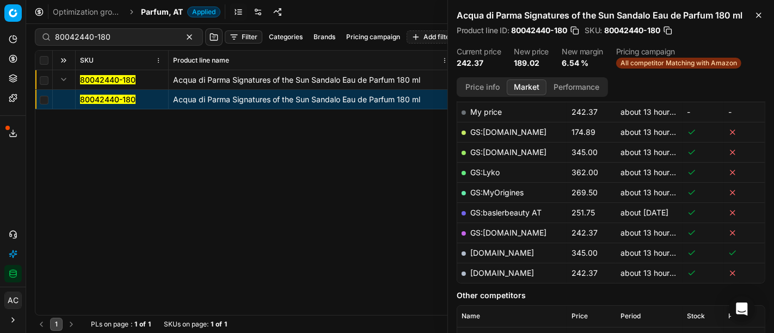
scroll to position [177, 0]
click at [500, 127] on link "GS:Deloox.at" at bounding box center [508, 131] width 76 height 9
click at [137, 35] on input "80042440-180" at bounding box center [114, 37] width 119 height 11
paste input "0547-5"
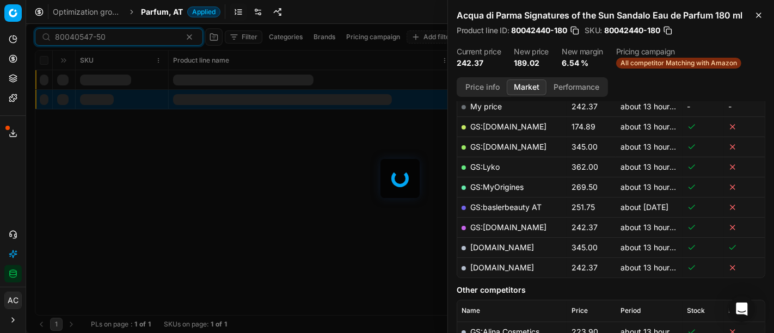
scroll to position [177, 0]
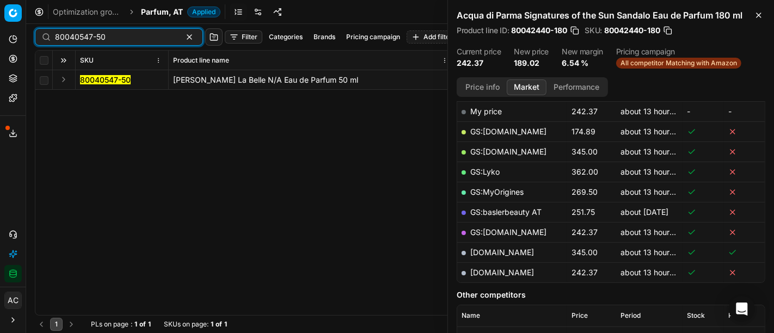
type input "80040547-50"
click at [64, 83] on button "Expand" at bounding box center [63, 79] width 13 height 13
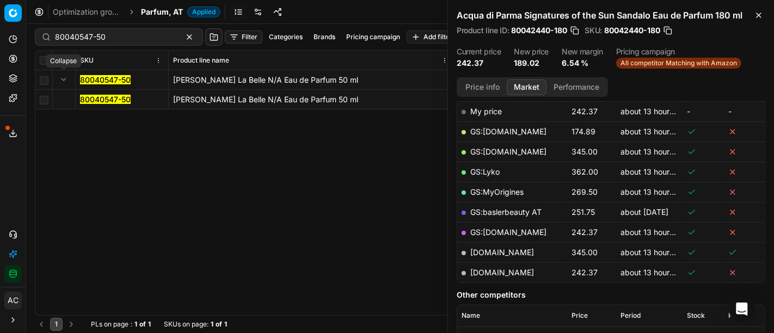
click at [92, 95] on mark "80040547-50" at bounding box center [105, 99] width 51 height 9
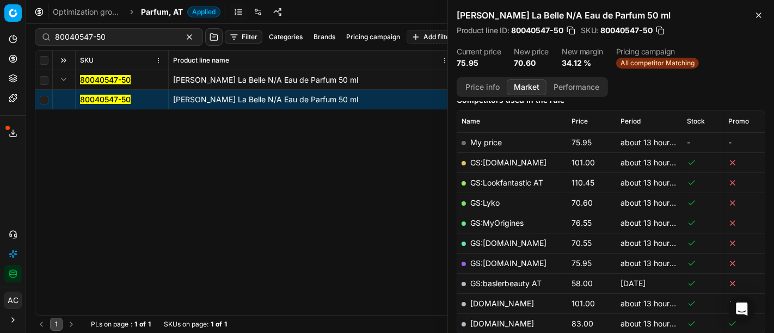
scroll to position [143, 0]
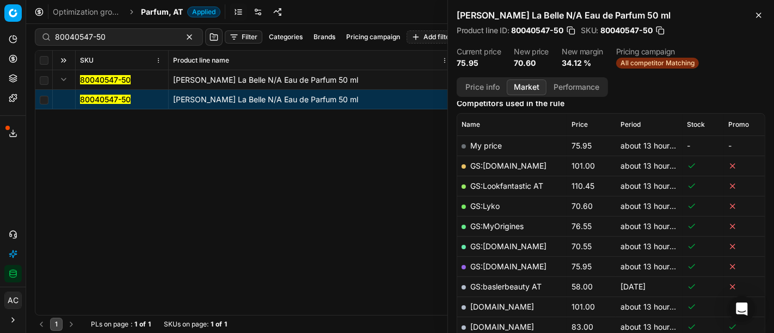
click at [492, 202] on link "GS:Lyko" at bounding box center [484, 205] width 29 height 9
click at [154, 11] on span "Parfum, AT" at bounding box center [162, 12] width 42 height 11
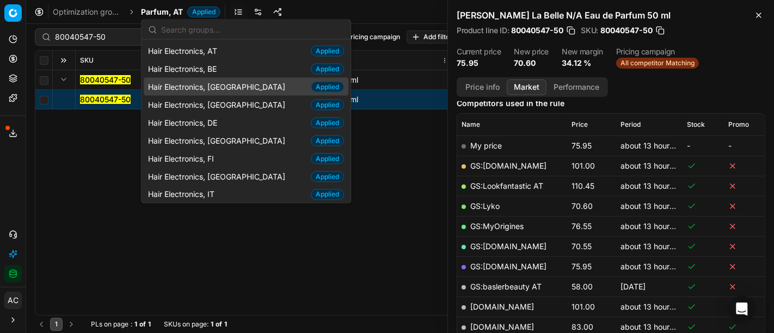
click at [228, 88] on div "Hair Electronics, CH Applied" at bounding box center [246, 87] width 205 height 18
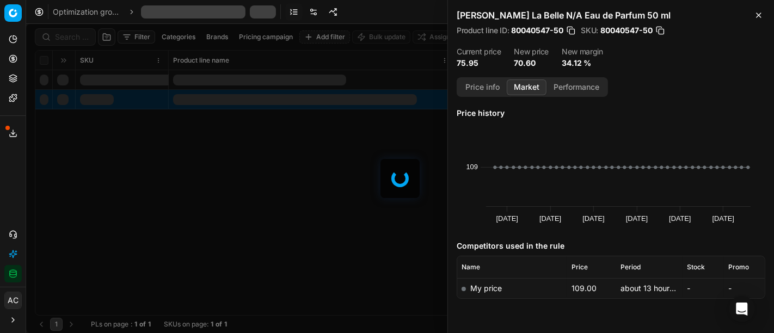
click at [70, 39] on div at bounding box center [399, 178] width 747 height 309
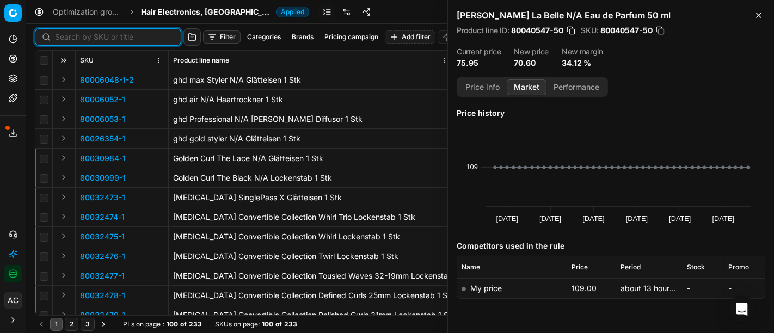
click at [70, 39] on input at bounding box center [114, 37] width 119 height 11
paste input "80036678-1"
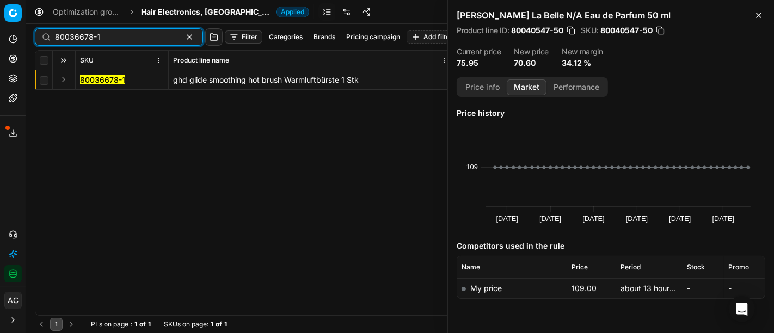
type input "80036678-1"
click at [64, 79] on button "Expand" at bounding box center [63, 79] width 13 height 13
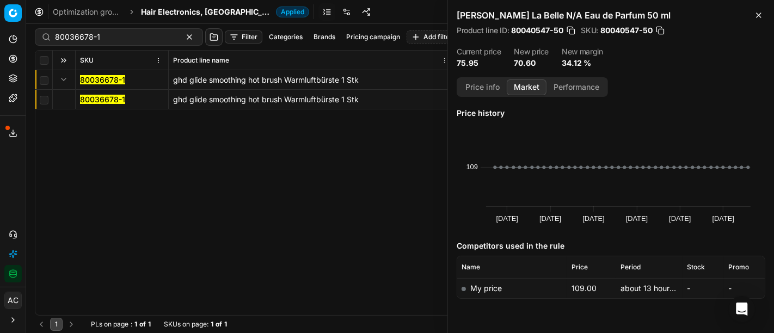
click at [106, 100] on mark "80036678-1" at bounding box center [102, 99] width 45 height 9
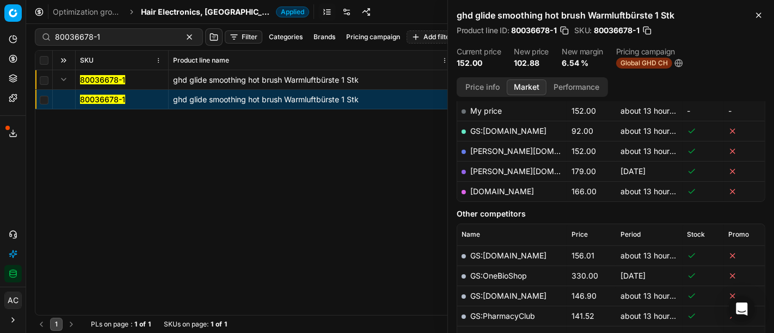
scroll to position [177, 0]
click at [508, 127] on link "GS:galaxus.ch" at bounding box center [508, 131] width 76 height 9
click at [189, 8] on span "Hair Electronics, [GEOGRAPHIC_DATA]" at bounding box center [206, 12] width 131 height 11
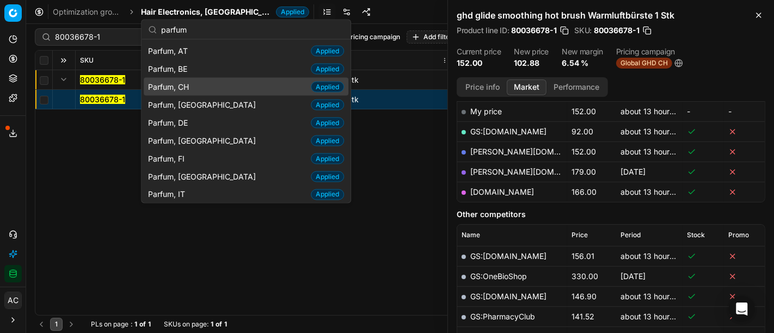
type input "parfum"
click at [175, 82] on span "Parfum, CH" at bounding box center [170, 86] width 45 height 11
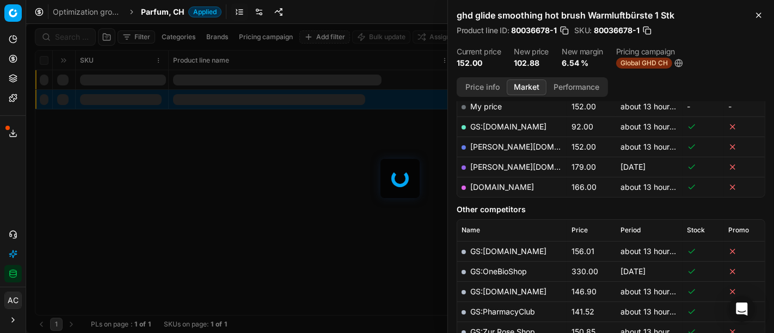
scroll to position [177, 0]
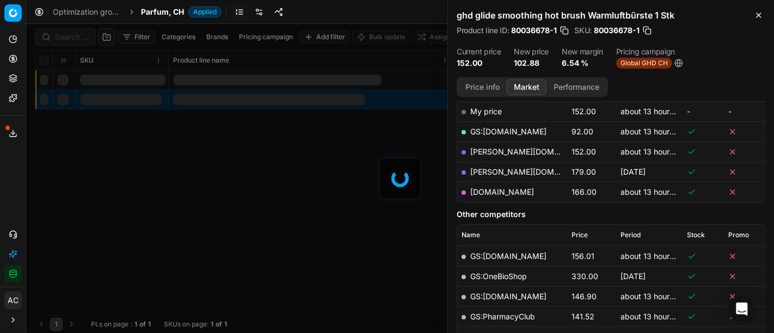
click at [67, 35] on div at bounding box center [399, 178] width 747 height 309
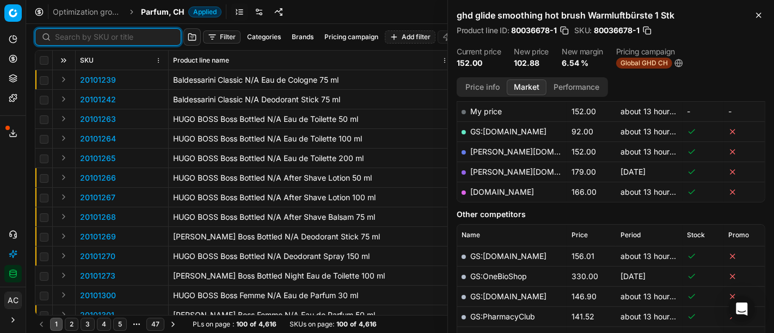
click at [67, 35] on input at bounding box center [114, 37] width 119 height 11
paste input "80011021-0018584"
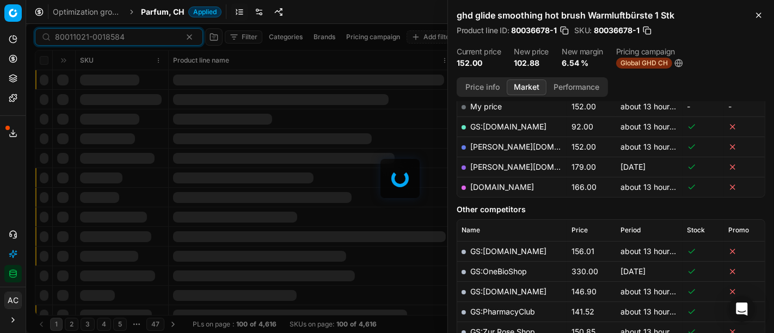
scroll to position [177, 0]
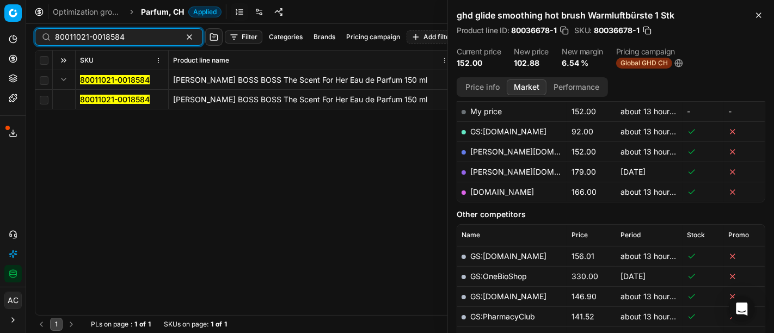
type input "80011021-0018584"
click at [61, 81] on button "Expand" at bounding box center [63, 79] width 13 height 13
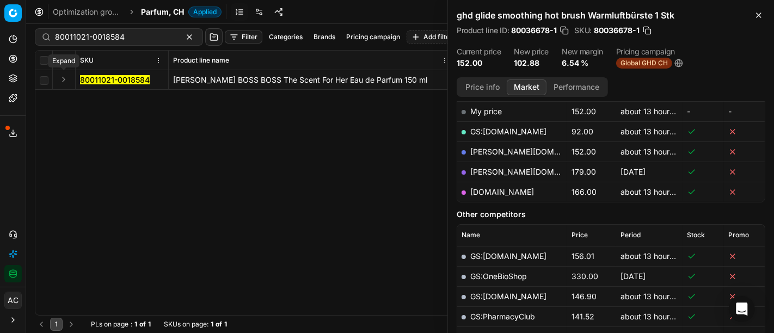
click at [61, 81] on button "Expand" at bounding box center [63, 79] width 13 height 13
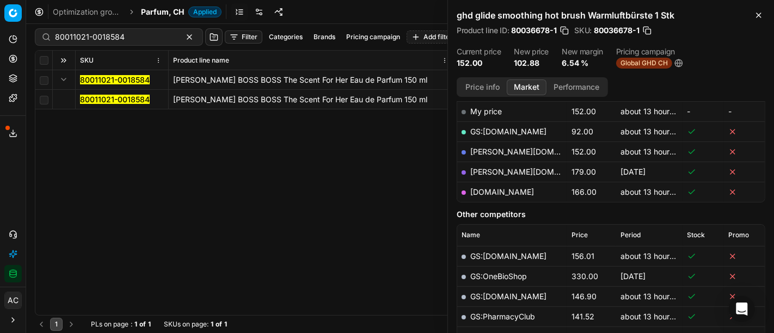
click at [91, 98] on mark "80011021-0018584" at bounding box center [115, 99] width 70 height 9
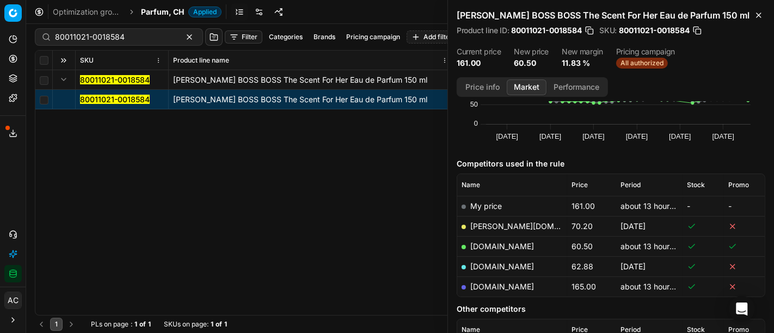
scroll to position [107, 0]
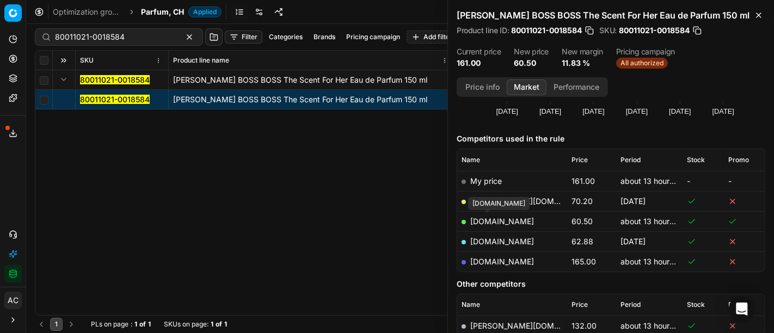
click at [484, 220] on link "notino.ch" at bounding box center [502, 220] width 64 height 9
click at [306, 219] on div "80011021-0018584 HUGO BOSS BOSS The Scent For Her Eau de Parfum 150 ml 80011021…" at bounding box center [399, 192] width 729 height 245
click at [169, 12] on span "Parfum, CH" at bounding box center [162, 12] width 43 height 11
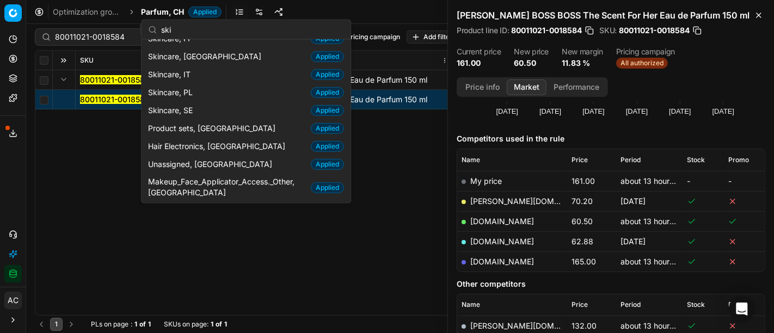
scroll to position [55, 0]
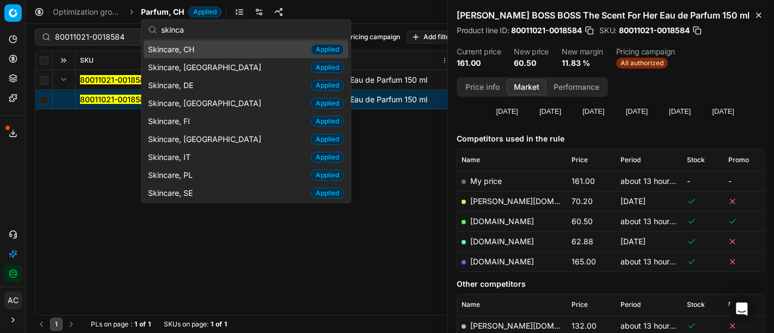
type input "skinca"
click at [202, 47] on div "Skincare, CH Applied" at bounding box center [246, 49] width 205 height 18
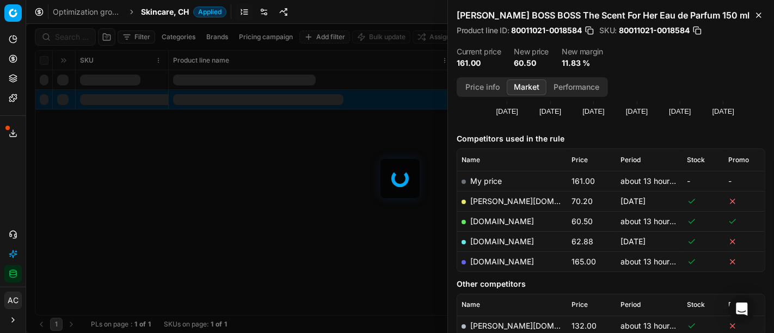
click at [76, 38] on div at bounding box center [399, 178] width 747 height 309
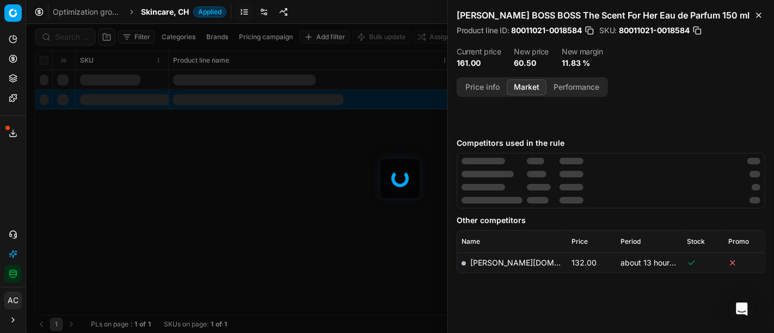
click at [76, 38] on div at bounding box center [399, 178] width 747 height 309
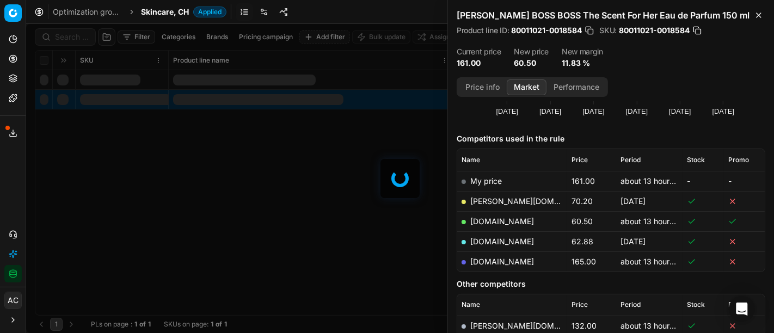
click at [76, 38] on div at bounding box center [399, 178] width 747 height 309
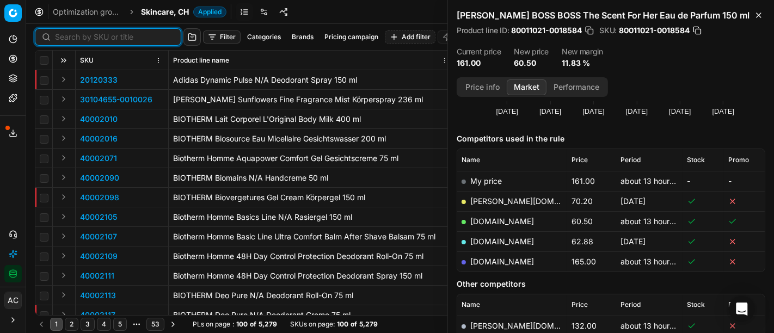
click at [76, 38] on input at bounding box center [114, 37] width 119 height 11
paste input "90015089-0023593"
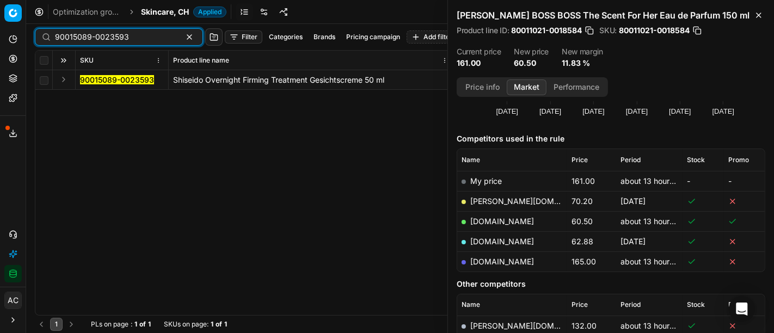
type input "90015089-0023593"
click at [60, 81] on button "Expand" at bounding box center [63, 79] width 13 height 13
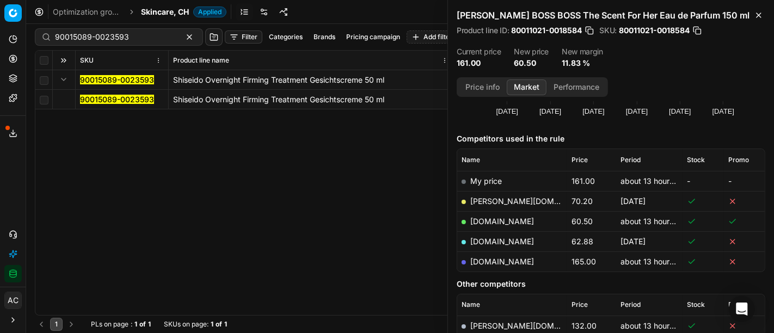
click at [96, 100] on mark "90015089-0023593" at bounding box center [117, 99] width 74 height 9
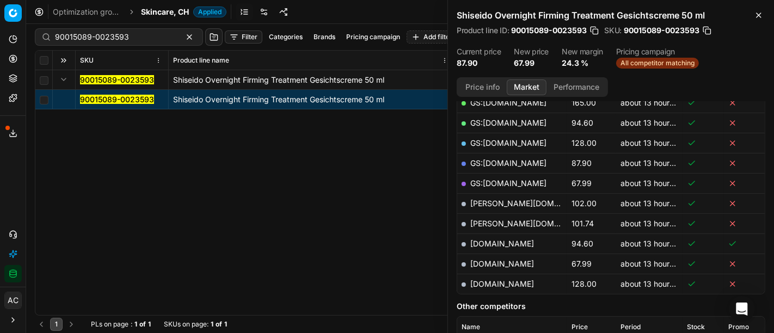
scroll to position [225, 0]
click at [514, 262] on link "parfumdreams.ch" at bounding box center [502, 263] width 64 height 9
click at [175, 12] on span "Skincare, CH" at bounding box center [165, 12] width 48 height 11
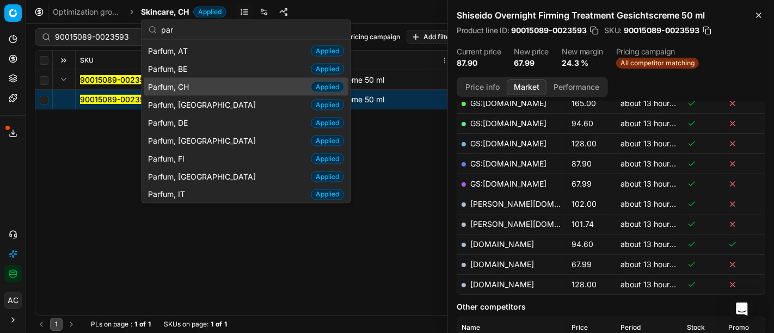
type input "par"
click at [202, 94] on div "Parfum, CH Applied" at bounding box center [246, 87] width 205 height 18
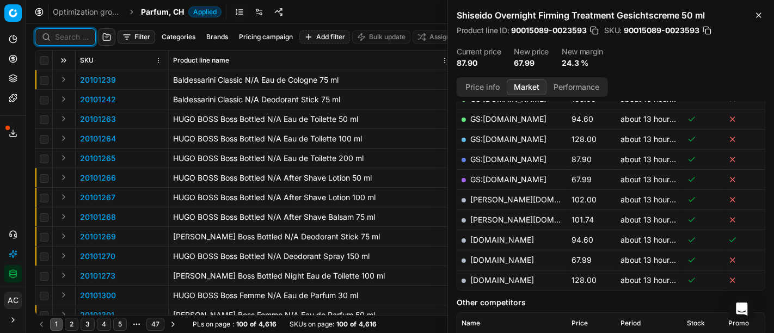
scroll to position [225, 0]
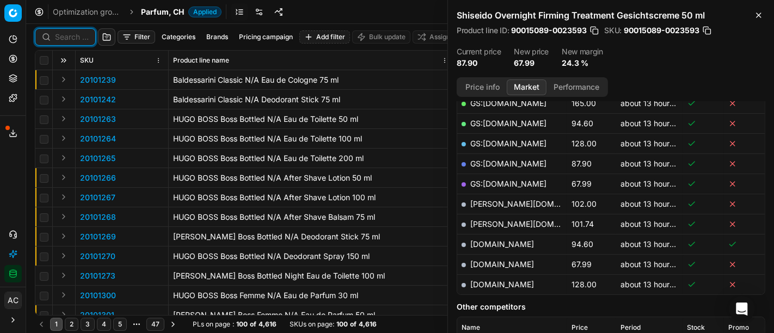
click at [73, 35] on input at bounding box center [72, 37] width 34 height 11
paste input "80022178-100"
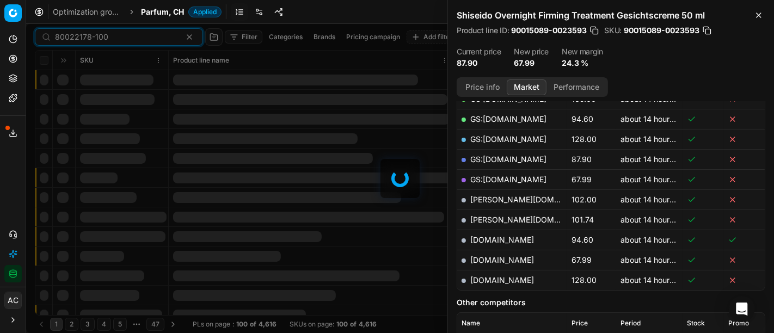
scroll to position [225, 0]
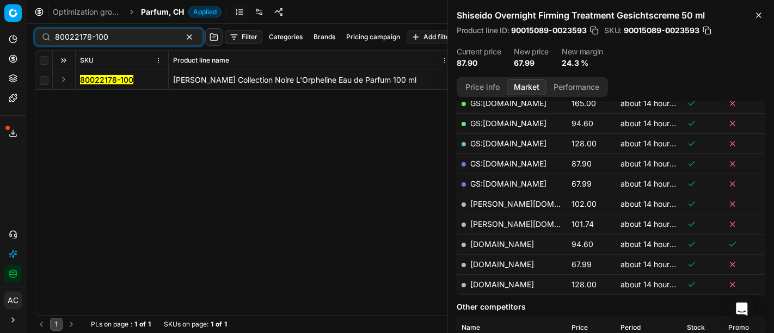
click at [63, 78] on button "Expand" at bounding box center [63, 79] width 13 height 13
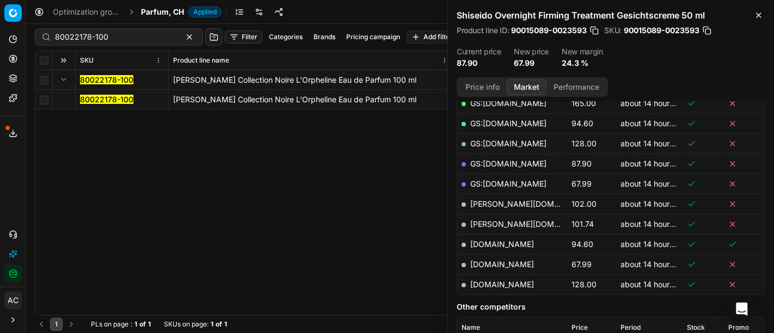
click at [91, 96] on mark "80022178-100" at bounding box center [106, 99] width 53 height 9
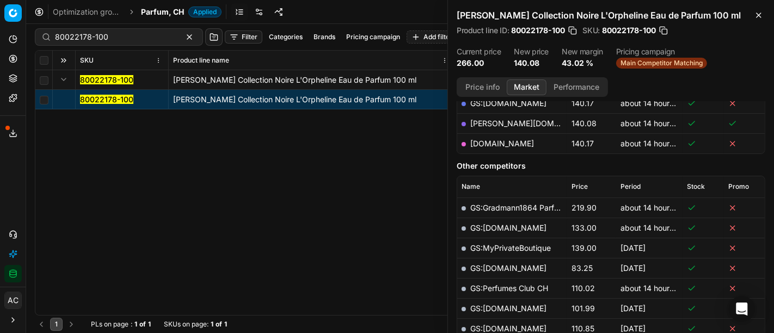
scroll to position [98, 0]
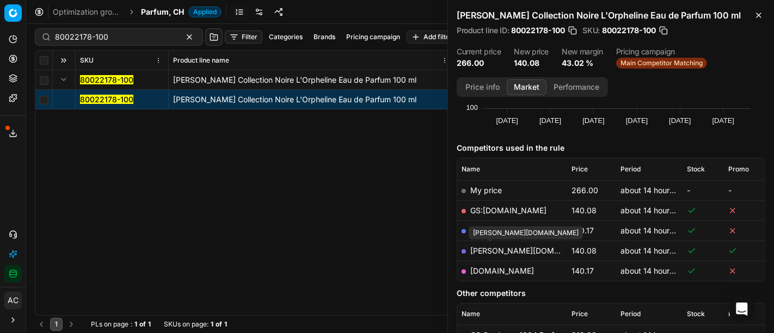
click at [505, 252] on link "douglas.ch" at bounding box center [533, 250] width 126 height 9
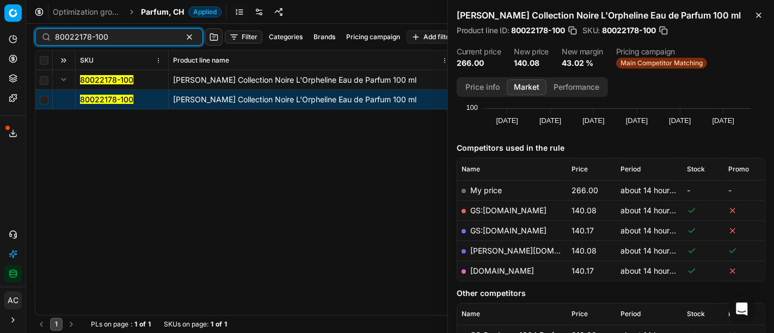
click at [137, 34] on input "80022178-100" at bounding box center [114, 37] width 119 height 11
paste input "90015025-002353"
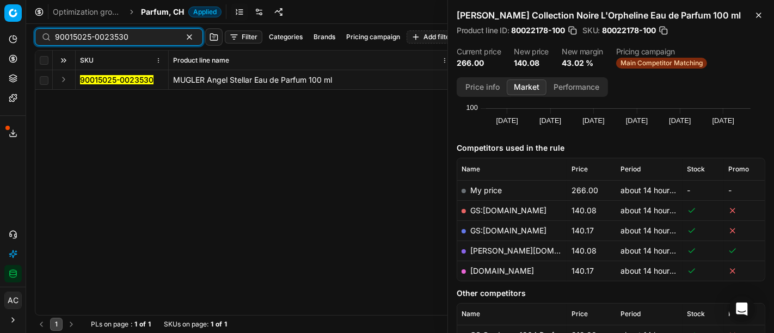
type input "90015025-0023530"
click at [63, 78] on button "Expand" at bounding box center [63, 79] width 13 height 13
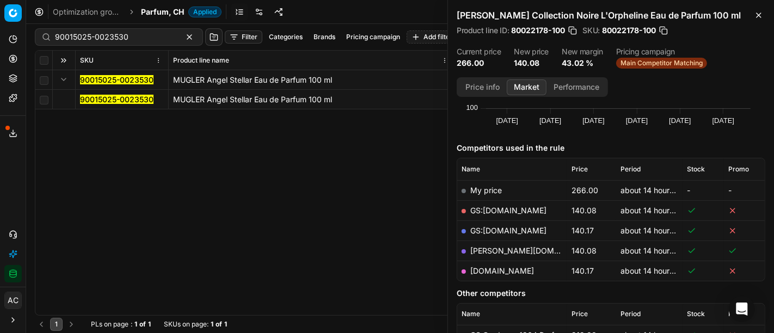
click at [93, 101] on mark "90015025-0023530" at bounding box center [116, 99] width 73 height 9
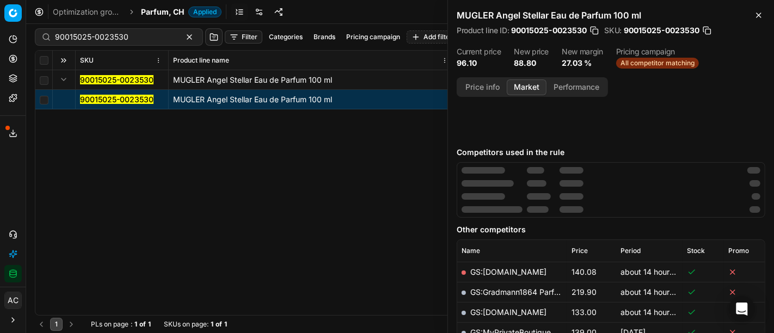
scroll to position [98, 0]
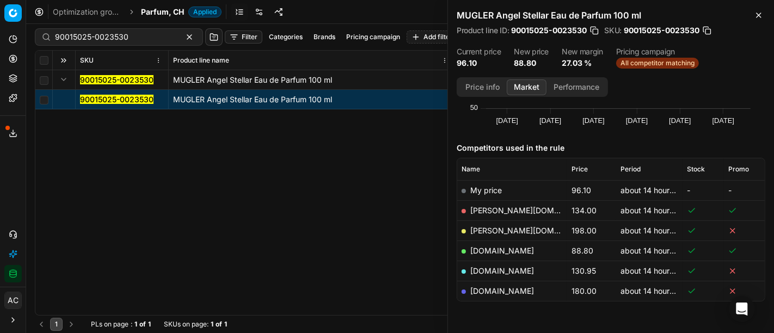
click at [491, 248] on link "notino.ch" at bounding box center [502, 250] width 64 height 9
click at [164, 9] on span "Parfum, CH" at bounding box center [162, 12] width 43 height 11
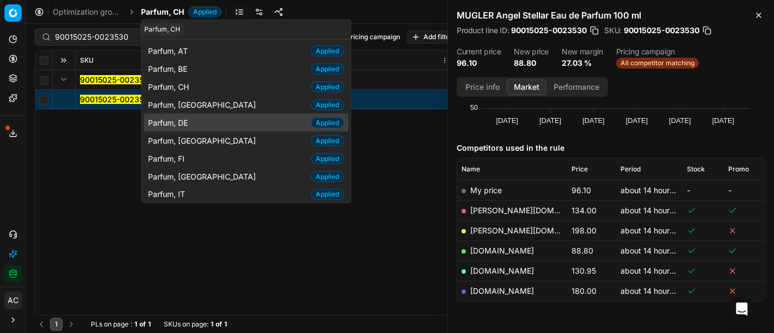
type input "par"
click at [195, 121] on div "Parfum, DE Applied" at bounding box center [246, 123] width 205 height 18
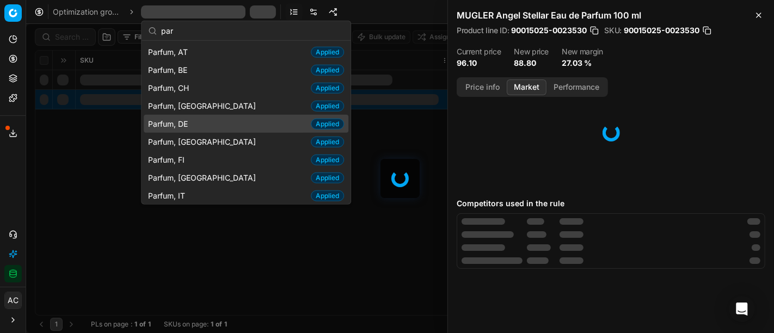
scroll to position [98, 0]
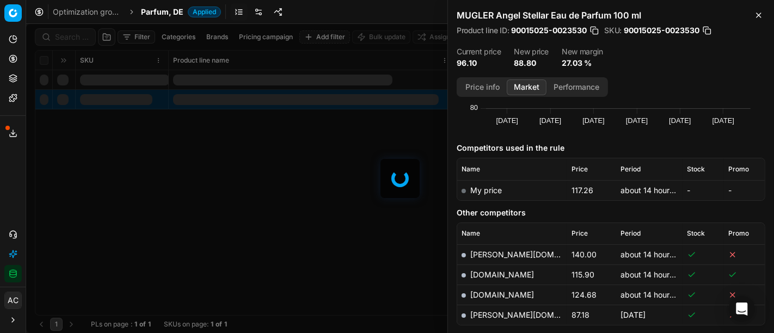
click at [71, 36] on div at bounding box center [399, 178] width 747 height 309
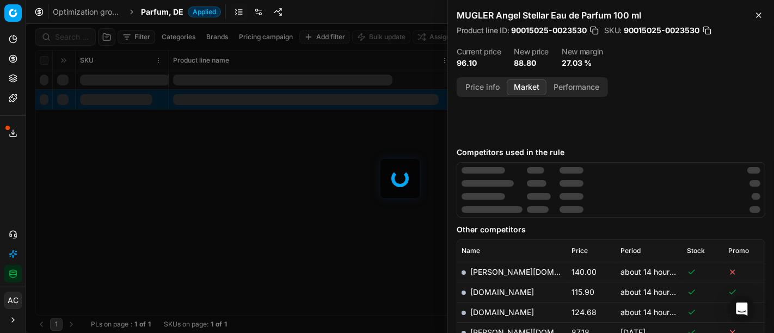
click at [71, 36] on div at bounding box center [399, 178] width 747 height 309
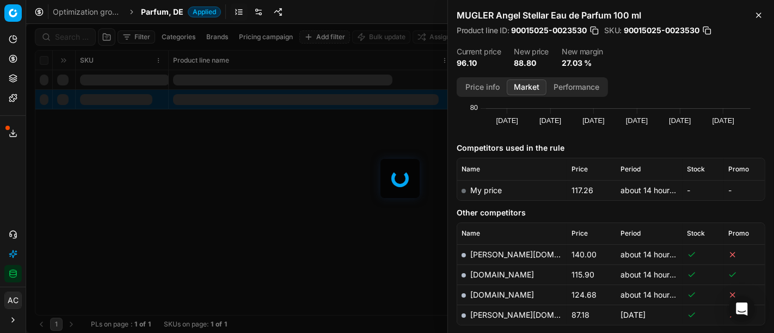
click at [71, 36] on div at bounding box center [399, 178] width 747 height 309
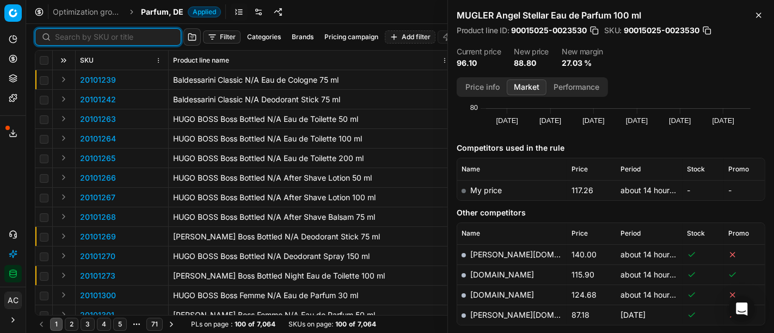
click at [71, 36] on input at bounding box center [114, 37] width 119 height 11
paste input "20101977"
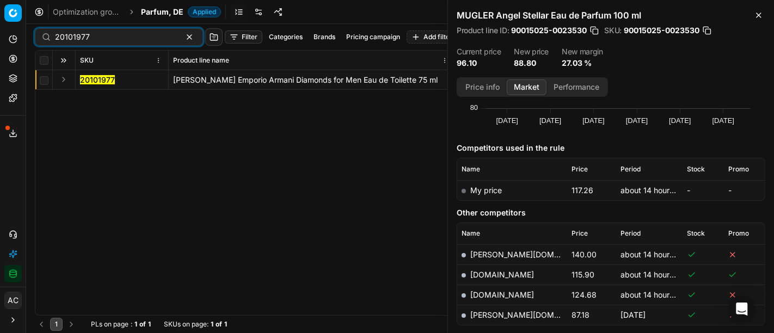
click at [60, 79] on button "Expand" at bounding box center [63, 79] width 13 height 13
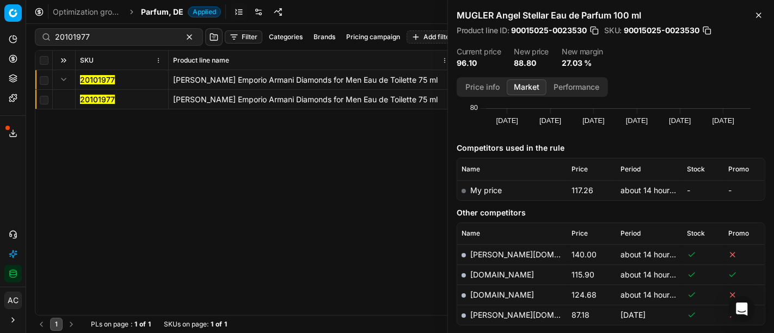
click at [85, 97] on mark "20101977" at bounding box center [97, 99] width 35 height 9
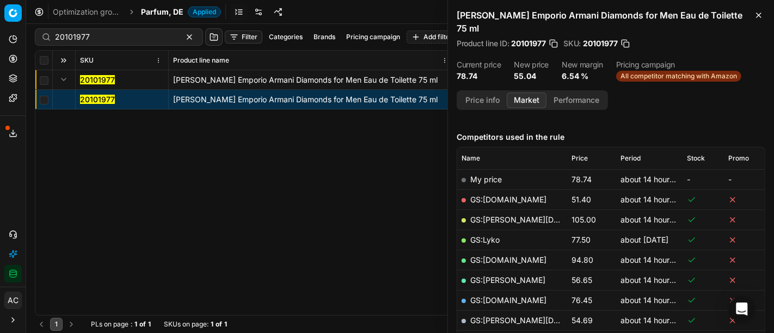
scroll to position [121, 0]
click at [502, 202] on link "GS:Amazon.de" at bounding box center [508, 200] width 76 height 9
click at [121, 33] on input "20101977" at bounding box center [114, 37] width 119 height 11
paste input "80061830-100"
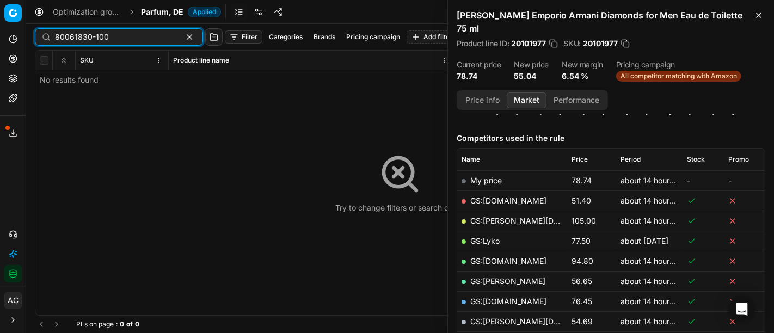
type input "80061830-100"
click at [154, 7] on span "Parfum, DE" at bounding box center [162, 12] width 42 height 11
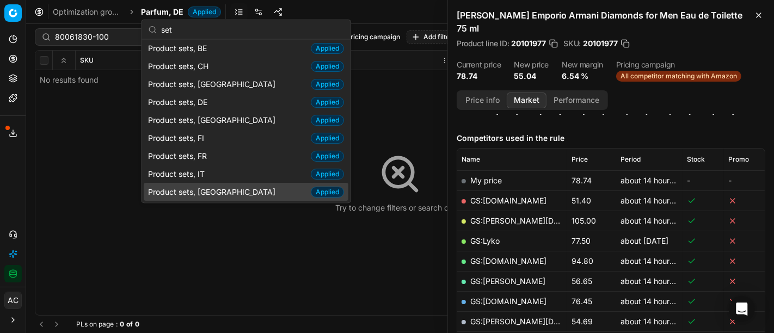
scroll to position [36, 0]
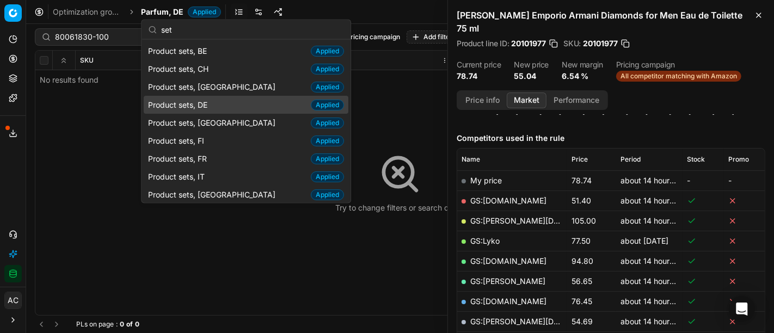
type input "set"
click at [208, 103] on span "Product sets, DE" at bounding box center [180, 104] width 64 height 11
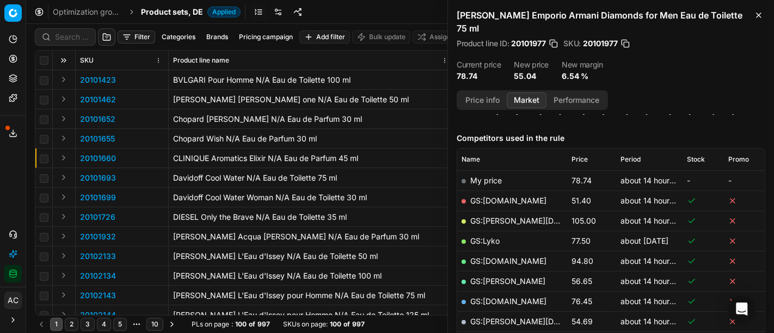
click at [75, 44] on div at bounding box center [65, 36] width 61 height 17
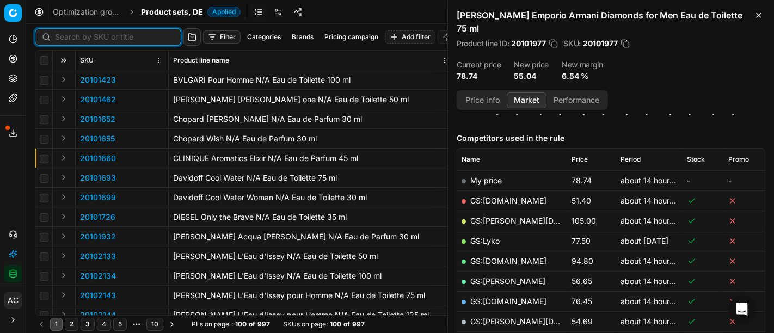
paste input "80061830-100"
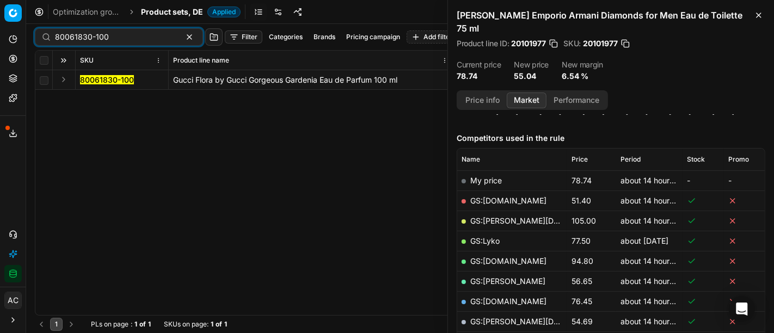
click at [65, 78] on button "Expand" at bounding box center [63, 79] width 13 height 13
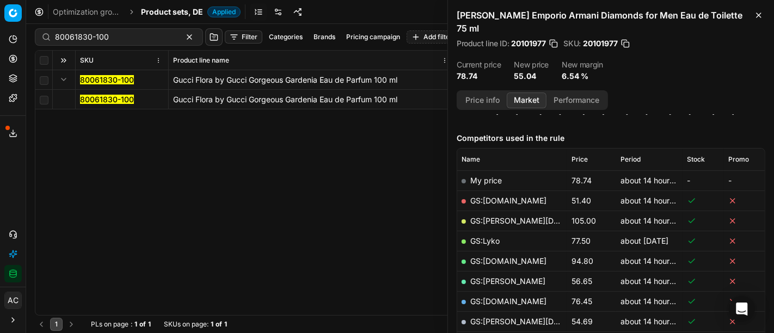
click at [91, 98] on mark "80061830-100" at bounding box center [107, 99] width 54 height 9
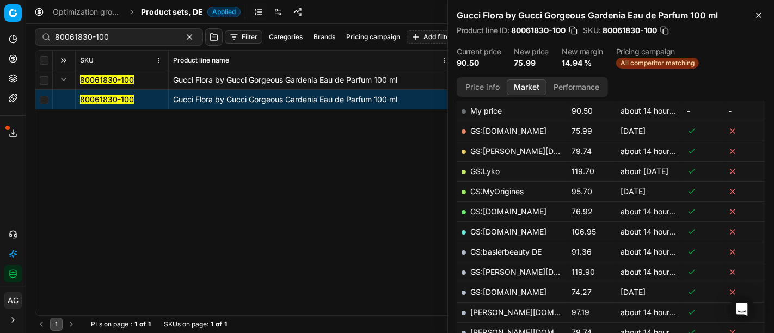
scroll to position [178, 0]
click at [515, 132] on link "GS:Amazon.de" at bounding box center [508, 130] width 76 height 9
click at [128, 40] on input "80061830-100" at bounding box center [114, 37] width 119 height 11
paste input "70412-15"
type input "80070412-150"
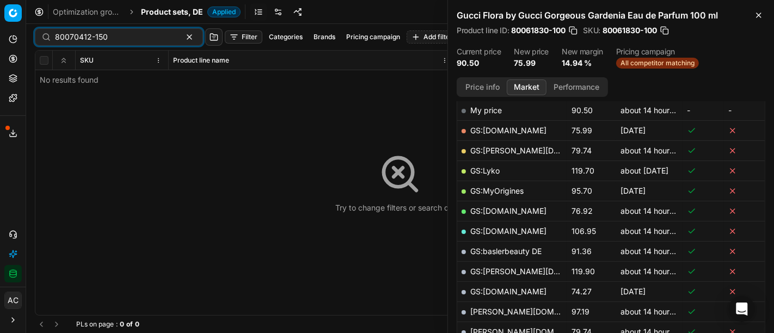
click at [154, 21] on div "Optimization groups Product sets, DE Applied Discard Download report" at bounding box center [399, 12] width 747 height 24
click at [154, 16] on span "Product sets, DE" at bounding box center [172, 12] width 62 height 11
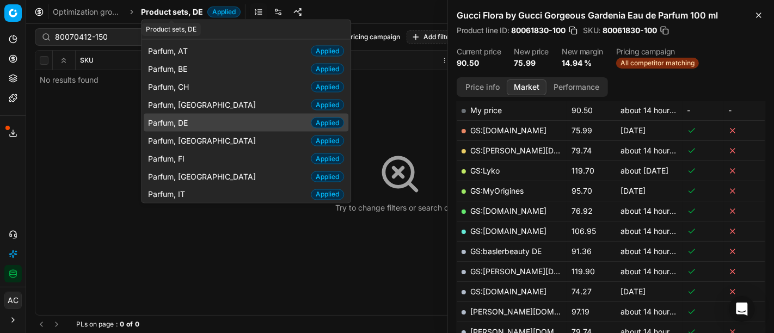
type input "par"
click at [182, 126] on span "Parfum, DE" at bounding box center [170, 122] width 44 height 11
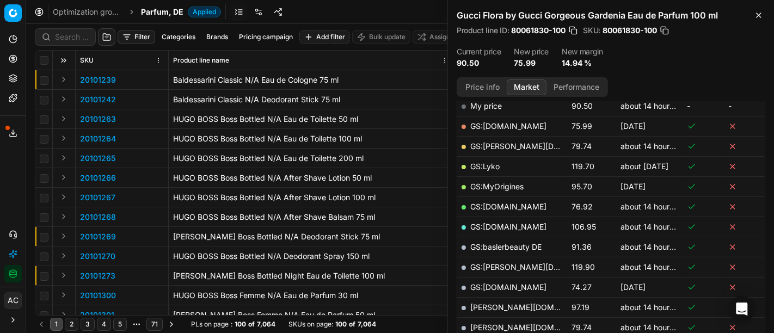
scroll to position [178, 0]
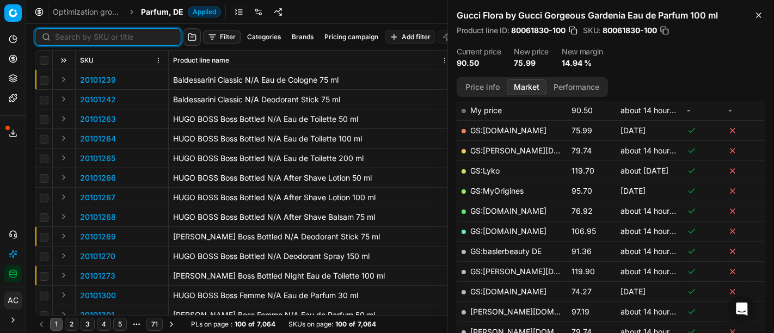
click at [67, 40] on input at bounding box center [114, 37] width 119 height 11
paste input "80070412-150"
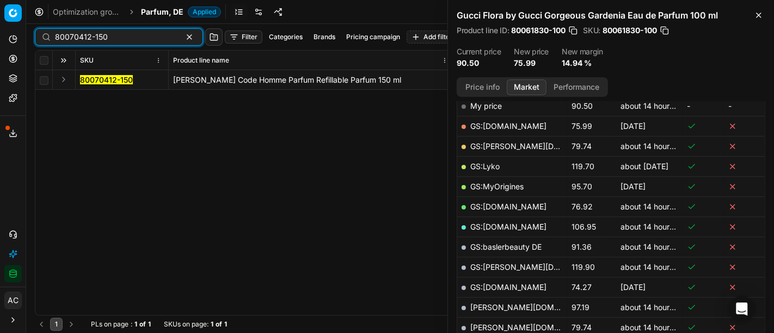
scroll to position [178, 0]
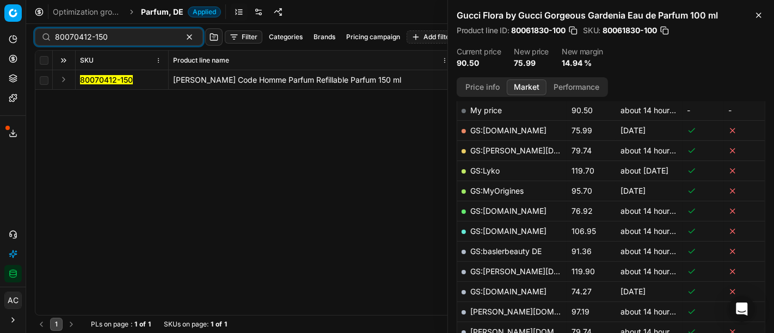
click at [62, 81] on button "Expand" at bounding box center [63, 79] width 13 height 13
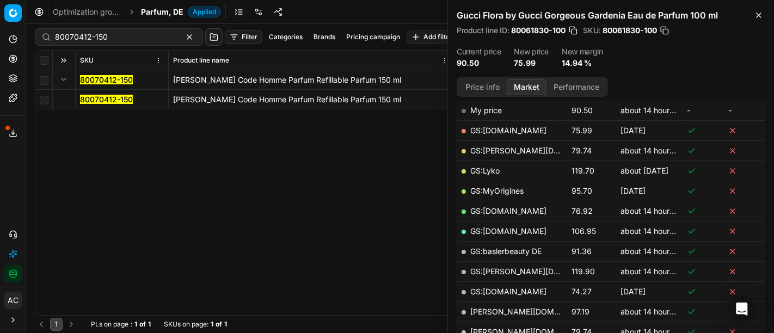
click at [98, 100] on mark "80070412-150" at bounding box center [106, 99] width 53 height 9
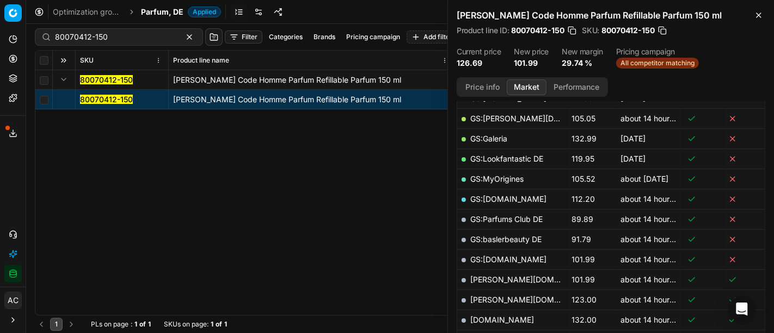
scroll to position [211, 0]
click at [487, 86] on button "Price info" at bounding box center [482, 87] width 48 height 16
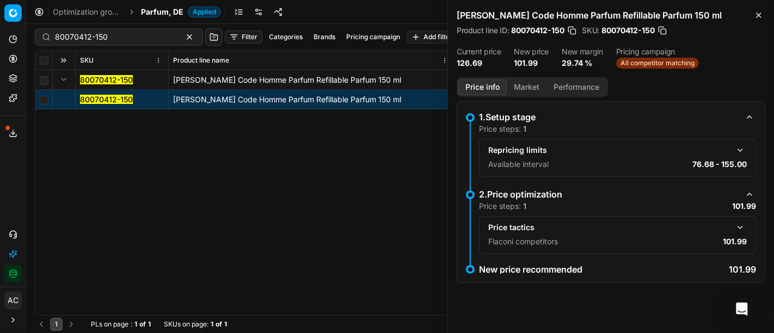
click at [733, 228] on div "Price tactics" at bounding box center [617, 227] width 258 height 13
click at [733, 228] on button "button" at bounding box center [739, 227] width 13 height 13
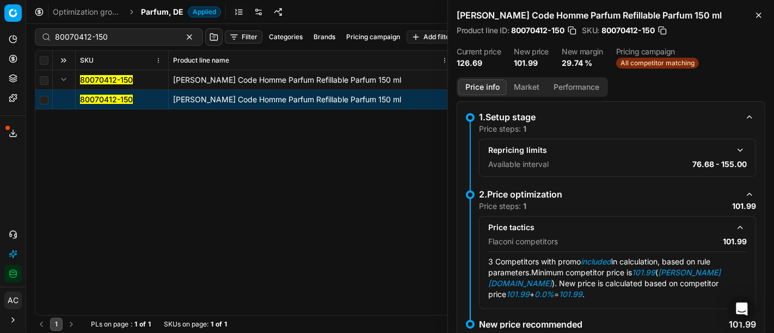
click at [521, 82] on button "Market" at bounding box center [526, 87] width 40 height 16
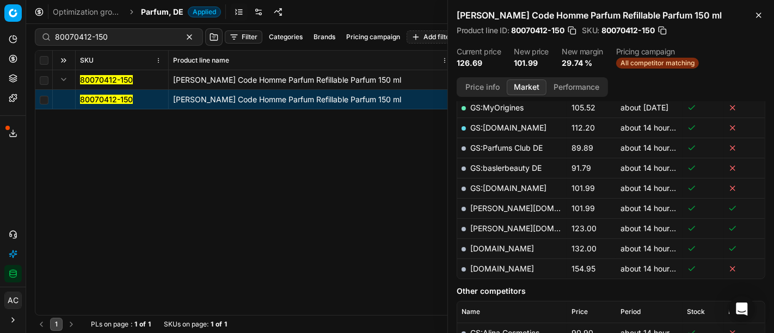
scroll to position [283, 0]
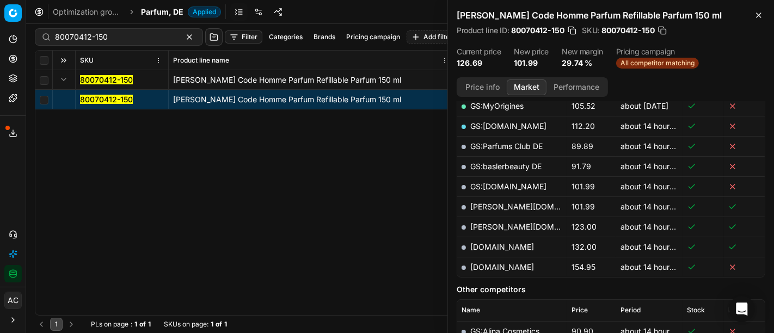
click at [514, 202] on link "basler-beauty.de" at bounding box center [533, 206] width 126 height 9
click at [128, 28] on div "80070412-150" at bounding box center [119, 36] width 168 height 17
paste input "04847-10"
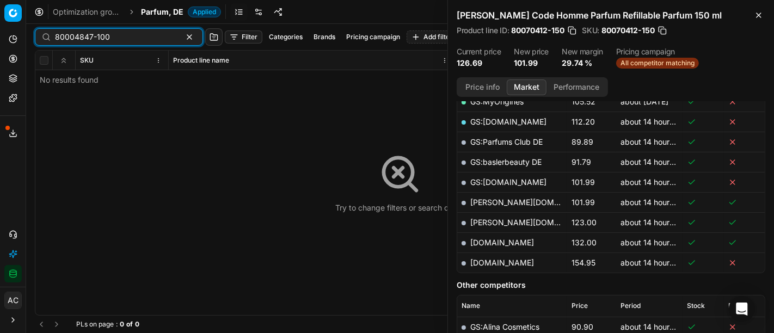
scroll to position [283, 0]
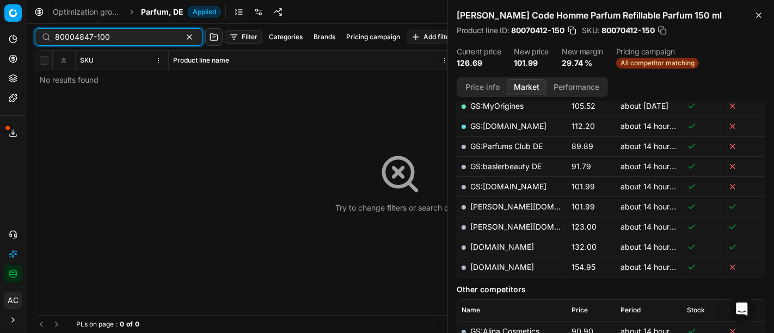
click at [121, 33] on input "80004847-100" at bounding box center [114, 37] width 119 height 11
paste input "2423-5"
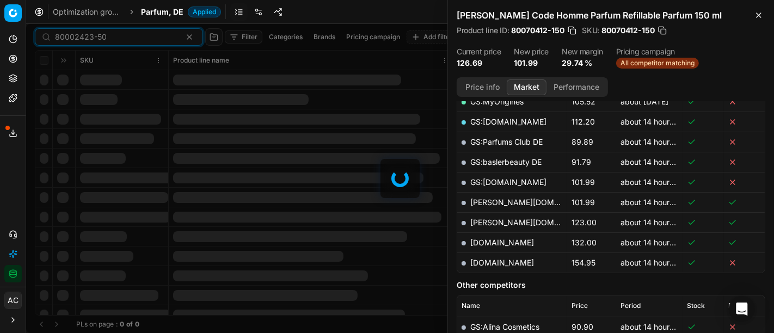
scroll to position [283, 0]
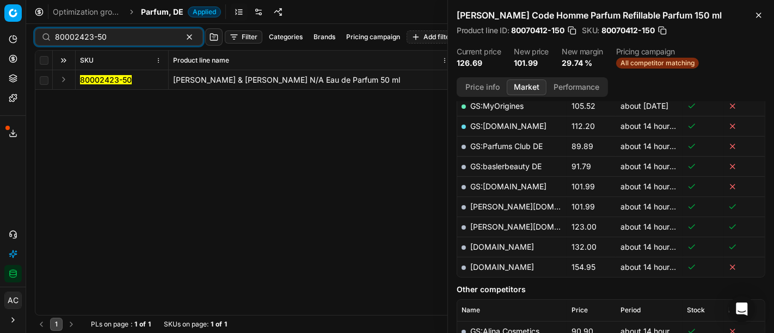
click at [65, 77] on button "Expand" at bounding box center [63, 79] width 13 height 13
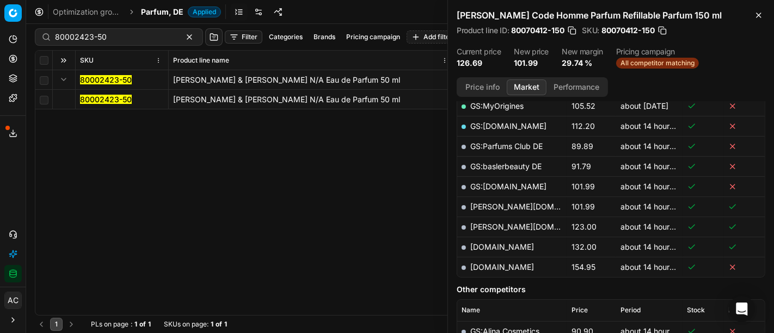
click at [94, 97] on mark "80002423-50" at bounding box center [106, 99] width 52 height 9
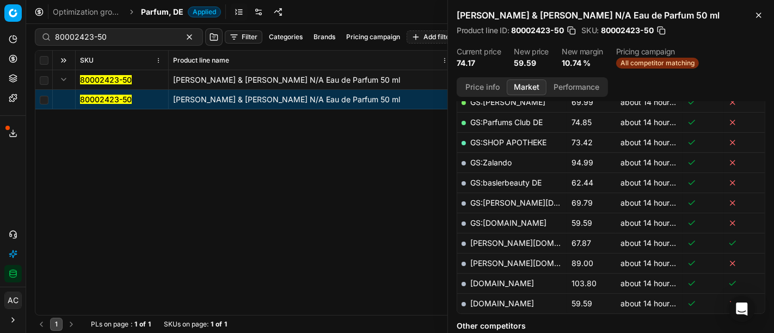
scroll to position [265, 0]
click at [504, 301] on link "parfumdreams.de" at bounding box center [502, 304] width 64 height 9
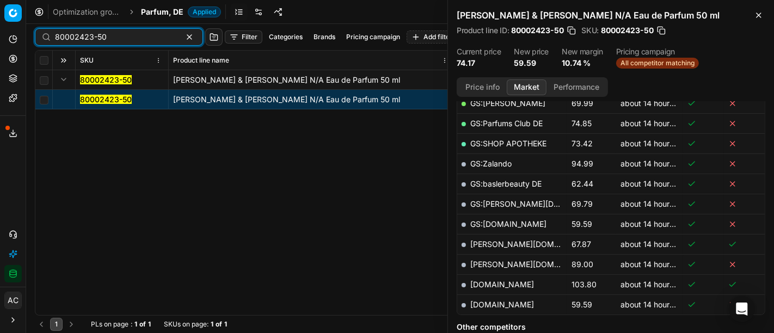
click at [132, 36] on input "80002423-50" at bounding box center [114, 37] width 119 height 11
paste input "90001393-0002037"
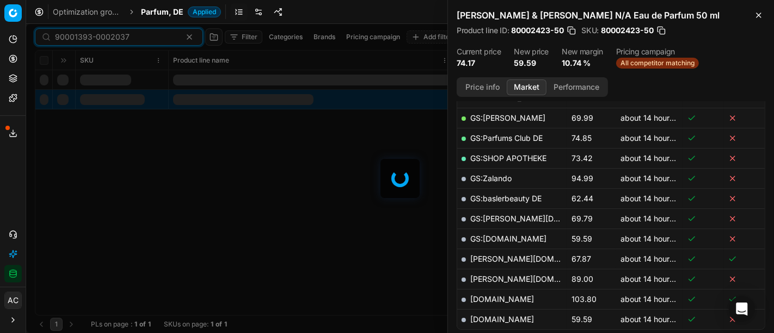
scroll to position [265, 0]
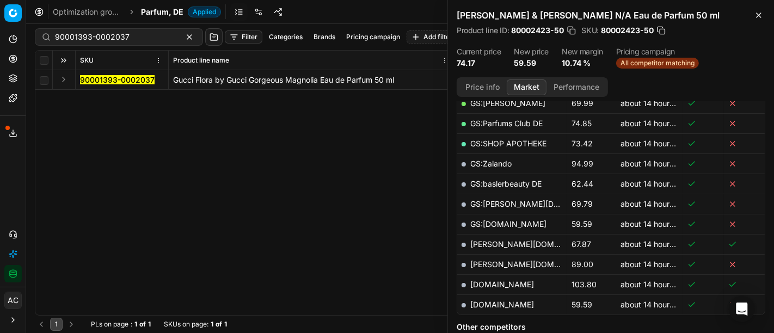
click at [64, 80] on button "Expand" at bounding box center [63, 79] width 13 height 13
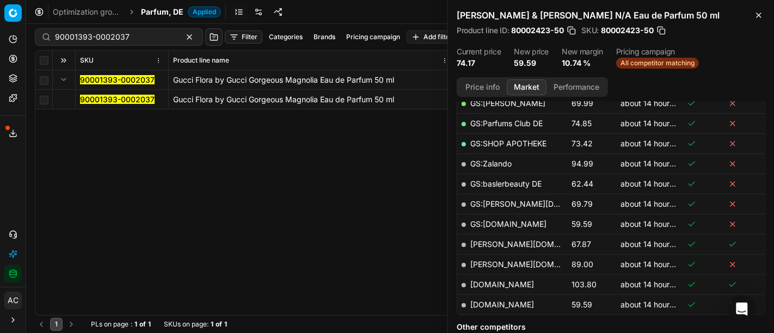
click at [98, 101] on mark "90001393-0002037" at bounding box center [117, 99] width 75 height 9
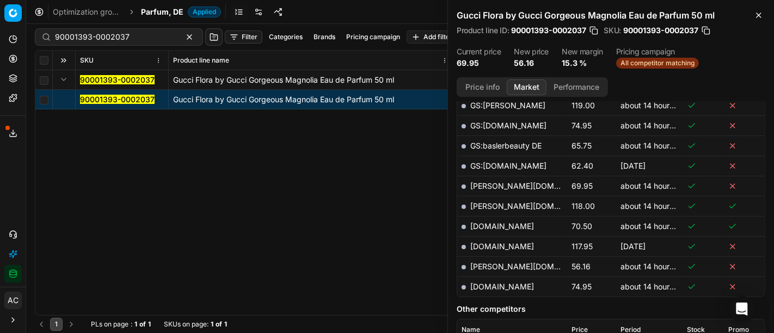
scroll to position [327, 0]
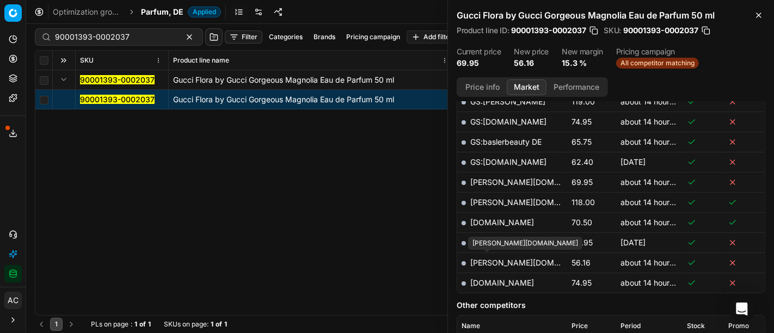
click at [489, 258] on link "pieper.de" at bounding box center [533, 262] width 126 height 9
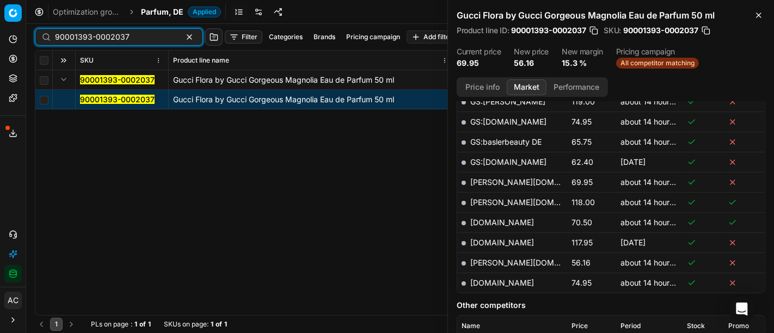
click at [147, 38] on input "90001393-0002037" at bounding box center [114, 37] width 119 height 11
paste input "80070588-300"
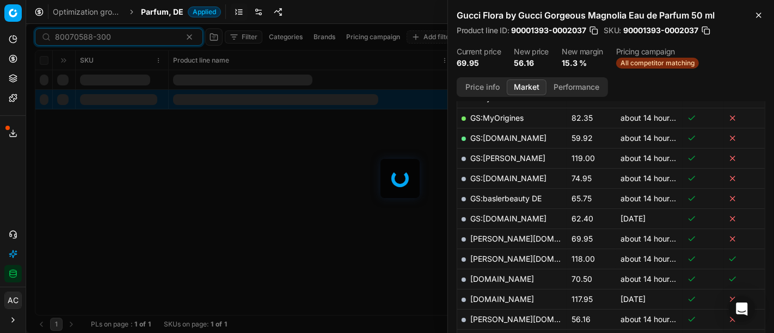
scroll to position [327, 0]
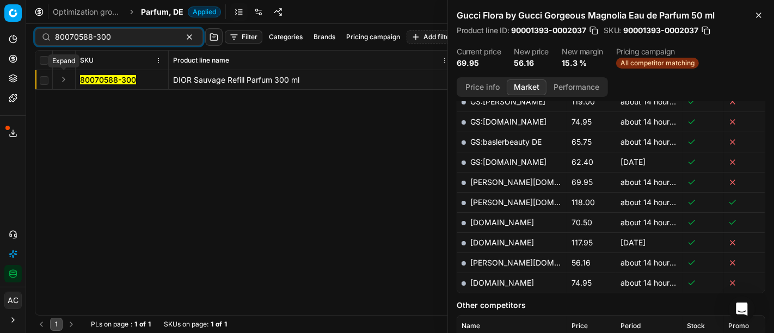
click at [64, 74] on button "Expand" at bounding box center [63, 79] width 13 height 13
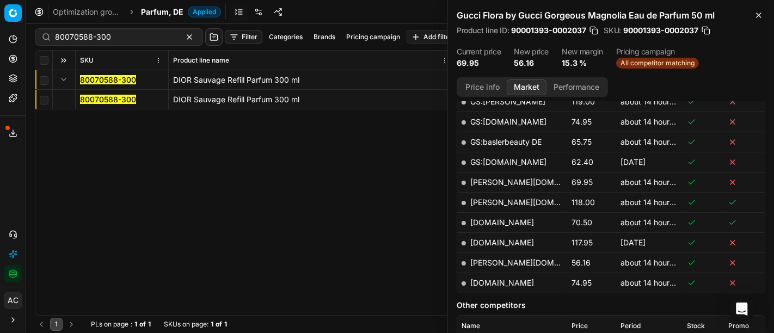
click at [92, 100] on mark "80070588-300" at bounding box center [108, 99] width 56 height 9
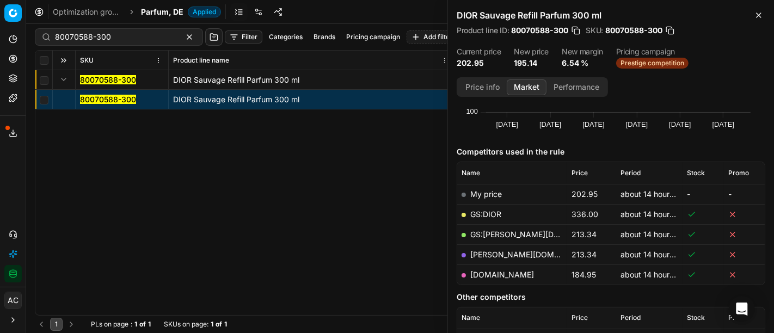
scroll to position [88, 0]
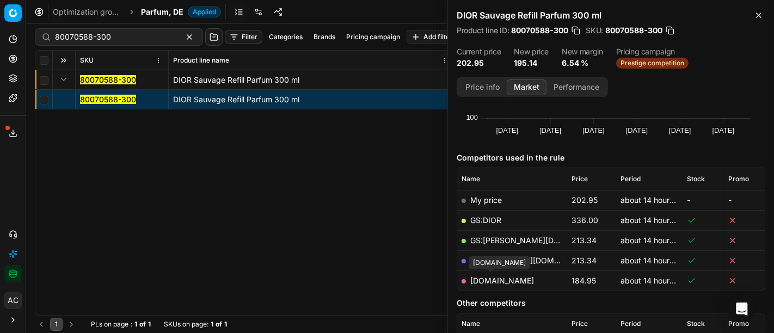
click at [492, 279] on link "sephora.de" at bounding box center [502, 280] width 64 height 9
click at [106, 36] on input "80070588-300" at bounding box center [114, 37] width 119 height 11
paste input "90001457-0002106"
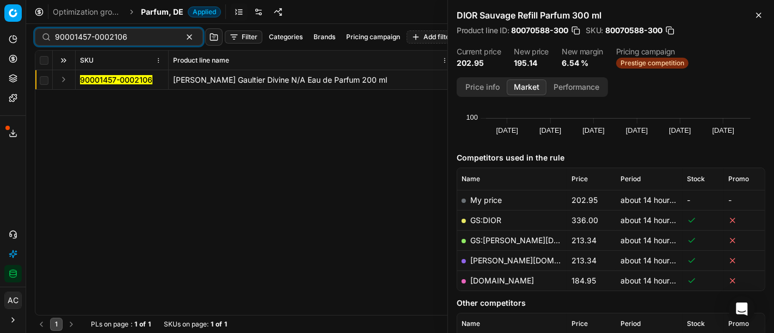
click at [63, 82] on button "Expand" at bounding box center [63, 79] width 13 height 13
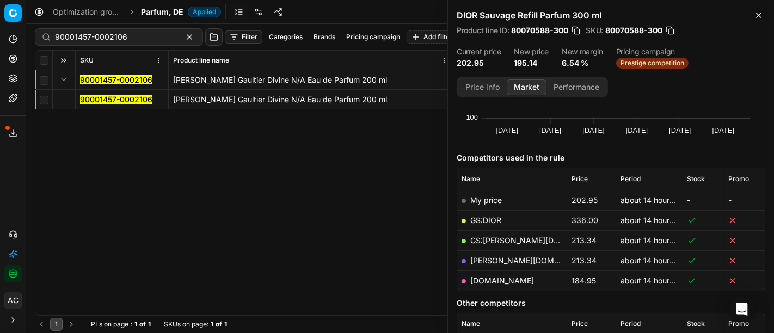
click at [110, 102] on mark "90001457-0002106" at bounding box center [116, 99] width 72 height 9
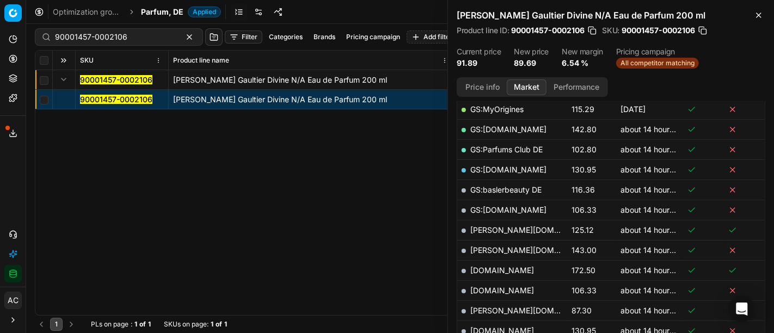
scroll to position [275, 0]
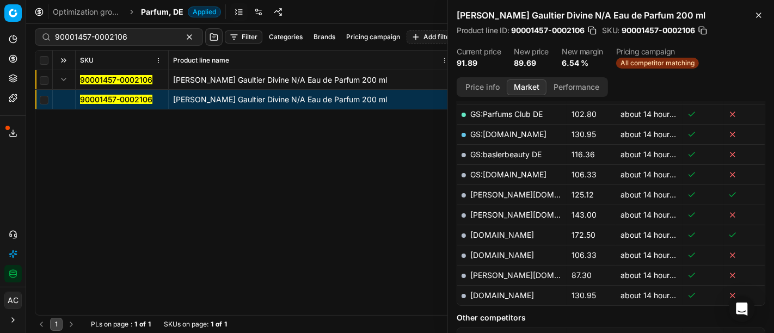
click at [488, 271] on link "pieper.de" at bounding box center [533, 274] width 126 height 9
click at [146, 32] on input "90001457-0002106" at bounding box center [114, 37] width 119 height 11
paste input "80075520-80"
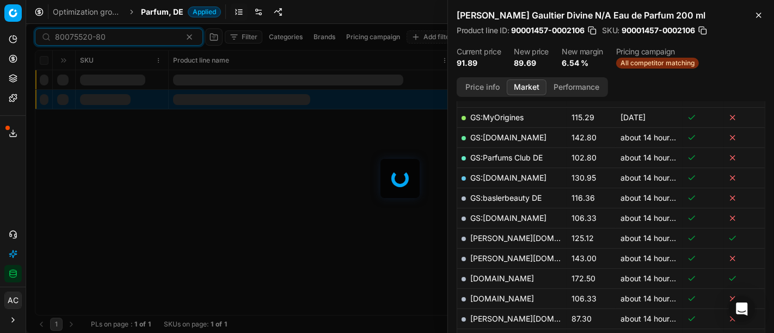
scroll to position [275, 0]
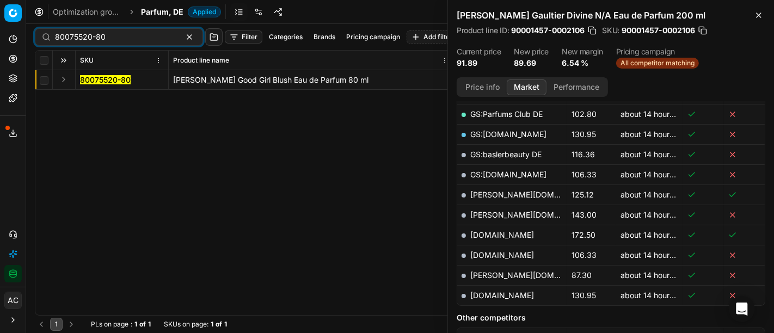
click at [65, 79] on button "Expand" at bounding box center [63, 79] width 13 height 13
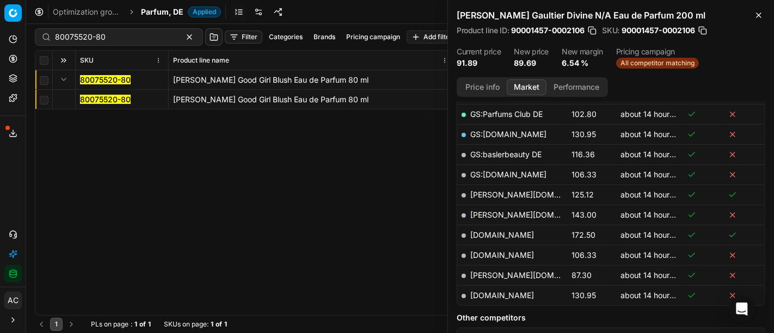
click at [103, 98] on mark "80075520-80" at bounding box center [105, 99] width 51 height 9
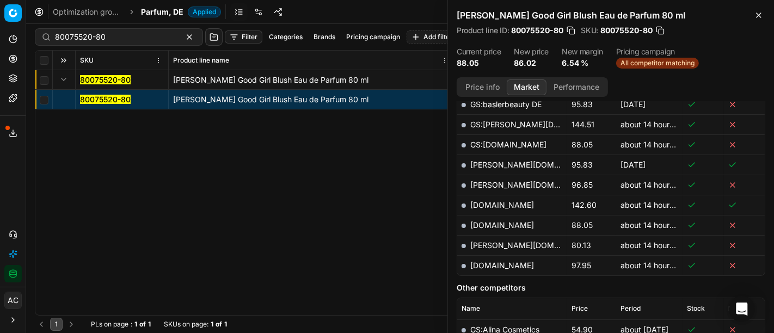
scroll to position [365, 0]
click at [497, 80] on button "Price info" at bounding box center [482, 87] width 48 height 16
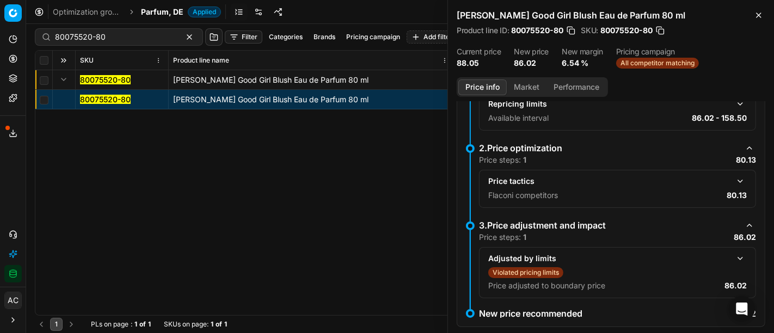
scroll to position [149, 0]
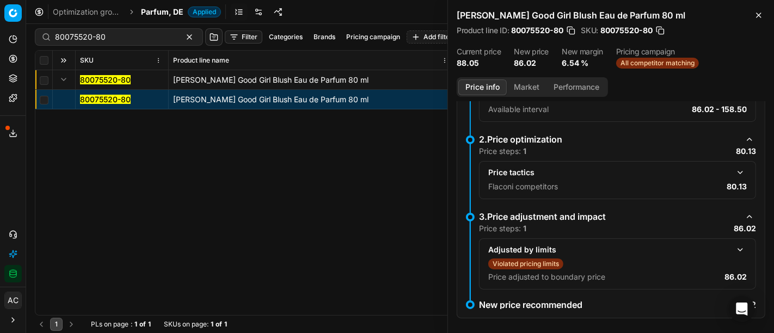
click at [534, 94] on button "Market" at bounding box center [526, 87] width 40 height 16
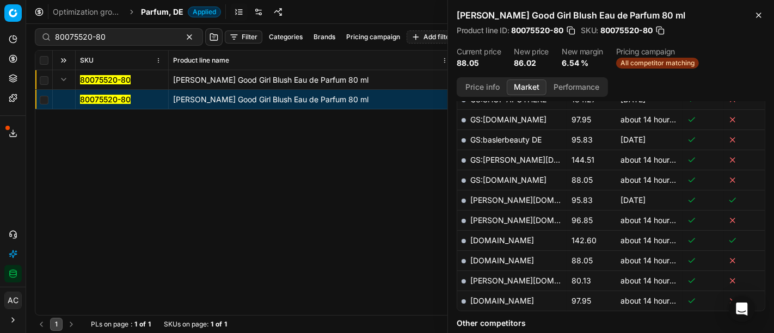
scroll to position [329, 0]
click at [495, 279] on link "pieper.de" at bounding box center [533, 280] width 126 height 9
click at [129, 33] on input "80075520-80" at bounding box center [114, 37] width 119 height 11
paste input "90001457-0002107"
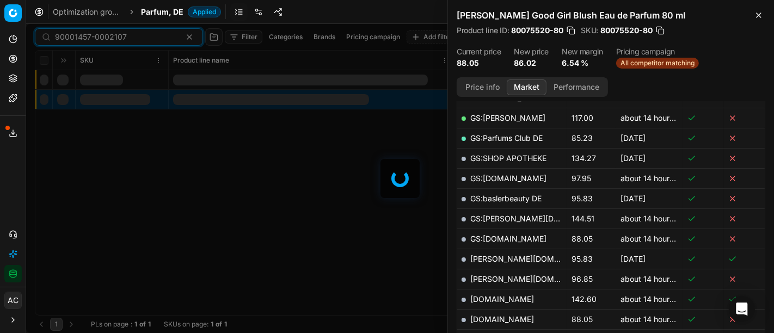
scroll to position [329, 0]
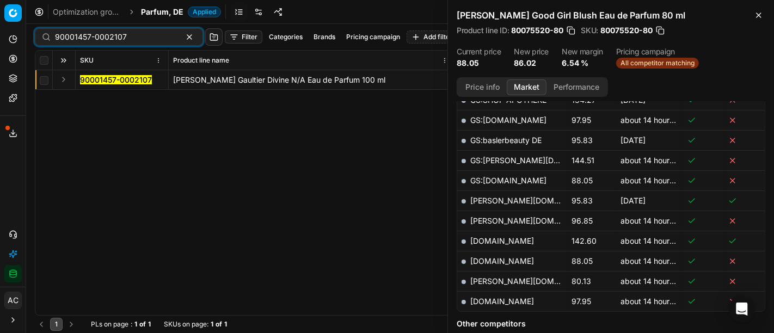
click at [66, 80] on button "Expand" at bounding box center [63, 79] width 13 height 13
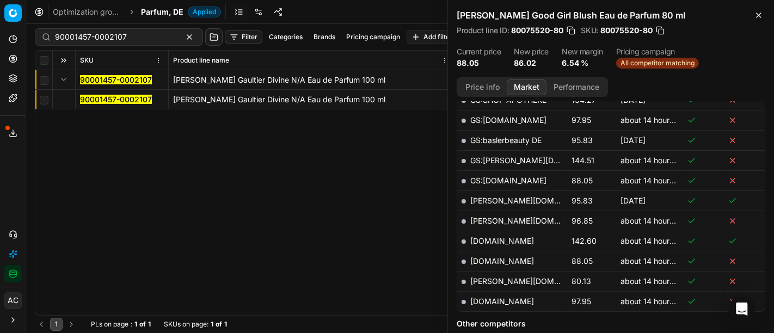
click at [104, 98] on mark "90001457-0002107" at bounding box center [116, 99] width 72 height 9
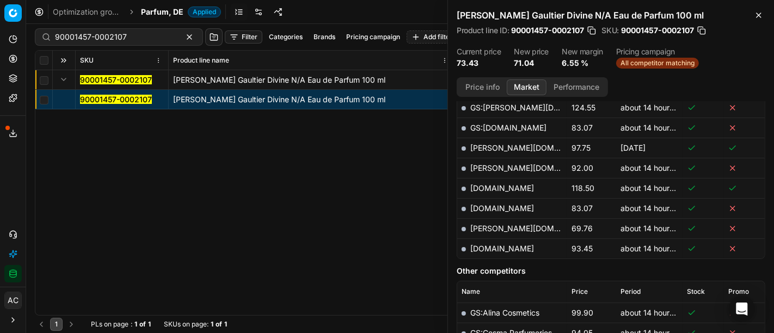
scroll to position [402, 0]
click at [485, 225] on link "pieper.de" at bounding box center [533, 228] width 126 height 9
click at [154, 36] on div "90001457-0002107" at bounding box center [119, 36] width 168 height 17
paste input "80077238-100"
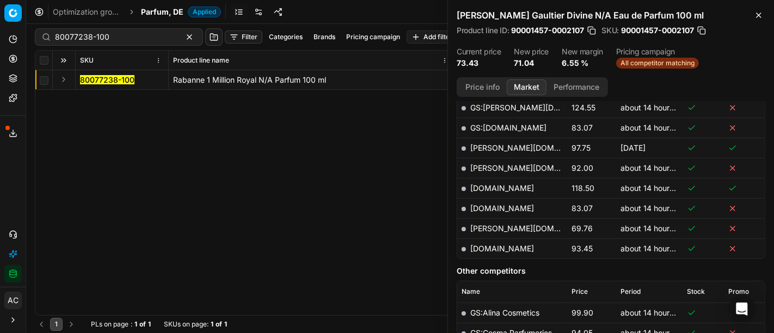
click at [61, 81] on button "Expand" at bounding box center [63, 79] width 13 height 13
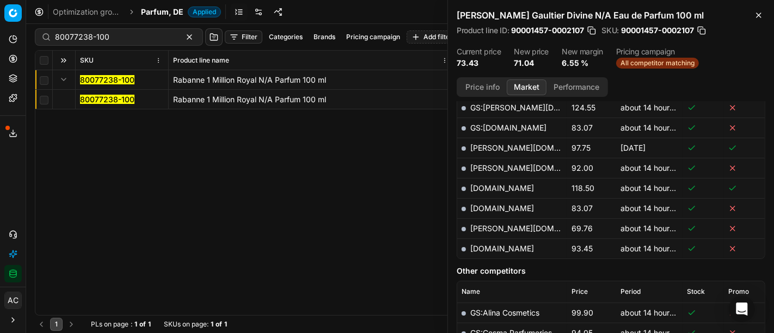
click at [87, 102] on mark "80077238-100" at bounding box center [107, 99] width 54 height 9
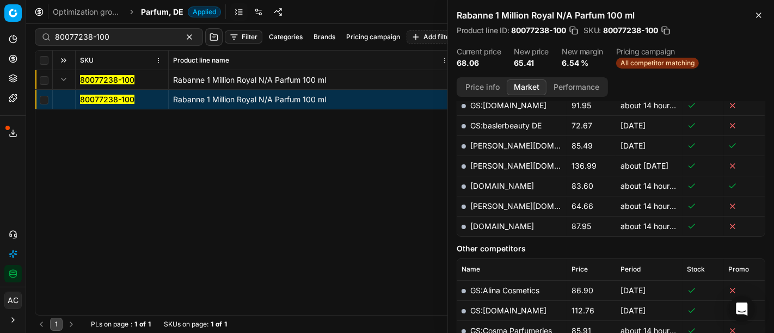
scroll to position [277, 0]
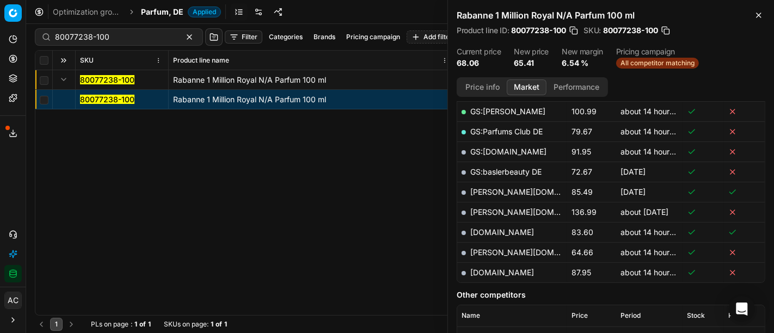
click at [481, 249] on link "pieper.de" at bounding box center [533, 252] width 126 height 9
click at [155, 35] on div "80077238-100" at bounding box center [119, 36] width 168 height 17
paste input "2739-15"
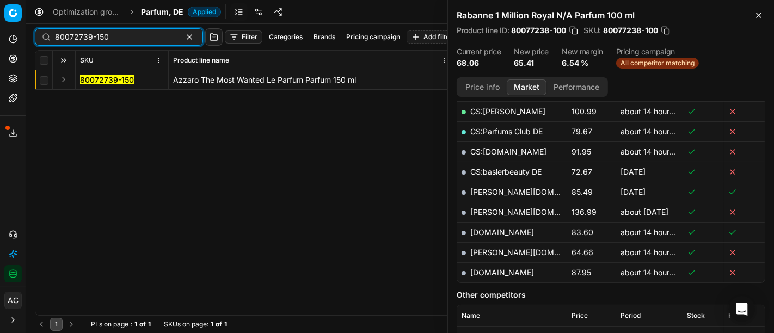
scroll to position [277, 0]
click at [61, 79] on button "Expand" at bounding box center [63, 79] width 13 height 13
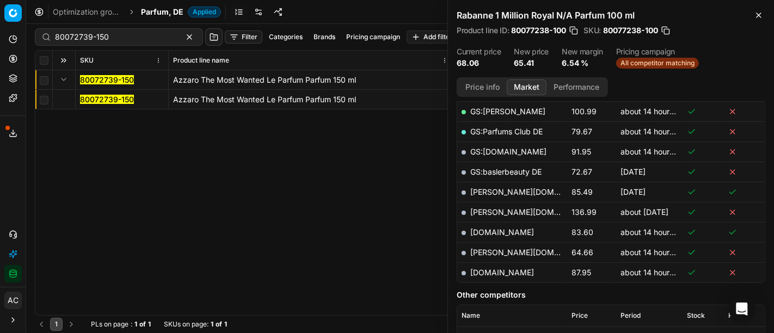
click at [91, 99] on mark "80072739-150" at bounding box center [107, 99] width 54 height 9
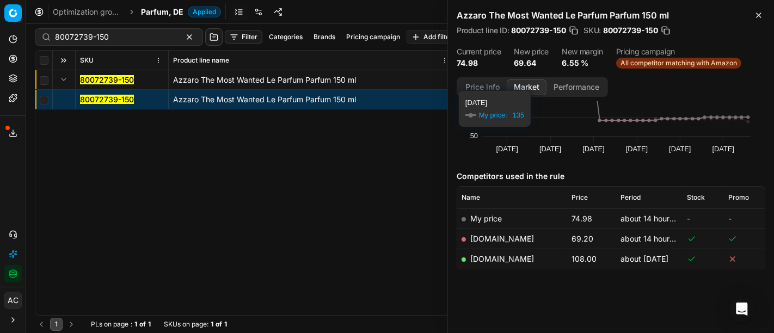
scroll to position [70, 0]
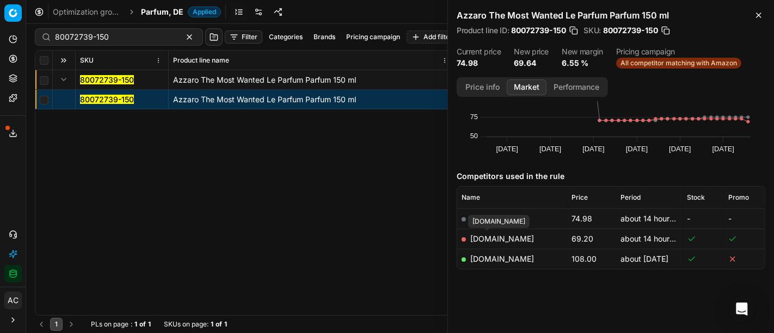
click at [485, 242] on link "[DOMAIN_NAME]" at bounding box center [502, 238] width 64 height 9
click at [496, 258] on link "parfumdreams.de" at bounding box center [502, 258] width 64 height 9
click at [139, 44] on div "80072739-150" at bounding box center [119, 36] width 168 height 17
paste input "7239-8"
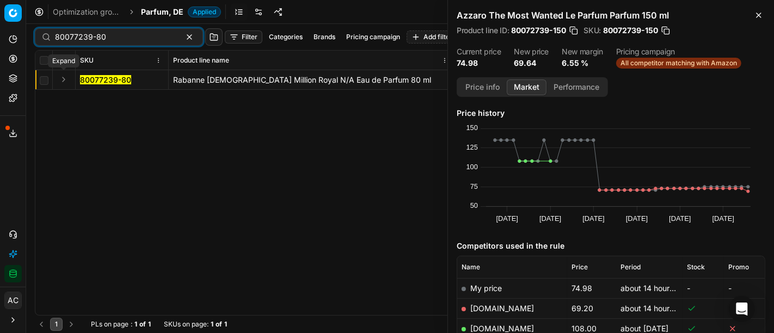
click at [57, 78] on button "Expand" at bounding box center [63, 79] width 13 height 13
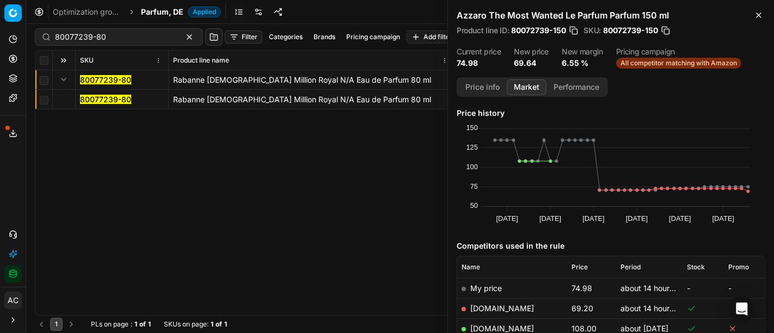
click at [100, 96] on mark "80077239-80" at bounding box center [105, 99] width 51 height 9
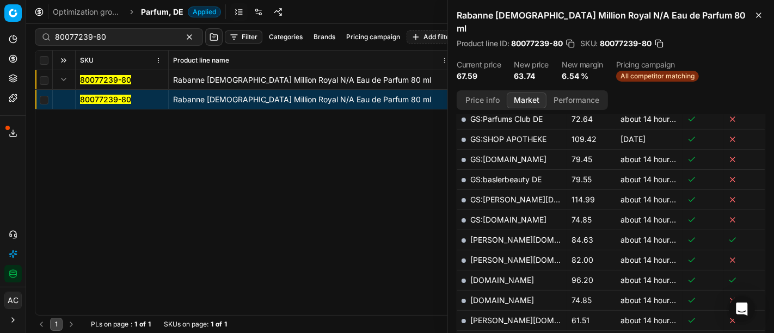
scroll to position [336, 0]
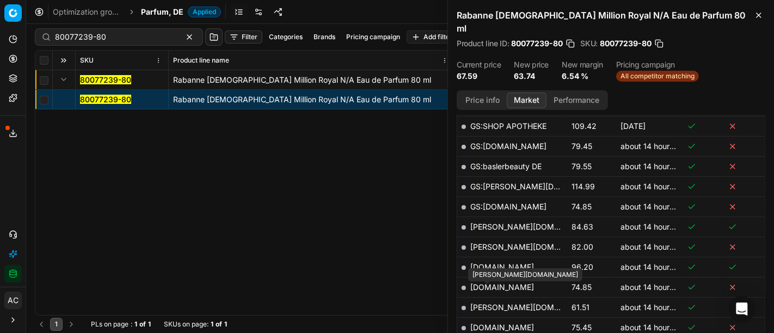
click at [496, 302] on link "pieper.de" at bounding box center [533, 306] width 126 height 9
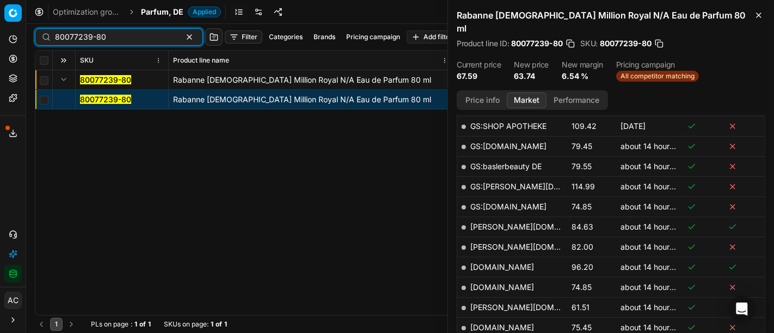
click at [134, 39] on input "80077239-80" at bounding box center [114, 37] width 119 height 11
paste input "20578"
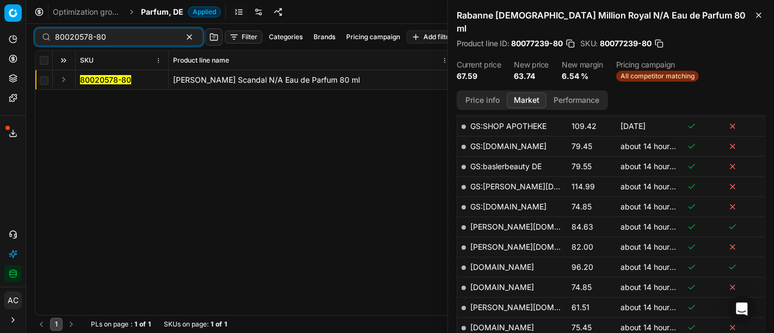
click at [65, 83] on button "Expand" at bounding box center [63, 79] width 13 height 13
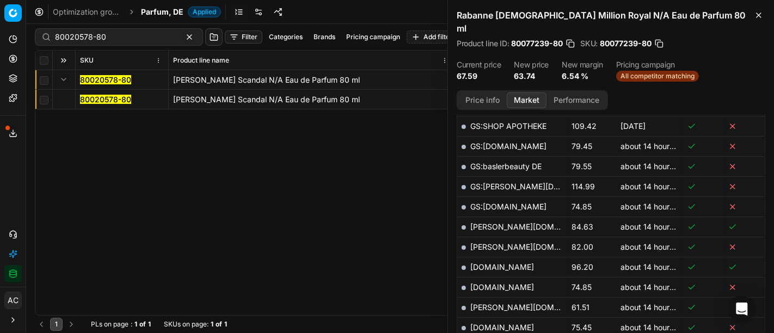
click at [122, 100] on mark "80020578-80" at bounding box center [105, 99] width 51 height 9
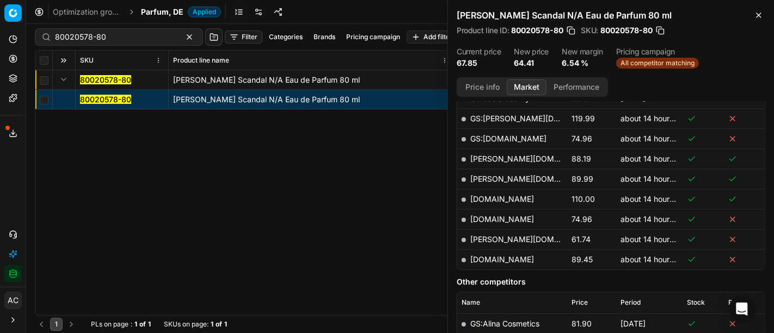
scroll to position [336, 0]
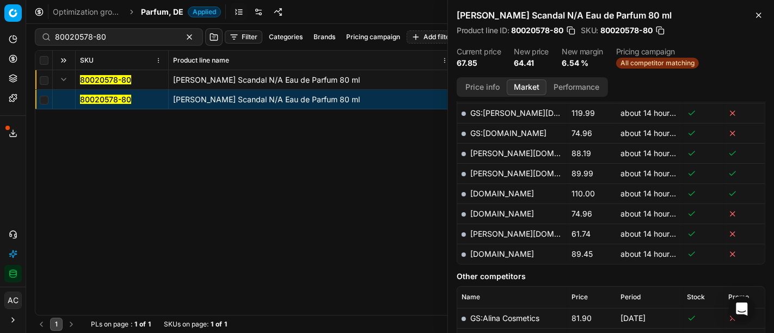
click at [492, 230] on link "pieper.de" at bounding box center [533, 233] width 126 height 9
click at [126, 38] on input "80020578-80" at bounding box center [114, 37] width 119 height 11
paste input "90004901-0007408"
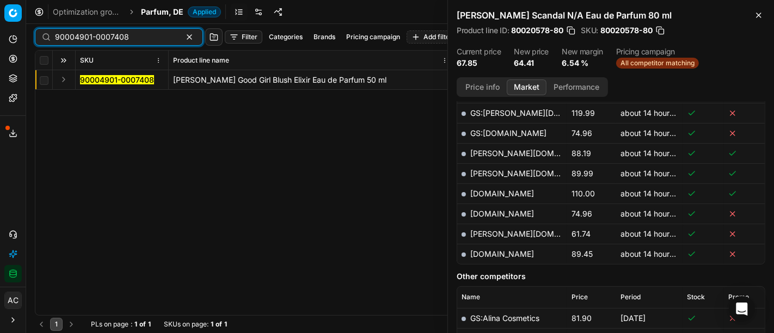
scroll to position [336, 0]
click at [64, 81] on button "Expand" at bounding box center [63, 79] width 13 height 13
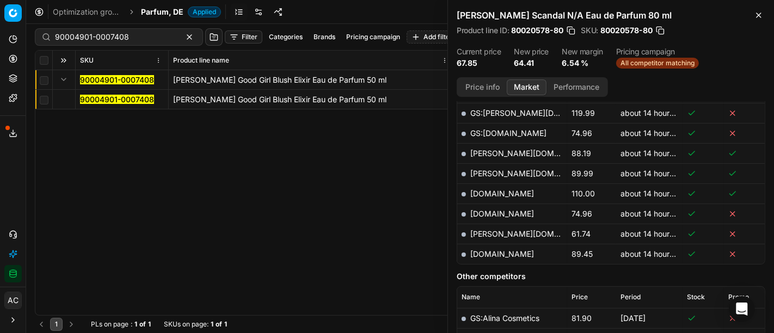
click at [93, 102] on mark "90004901-0007408" at bounding box center [117, 99] width 74 height 9
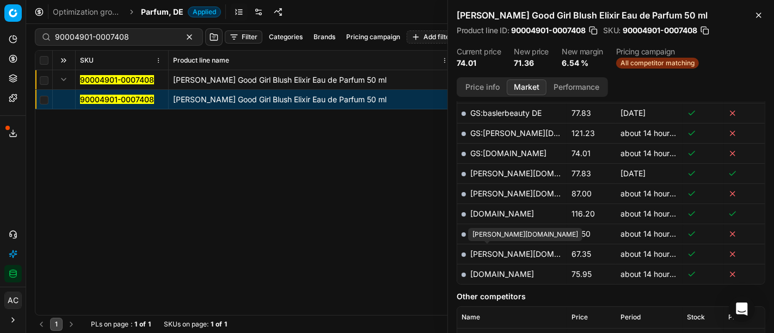
click at [497, 252] on link "pieper.de" at bounding box center [533, 253] width 126 height 9
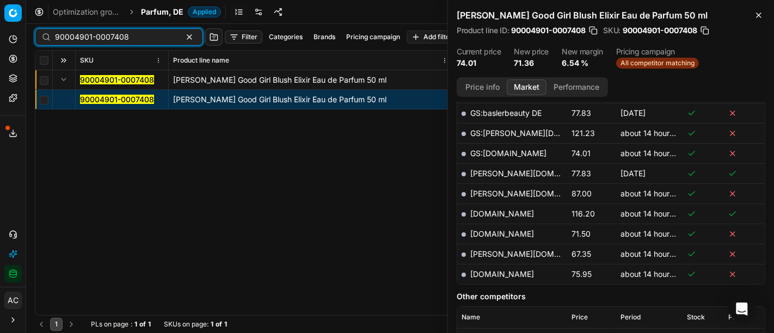
click at [139, 36] on input "90004901-0007408" at bounding box center [114, 37] width 119 height 11
paste input "80002634-100-1"
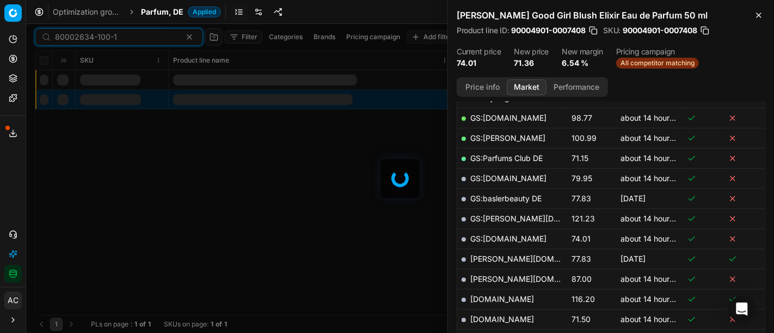
scroll to position [336, 0]
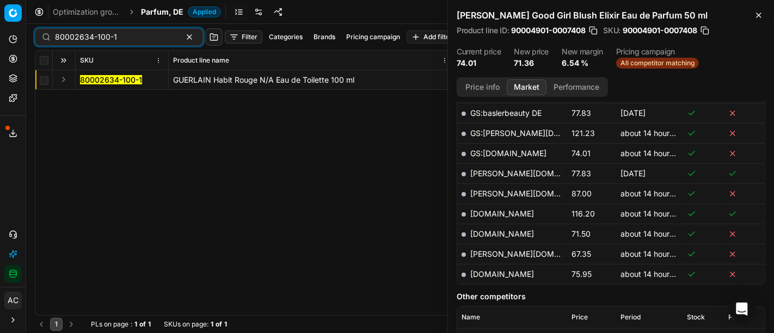
click at [65, 83] on button "Expand" at bounding box center [63, 79] width 13 height 13
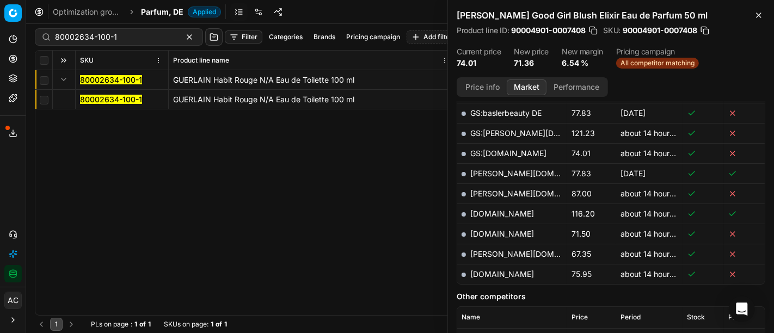
click at [112, 103] on mark "80002634-100-1" at bounding box center [111, 99] width 62 height 9
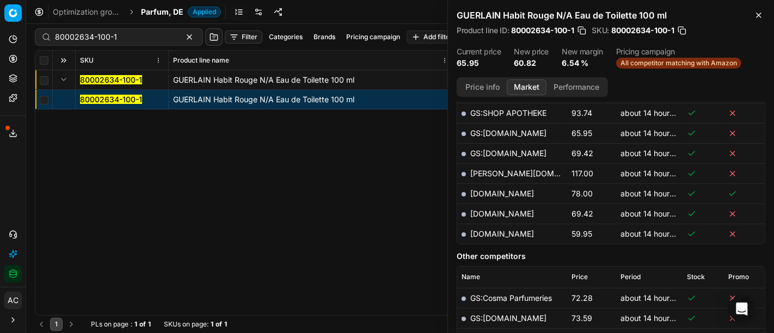
click at [492, 231] on link "sephora.de" at bounding box center [502, 233] width 64 height 9
click at [127, 36] on input "80002634-100-1" at bounding box center [114, 37] width 119 height 11
paste input "40547-50"
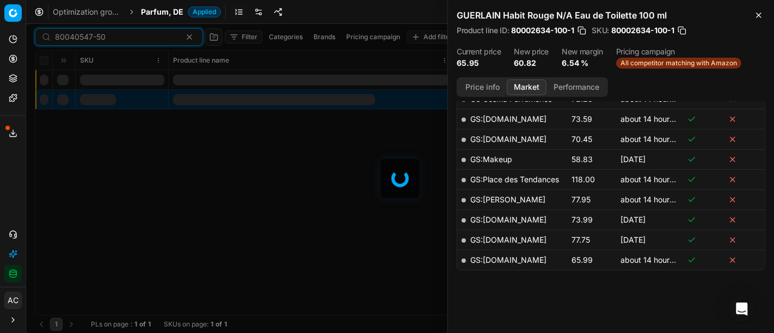
scroll to position [336, 0]
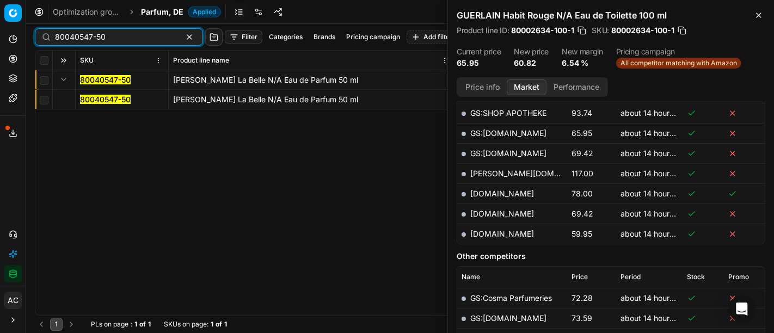
type input "80040547-50"
click at [62, 81] on button "Expand" at bounding box center [63, 79] width 13 height 13
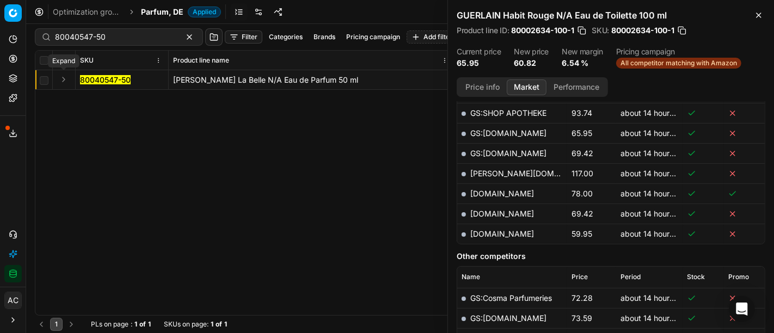
click at [64, 81] on button "Expand" at bounding box center [63, 79] width 13 height 13
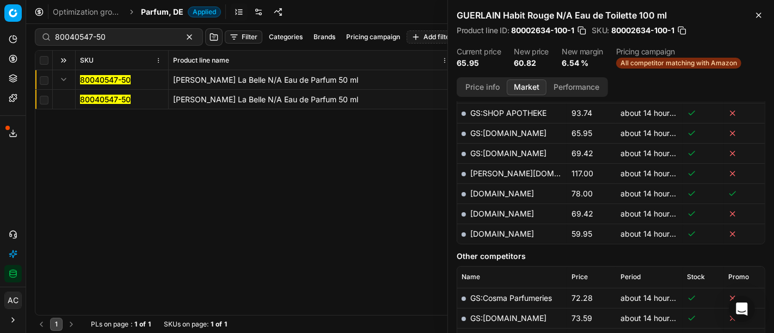
click at [106, 99] on mark "80040547-50" at bounding box center [105, 99] width 51 height 9
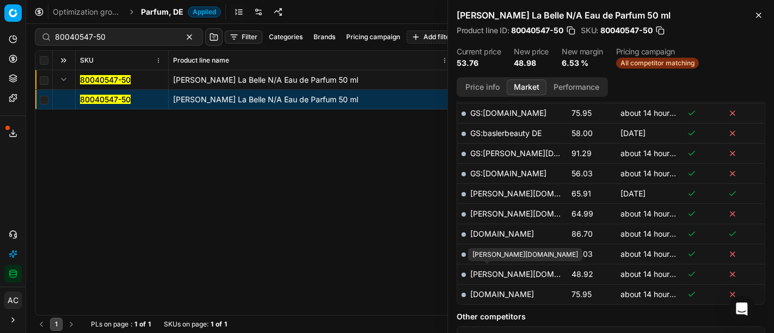
click at [486, 271] on link "pieper.de" at bounding box center [533, 273] width 126 height 9
click at [172, 14] on span "Parfum, DE" at bounding box center [162, 12] width 42 height 11
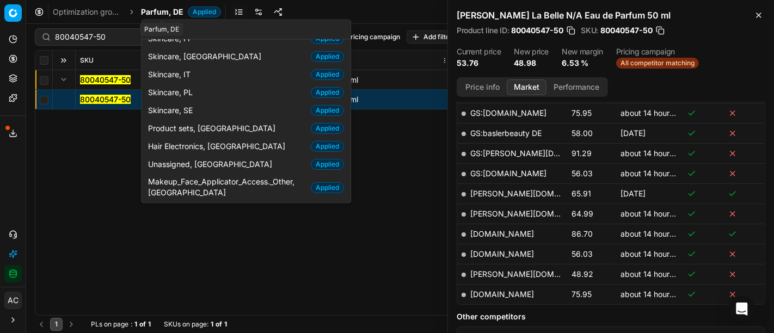
scroll to position [55, 0]
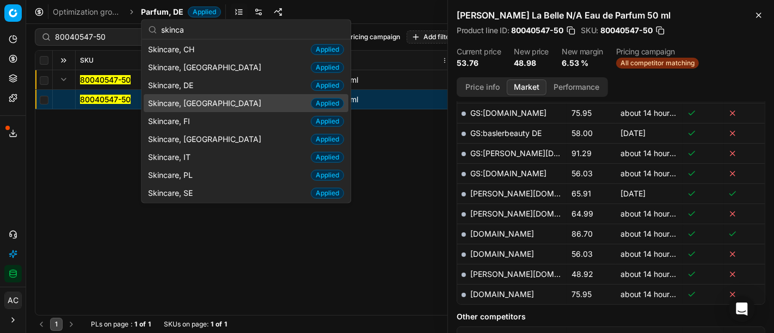
type input "skinca"
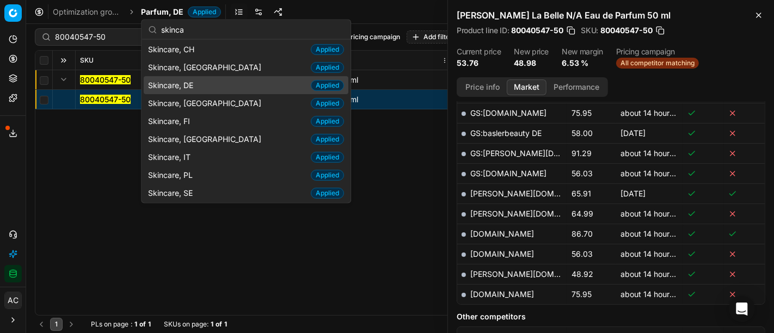
click at [202, 86] on div "Skincare, DE Applied" at bounding box center [246, 85] width 205 height 18
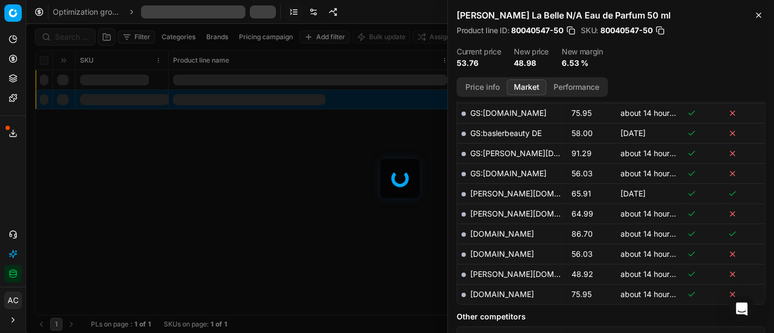
click at [84, 39] on div at bounding box center [399, 178] width 747 height 309
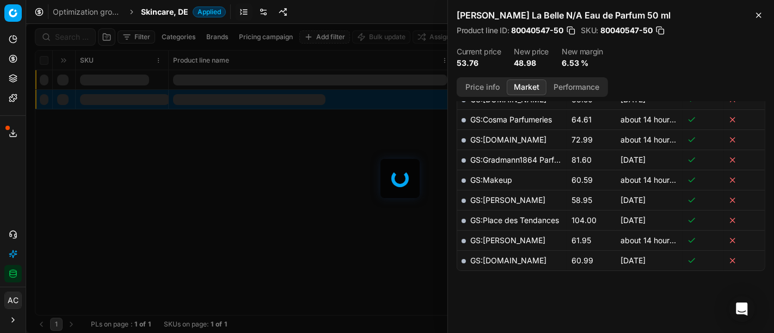
click at [84, 39] on div at bounding box center [399, 178] width 747 height 309
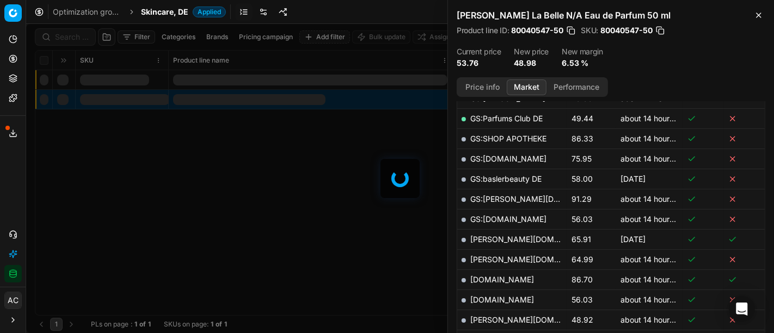
scroll to position [336, 0]
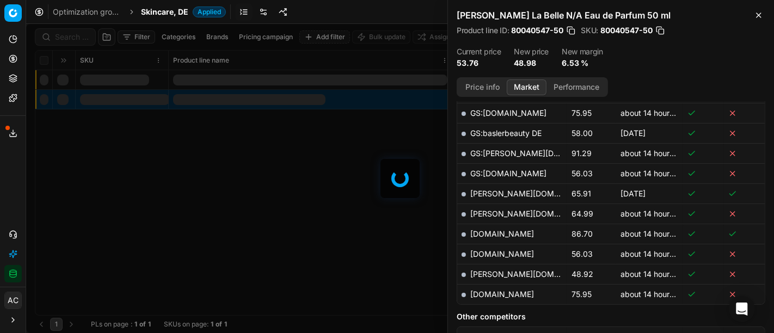
click at [84, 39] on div at bounding box center [399, 178] width 747 height 309
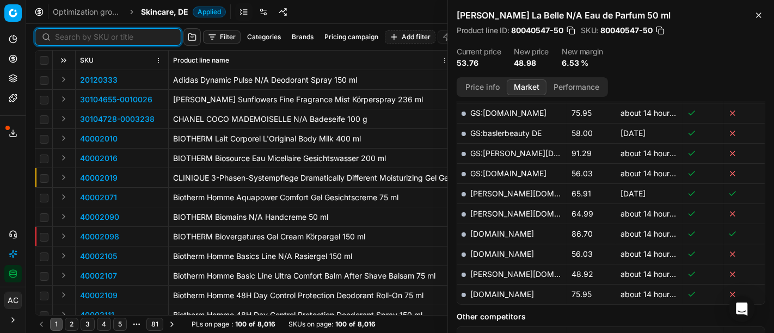
click at [84, 39] on input at bounding box center [114, 37] width 119 height 11
paste input "80066525-50"
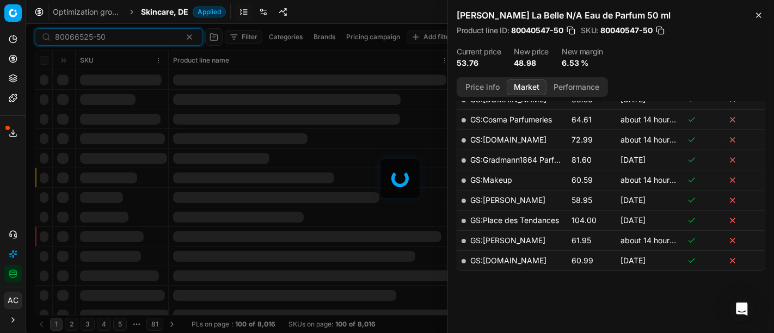
scroll to position [336, 0]
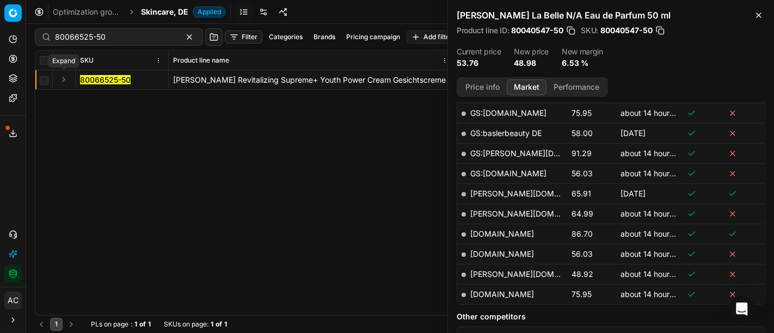
click at [63, 78] on button "Expand" at bounding box center [63, 79] width 13 height 13
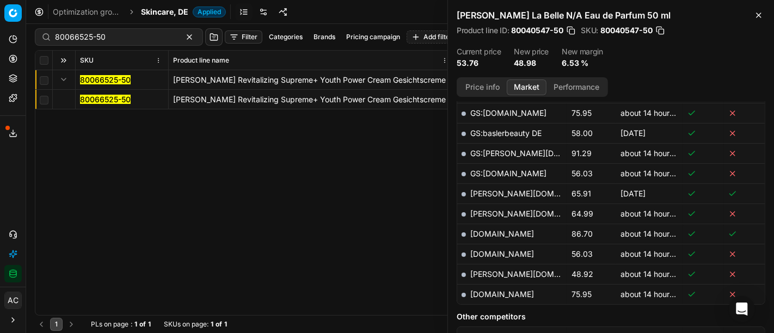
click at [92, 98] on mark "80066525-50" at bounding box center [105, 99] width 51 height 9
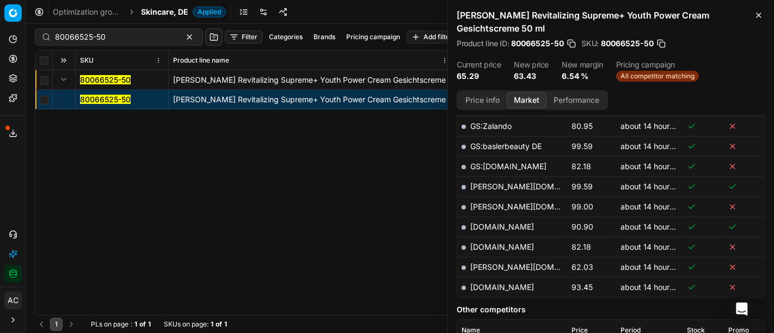
scroll to position [318, 0]
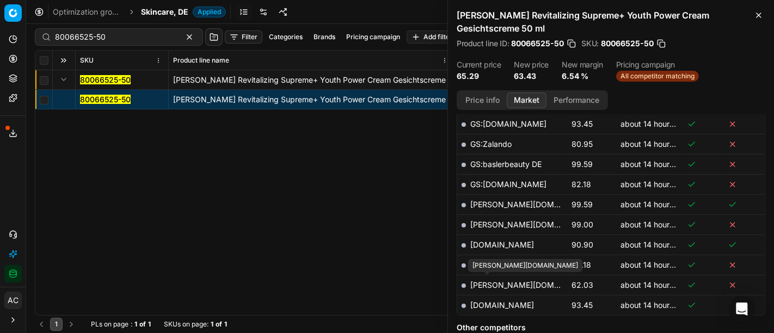
click at [498, 280] on link "pieper.de" at bounding box center [533, 284] width 126 height 9
click at [109, 30] on div "80066525-50" at bounding box center [119, 36] width 168 height 17
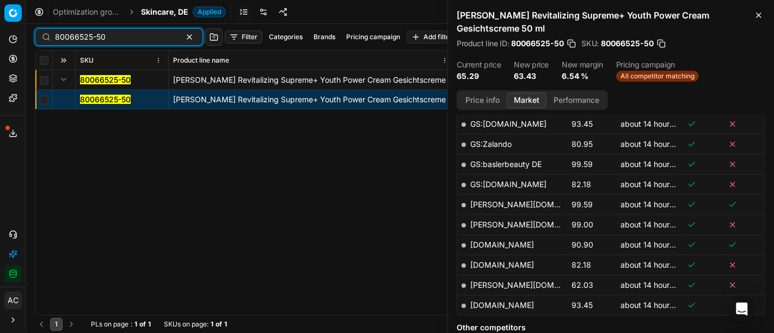
paste input "90007788-0012042"
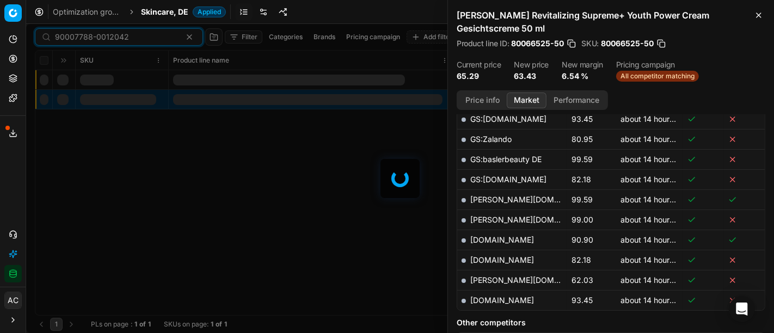
scroll to position [318, 0]
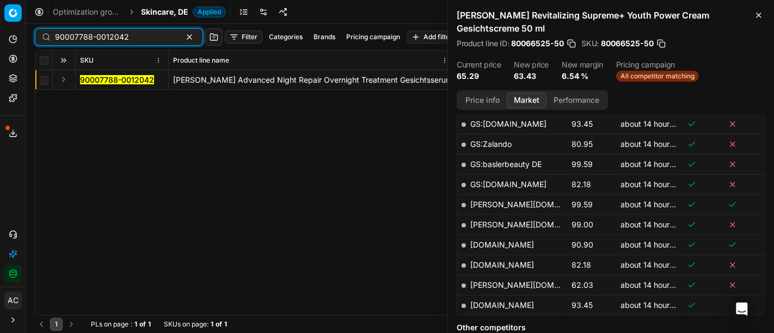
type input "90007788-0012042"
click at [68, 77] on button "Expand" at bounding box center [63, 79] width 13 height 13
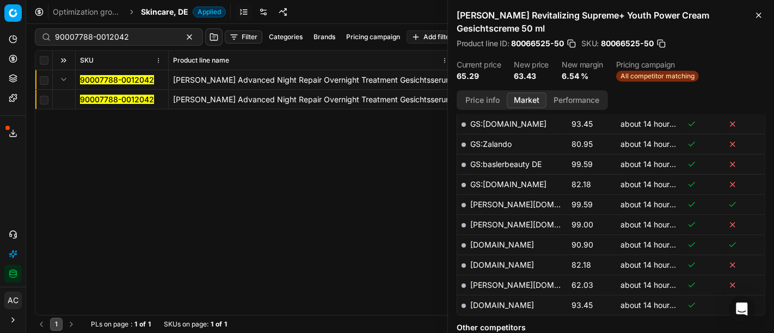
click at [99, 98] on mark "90007788-0012042" at bounding box center [117, 99] width 74 height 9
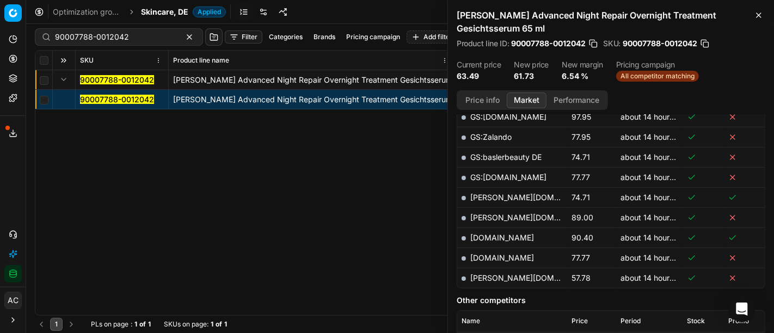
scroll to position [326, 0]
click at [490, 276] on link "pieper.de" at bounding box center [533, 277] width 126 height 9
click at [119, 39] on input "90007788-0012042" at bounding box center [114, 37] width 119 height 11
click at [163, 5] on div "Optimization groups Skincare, DE Applied Discard Download report" at bounding box center [399, 12] width 747 height 24
click at [165, 11] on span "Skincare, DE" at bounding box center [164, 12] width 47 height 11
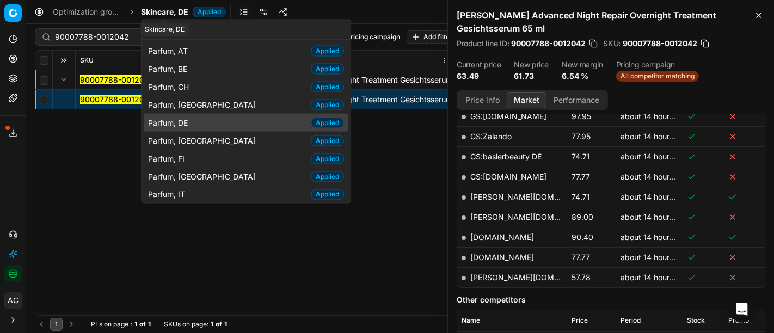
type input "par"
click at [183, 123] on span "Parfum, DE" at bounding box center [170, 122] width 44 height 11
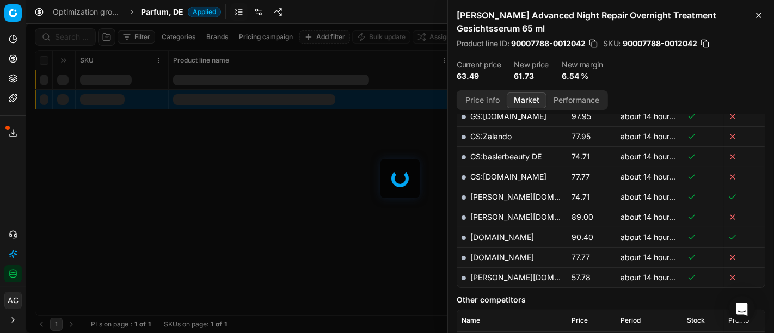
click at [77, 40] on div at bounding box center [399, 178] width 747 height 309
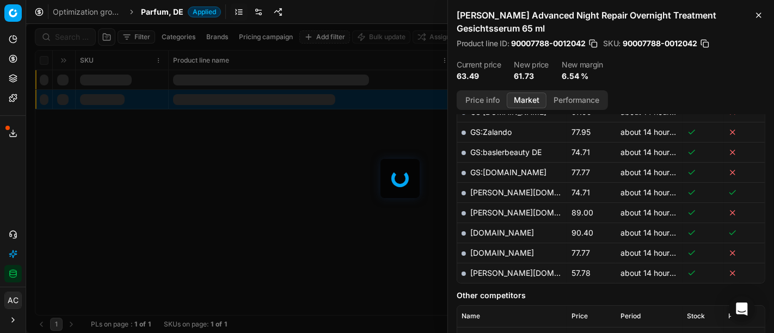
scroll to position [326, 0]
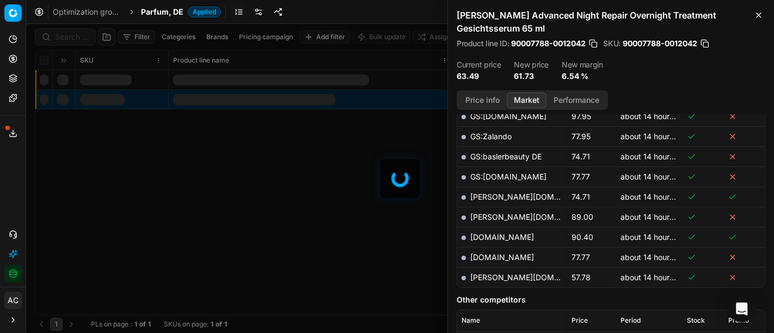
click at [77, 40] on div at bounding box center [399, 178] width 747 height 309
click at [77, 40] on div "Filter Categories Brands Pricing campaign Add filter Bulk update Assign SKU Pro…" at bounding box center [399, 178] width 747 height 309
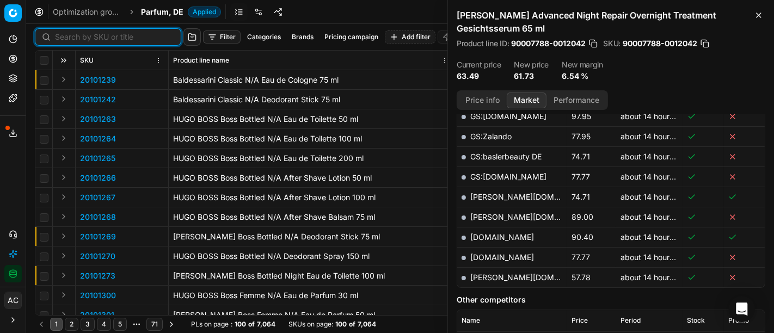
click at [77, 40] on input at bounding box center [114, 37] width 119 height 11
paste input "80007017-150"
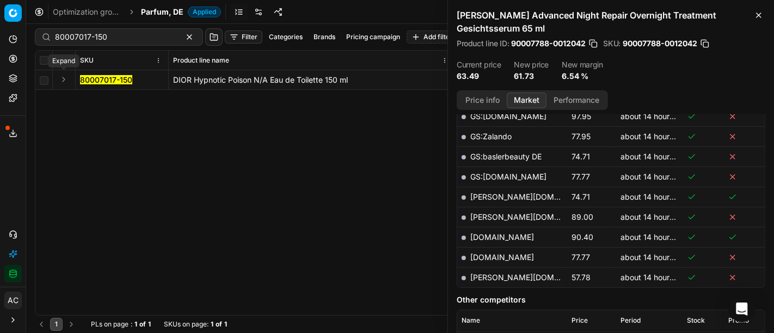
click at [58, 83] on button "Expand" at bounding box center [63, 79] width 13 height 13
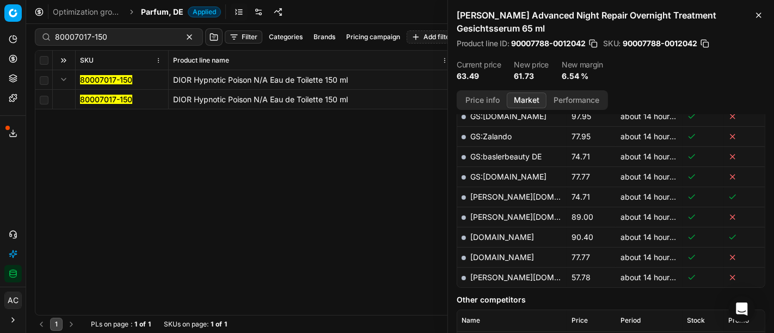
click at [104, 102] on mark "80007017-150" at bounding box center [106, 99] width 52 height 9
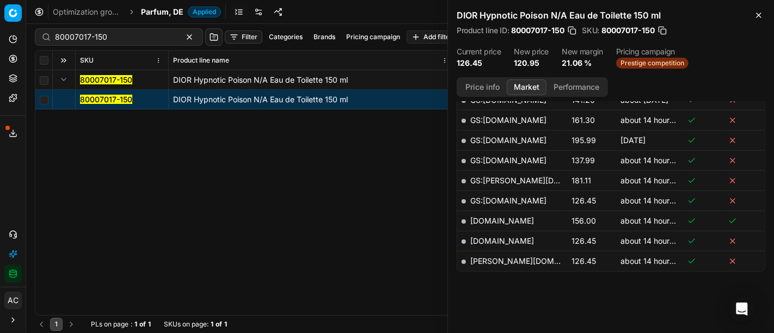
scroll to position [473, 0]
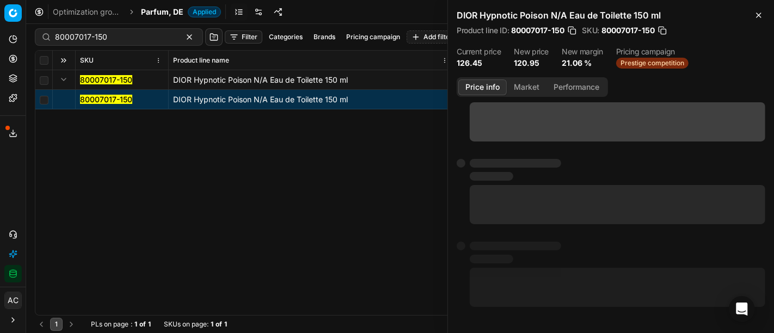
click at [483, 85] on button "Price info" at bounding box center [482, 87] width 48 height 16
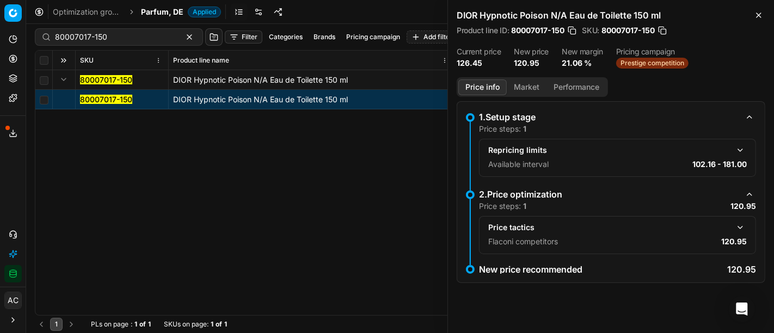
click at [745, 228] on button "button" at bounding box center [739, 227] width 13 height 13
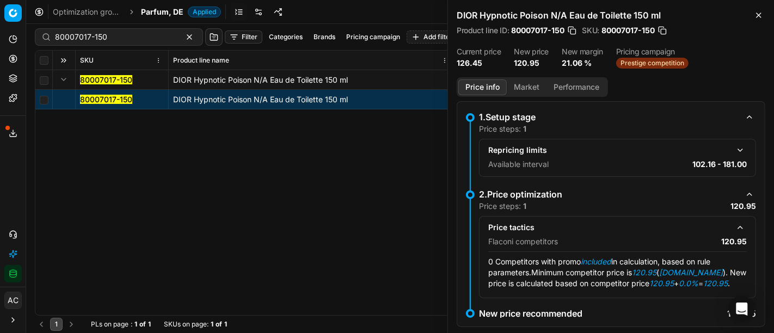
click at [530, 85] on button "Market" at bounding box center [526, 87] width 40 height 16
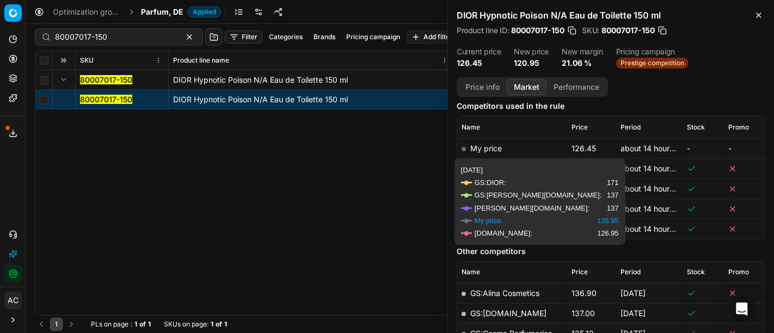
scroll to position [146, 0]
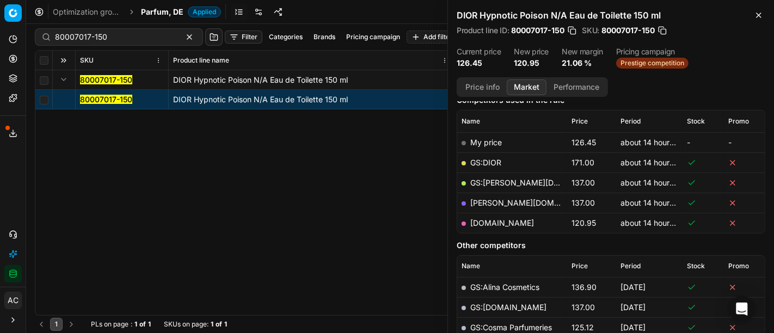
click at [501, 218] on link "sephora.de" at bounding box center [502, 222] width 64 height 9
click at [125, 33] on input "80007017-150" at bounding box center [114, 37] width 119 height 11
paste input "90000814-0001035"
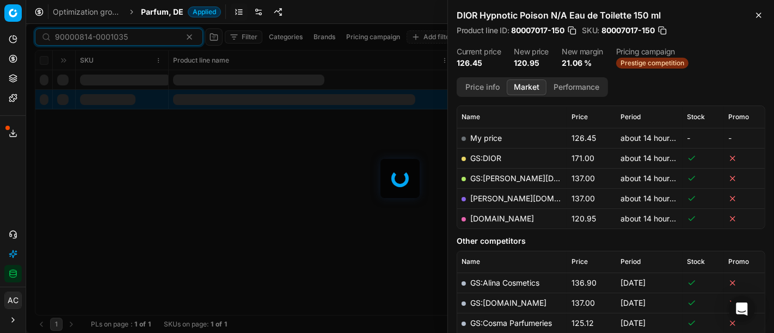
scroll to position [146, 0]
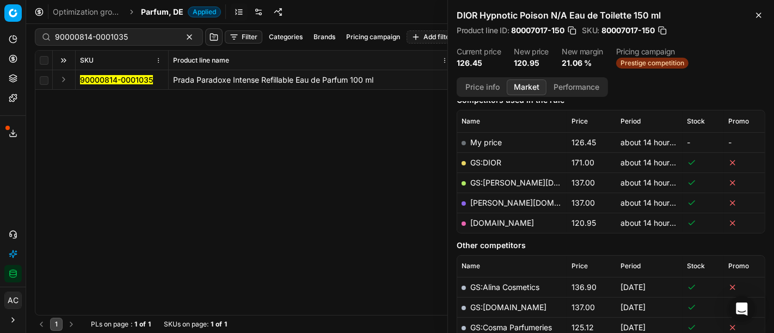
click at [12, 202] on div "Analytics Pricing Product portfolio Templates Export service 16 Contact support…" at bounding box center [13, 156] width 26 height 261
click at [64, 82] on button "Expand" at bounding box center [63, 79] width 13 height 13
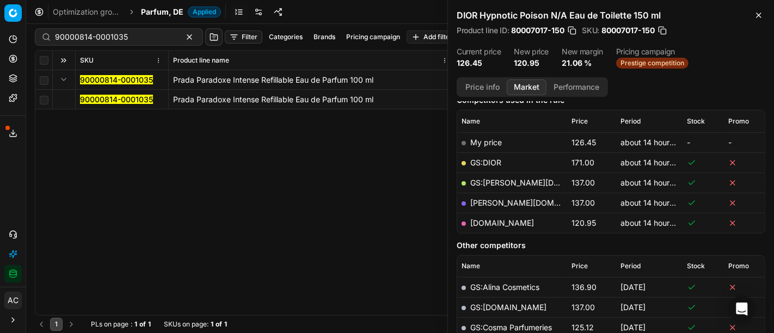
click at [87, 94] on span "90000814-0001035" at bounding box center [116, 99] width 73 height 11
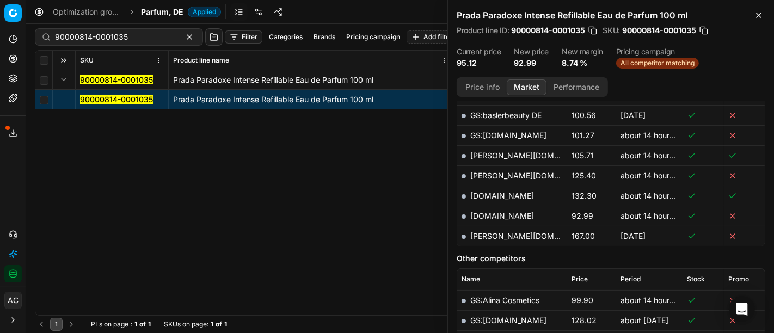
scroll to position [313, 0]
click at [480, 85] on button "Price info" at bounding box center [482, 87] width 48 height 16
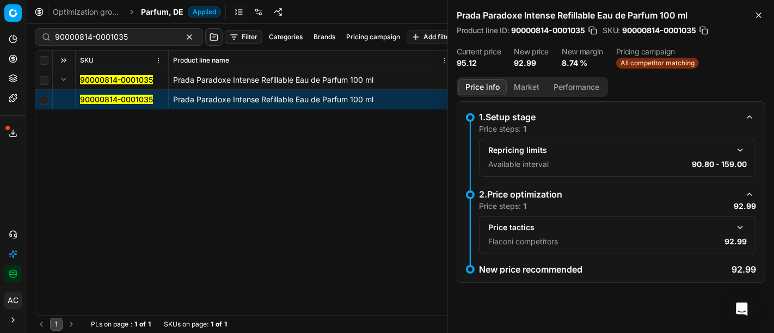
click at [743, 230] on button "button" at bounding box center [739, 227] width 13 height 13
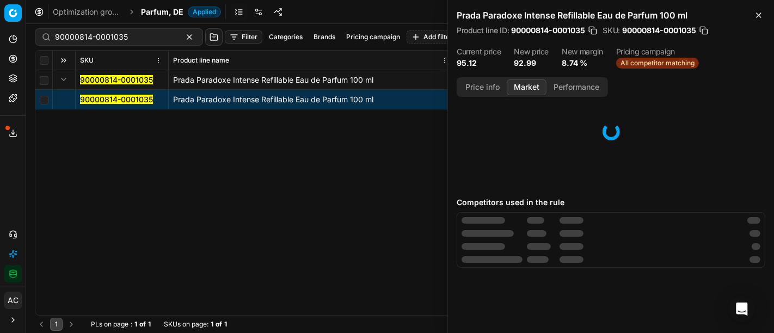
scroll to position [0, 0]
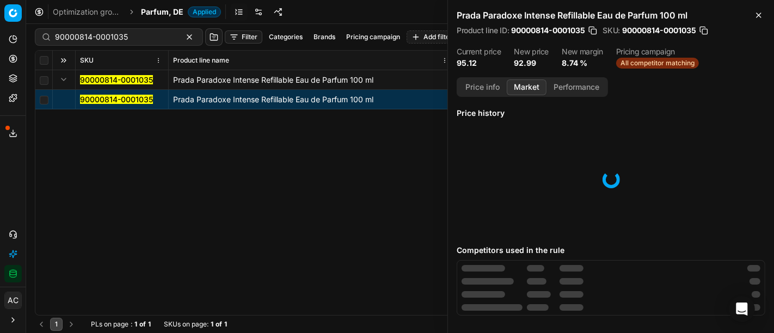
click at [522, 88] on button "Market" at bounding box center [526, 87] width 40 height 16
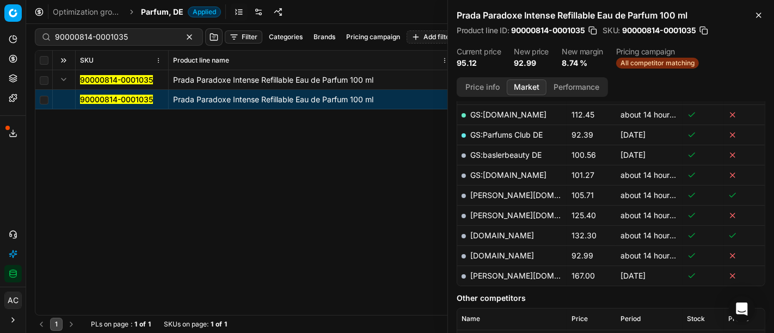
scroll to position [274, 0]
click at [499, 252] on link "parfumdreams.de" at bounding box center [502, 255] width 64 height 9
click at [320, 194] on div "90000814-0001035 Prada Paradoxe Intense Refillable Eau de Parfum 100 ml 9000081…" at bounding box center [399, 192] width 729 height 245
click at [144, 39] on input "90000814-0001035" at bounding box center [114, 37] width 119 height 11
paste input "1446-0002096"
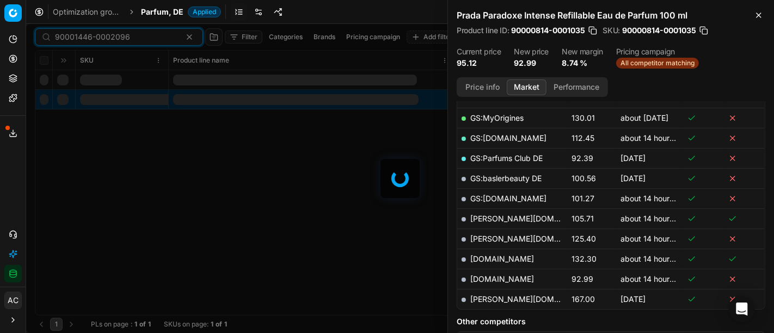
scroll to position [274, 0]
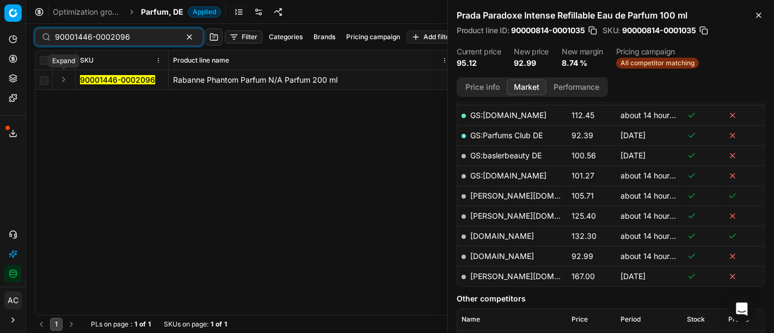
click at [64, 80] on button "Expand" at bounding box center [63, 79] width 13 height 13
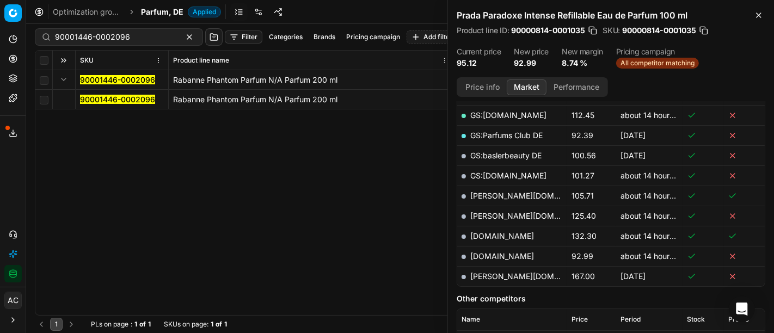
click at [89, 95] on mark "90001446-0002096" at bounding box center [117, 99] width 75 height 9
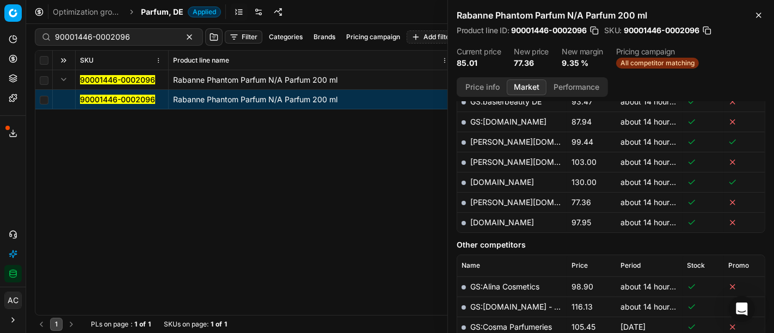
scroll to position [387, 0]
click at [496, 198] on link "pieper.de" at bounding box center [533, 202] width 126 height 9
click at [151, 33] on input "90001446-0002096" at bounding box center [114, 37] width 119 height 11
paste input "80069758-100"
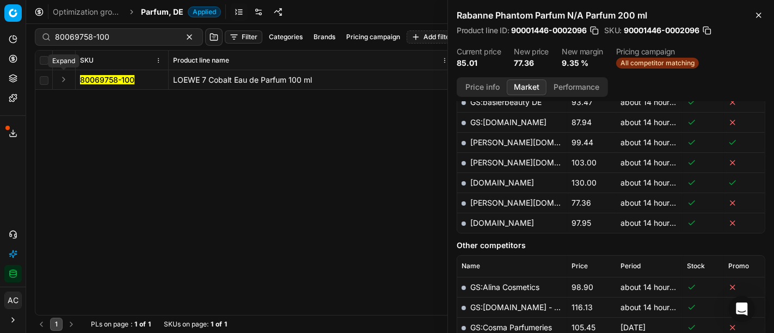
click at [65, 82] on button "Expand" at bounding box center [63, 79] width 13 height 13
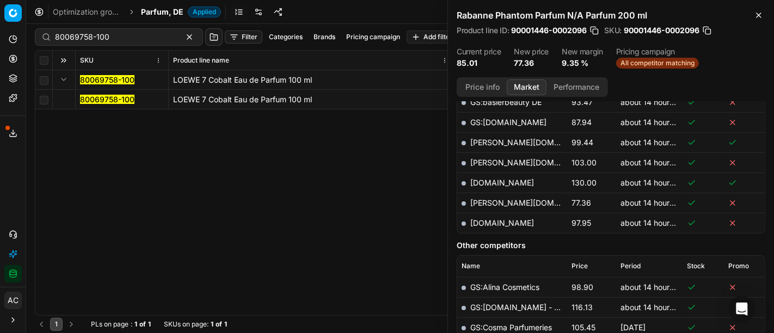
click at [95, 101] on mark "80069758-100" at bounding box center [107, 99] width 54 height 9
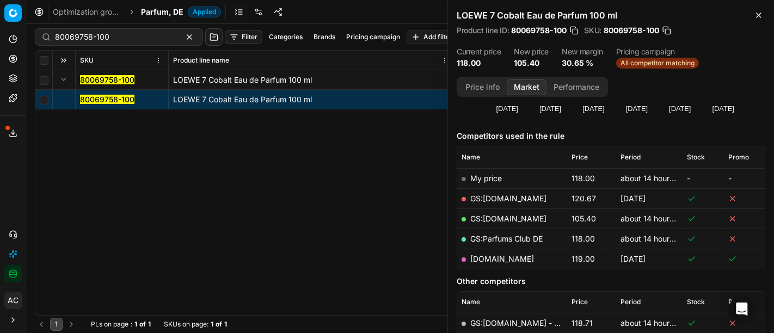
scroll to position [110, 0]
click at [490, 216] on link "GS:[DOMAIN_NAME]" at bounding box center [508, 217] width 76 height 9
click at [125, 40] on input "80069758-100" at bounding box center [114, 37] width 119 height 11
paste input "90000808-0001031"
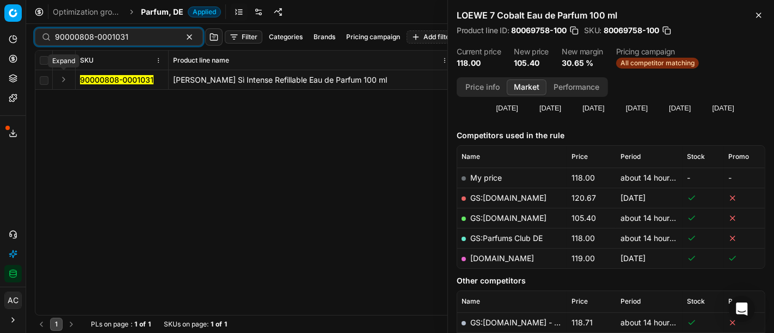
click at [60, 81] on button "Expand" at bounding box center [63, 79] width 13 height 13
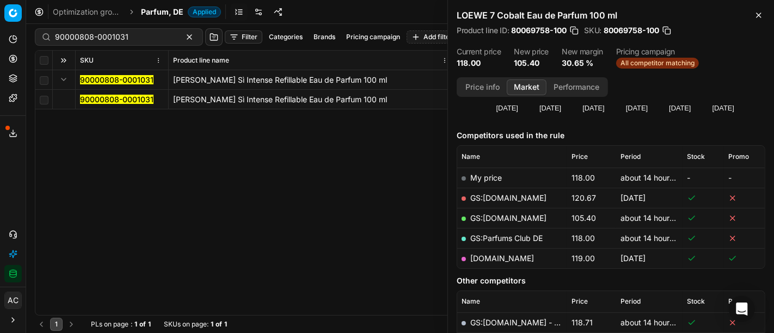
click at [95, 95] on mark "90000808-0001031" at bounding box center [116, 99] width 73 height 9
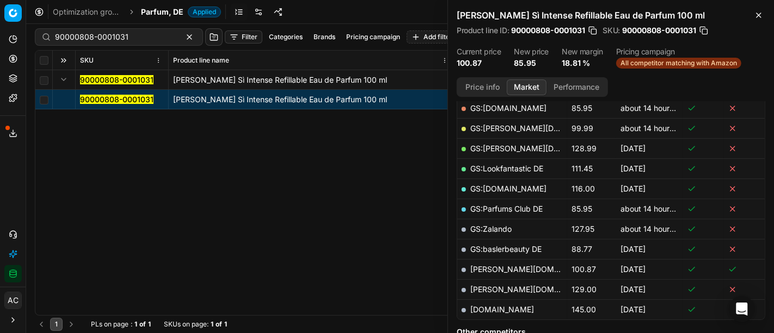
scroll to position [199, 0]
click at [508, 206] on link "GS:Parfums Club DE" at bounding box center [506, 209] width 72 height 9
click at [108, 40] on input "90000808-0001031" at bounding box center [114, 37] width 119 height 11
paste input "80061084-100"
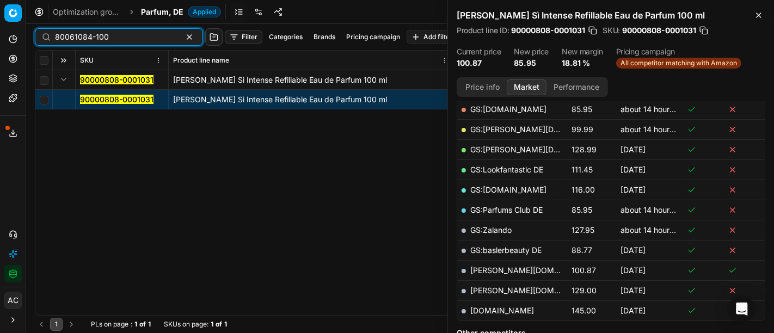
type input "80061084-100"
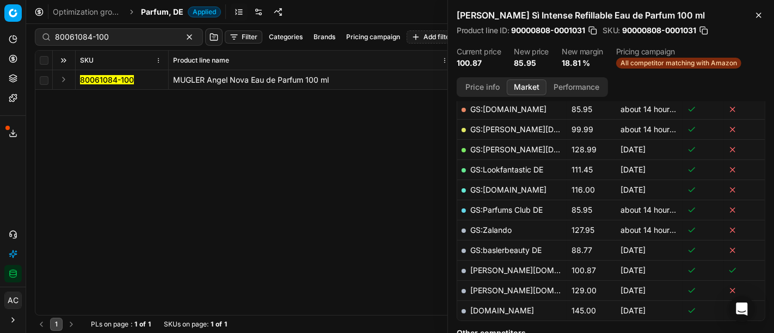
click at [67, 82] on button "Expand" at bounding box center [63, 79] width 13 height 13
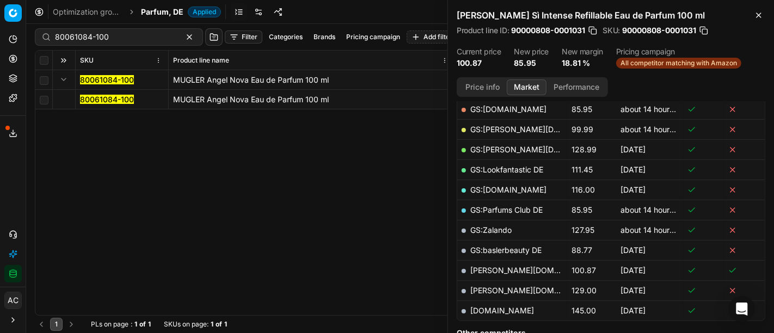
click at [100, 97] on mark "80061084-100" at bounding box center [107, 99] width 54 height 9
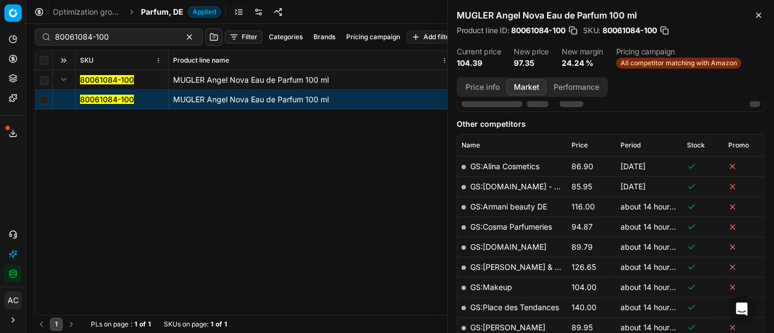
scroll to position [199, 0]
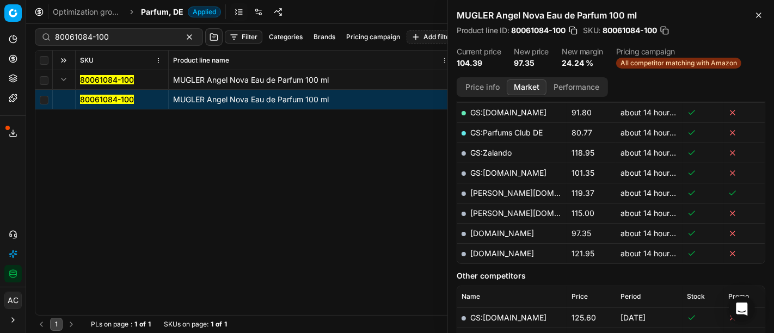
scroll to position [281, 0]
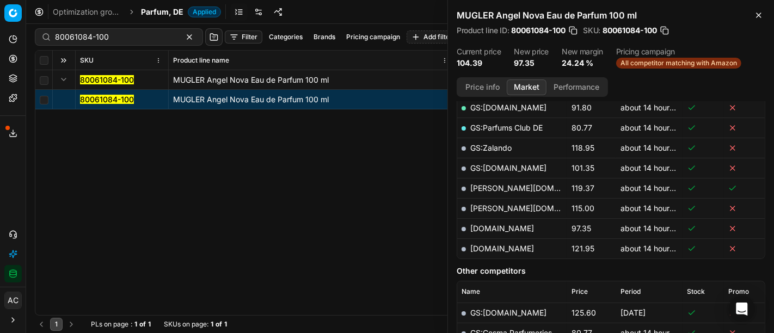
click at [499, 225] on link "[DOMAIN_NAME]" at bounding box center [502, 228] width 64 height 9
click at [117, 45] on div "80061084-100" at bounding box center [119, 36] width 168 height 17
paste input "0835"
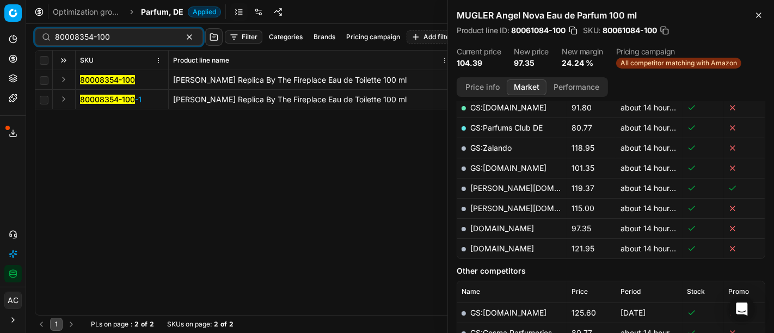
click at [65, 77] on button "Expand" at bounding box center [63, 79] width 13 height 13
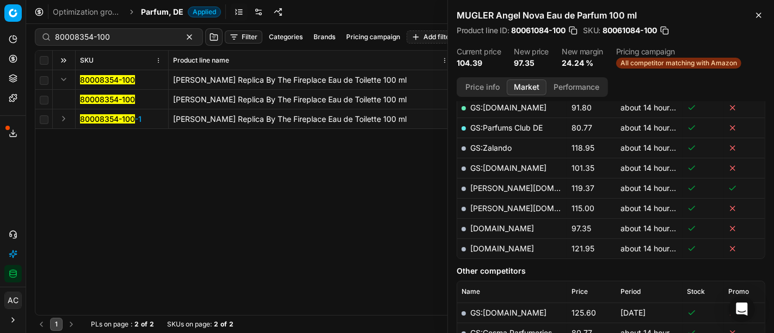
click at [121, 102] on mark "80008354-100" at bounding box center [107, 99] width 55 height 9
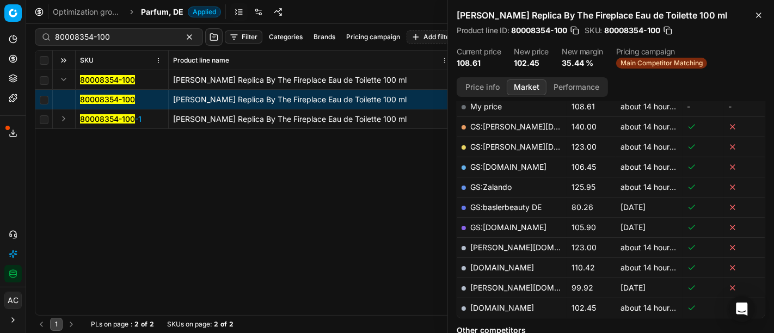
scroll to position [181, 0]
click at [499, 308] on link "sephora.de" at bounding box center [502, 308] width 64 height 9
click at [127, 37] on input "80008354-100" at bounding box center [114, 37] width 119 height 11
paste input "20945"
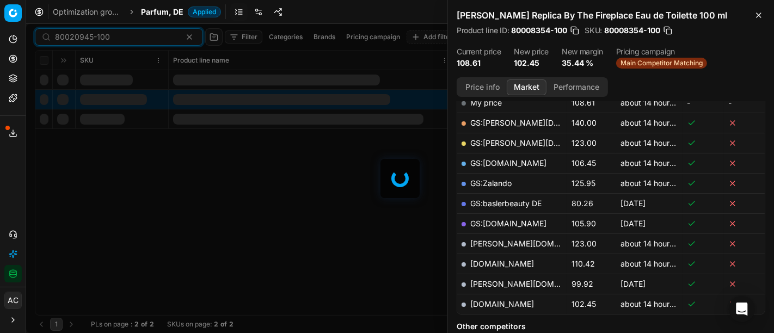
scroll to position [181, 0]
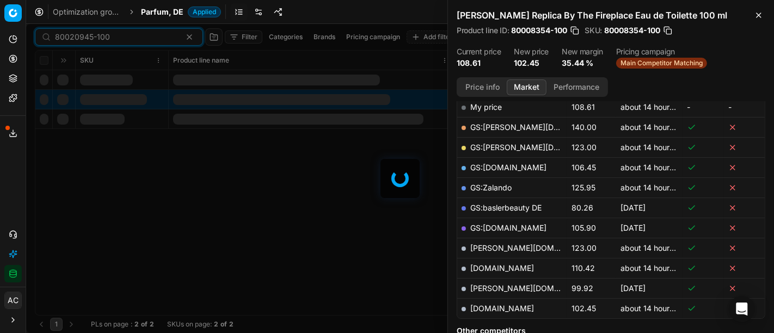
type input "80020945-100"
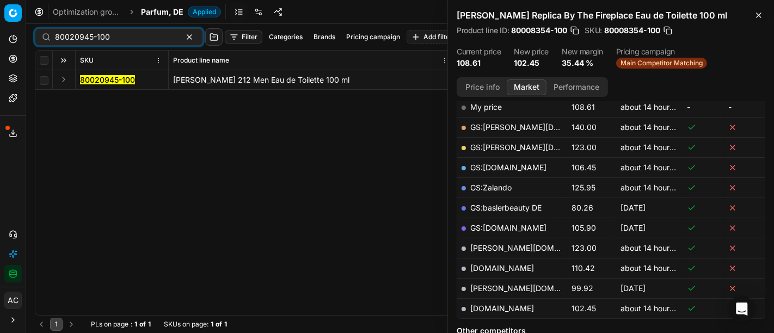
click at [62, 80] on button "Expand" at bounding box center [63, 79] width 13 height 13
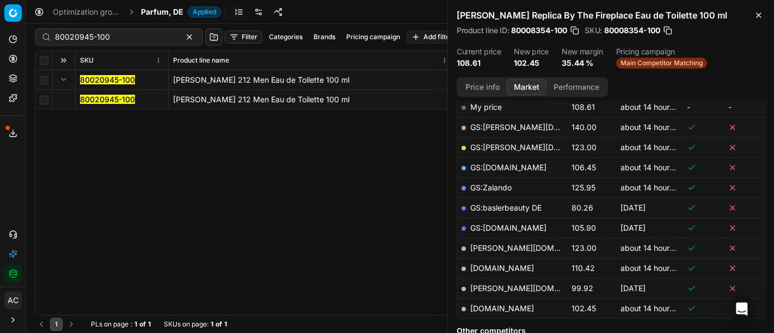
click at [116, 108] on td "80020945-100" at bounding box center [122, 100] width 93 height 20
click at [112, 99] on mark "80020945-100" at bounding box center [107, 99] width 55 height 9
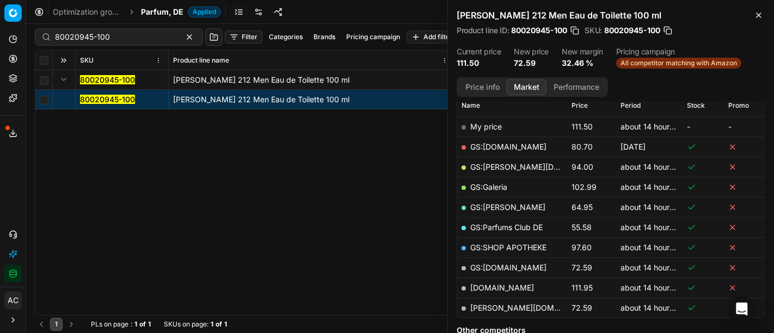
scroll to position [164, 0]
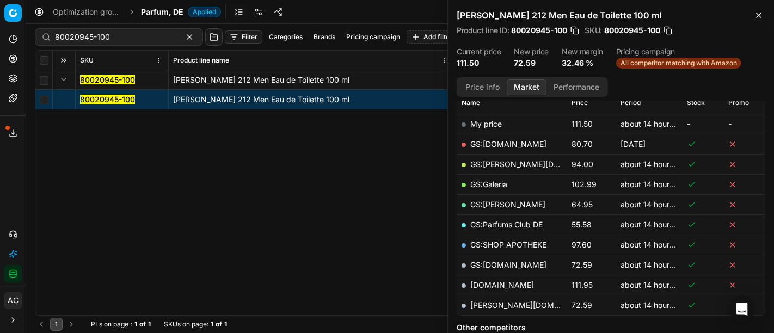
click at [491, 301] on link "pieper.de" at bounding box center [533, 304] width 126 height 9
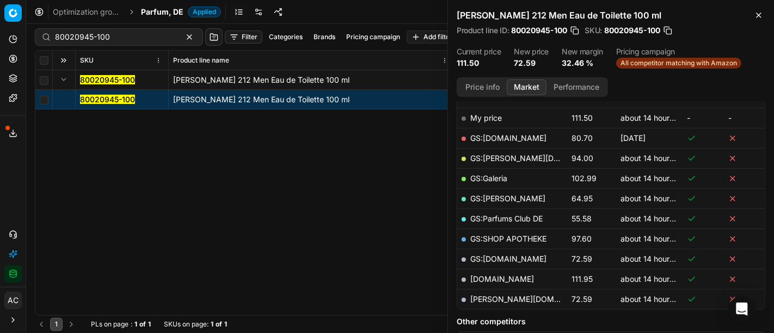
scroll to position [171, 0]
click at [527, 258] on link "GS:parfumdreams.DE" at bounding box center [508, 257] width 76 height 9
click at [354, 216] on div "80020945-100 Carolina Herrera 212 Men Eau de Toilette 100 ml 80020945-100 Carol…" at bounding box center [399, 192] width 729 height 245
